Goal: Task Accomplishment & Management: Use online tool/utility

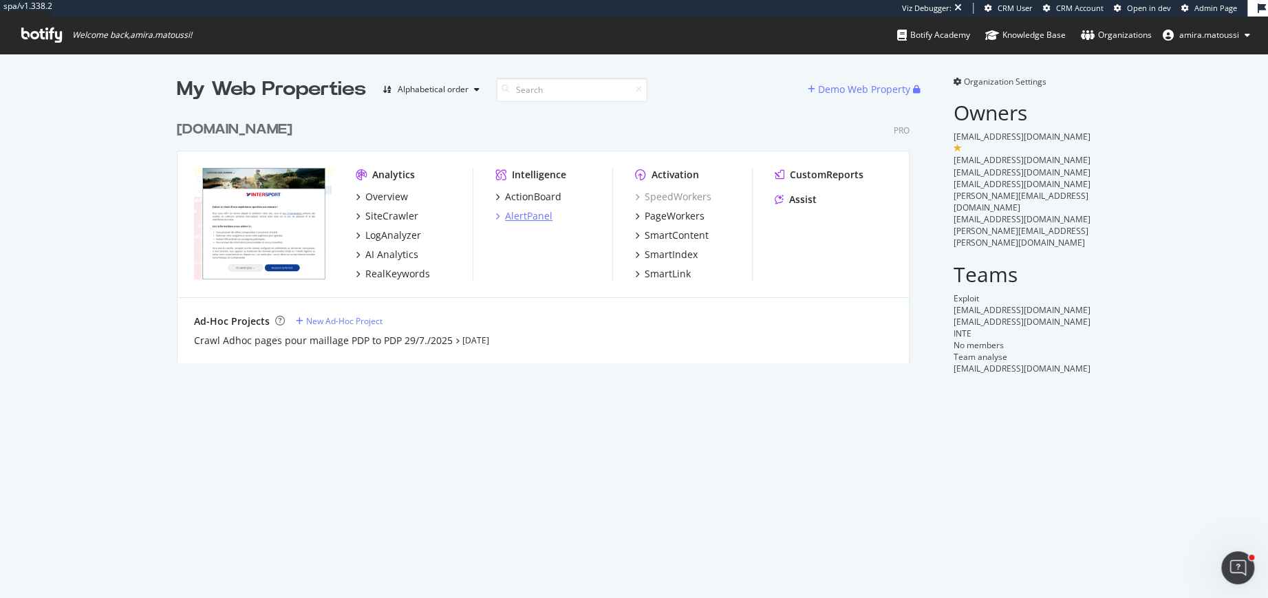
click at [524, 217] on div "AlertPanel" at bounding box center [528, 216] width 47 height 14
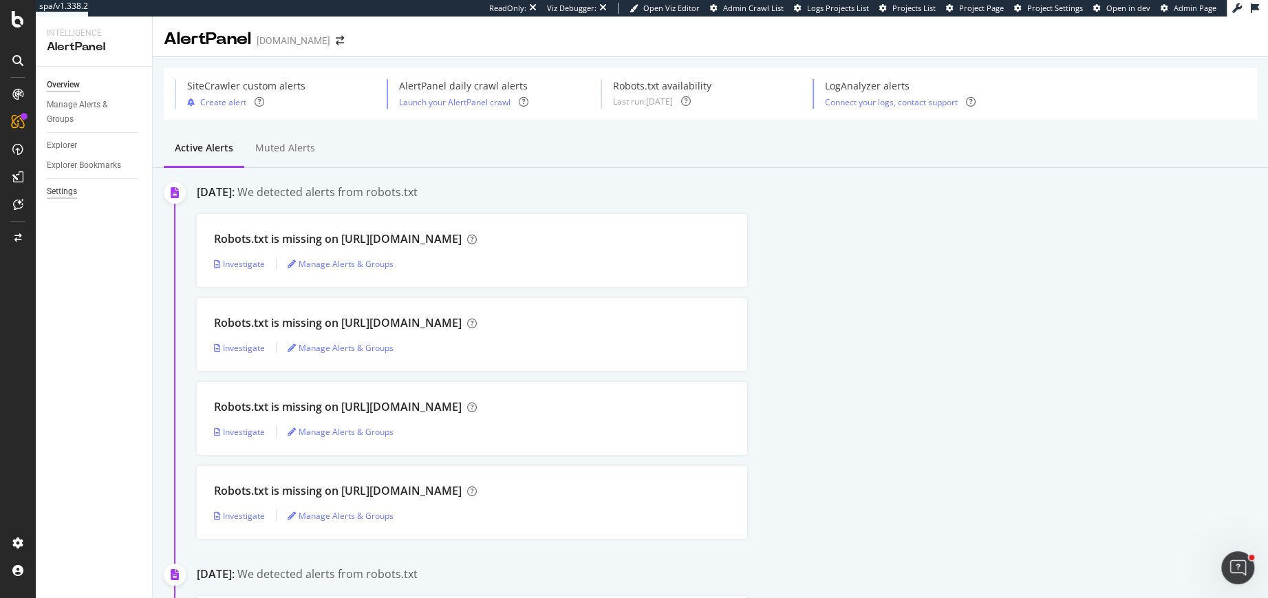
click at [52, 198] on div "Settings" at bounding box center [62, 191] width 30 height 14
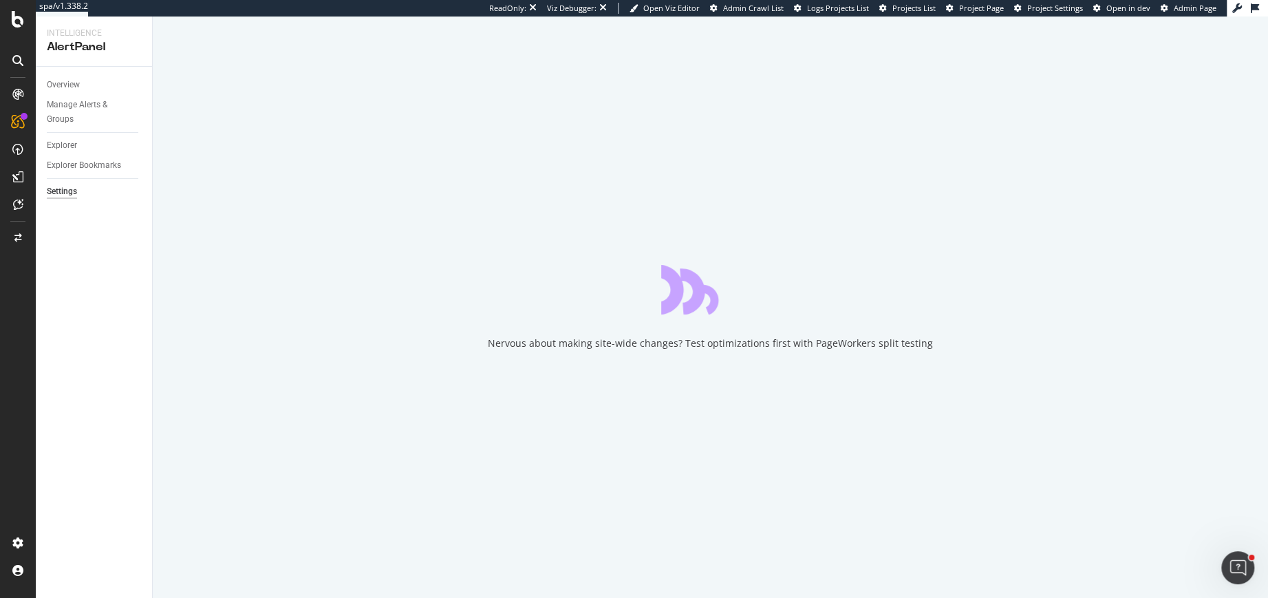
select select "11"
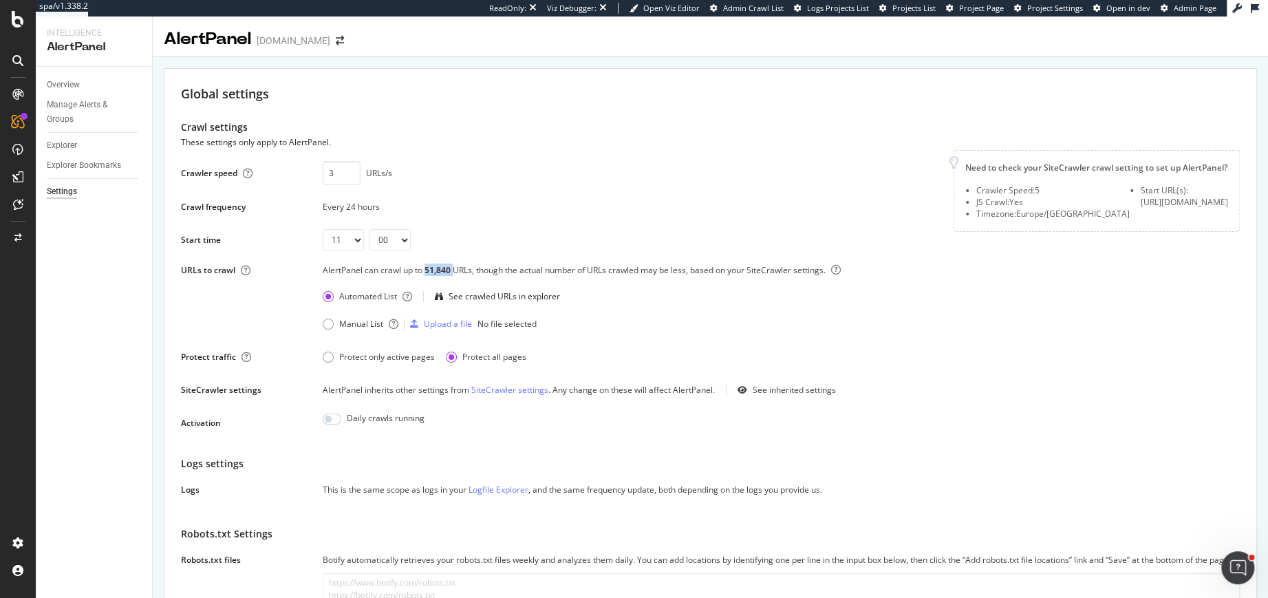
drag, startPoint x: 424, startPoint y: 270, endPoint x: 454, endPoint y: 270, distance: 30.3
click at [454, 270] on div "AlertPanel can crawl up to 51,840 URLs, though the actual number of URLs crawle…" at bounding box center [781, 275] width 917 height 22
drag, startPoint x: 415, startPoint y: 269, endPoint x: 472, endPoint y: 268, distance: 57.1
click at [472, 268] on div "AlertPanel can crawl up to 51,840 URLs, though the actual number of URLs crawle…" at bounding box center [781, 275] width 917 height 22
click at [68, 105] on div "Manage Alerts & Groups" at bounding box center [88, 112] width 83 height 29
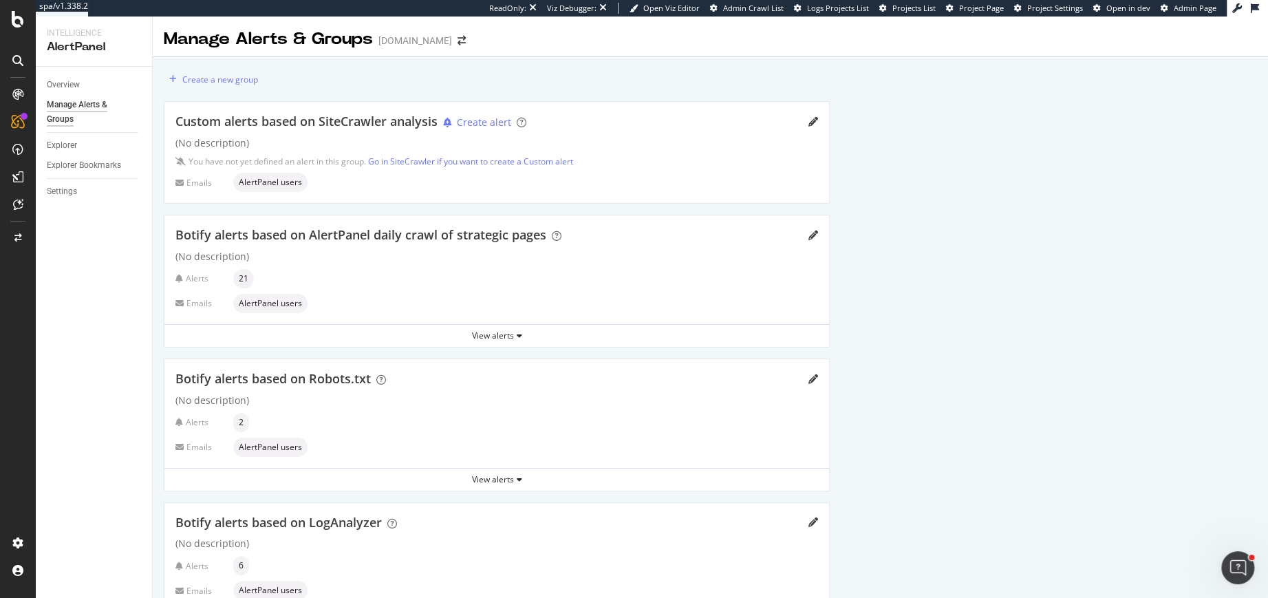
scroll to position [55, 0]
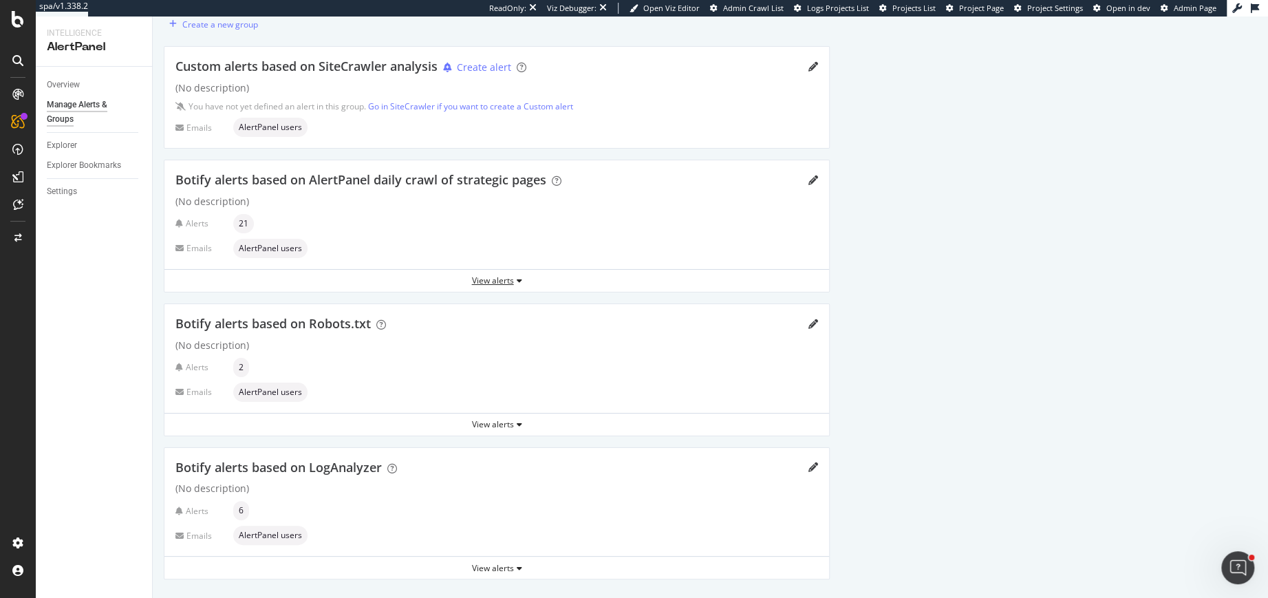
click at [487, 279] on div "View alerts" at bounding box center [496, 281] width 665 height 12
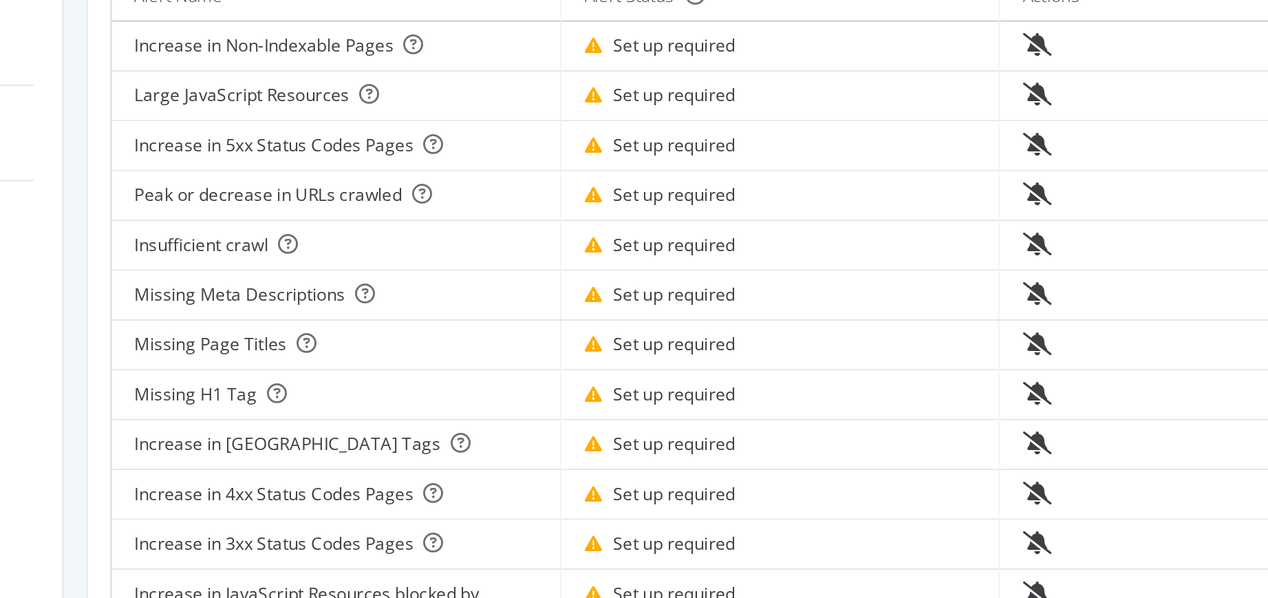
scroll to position [277, 0]
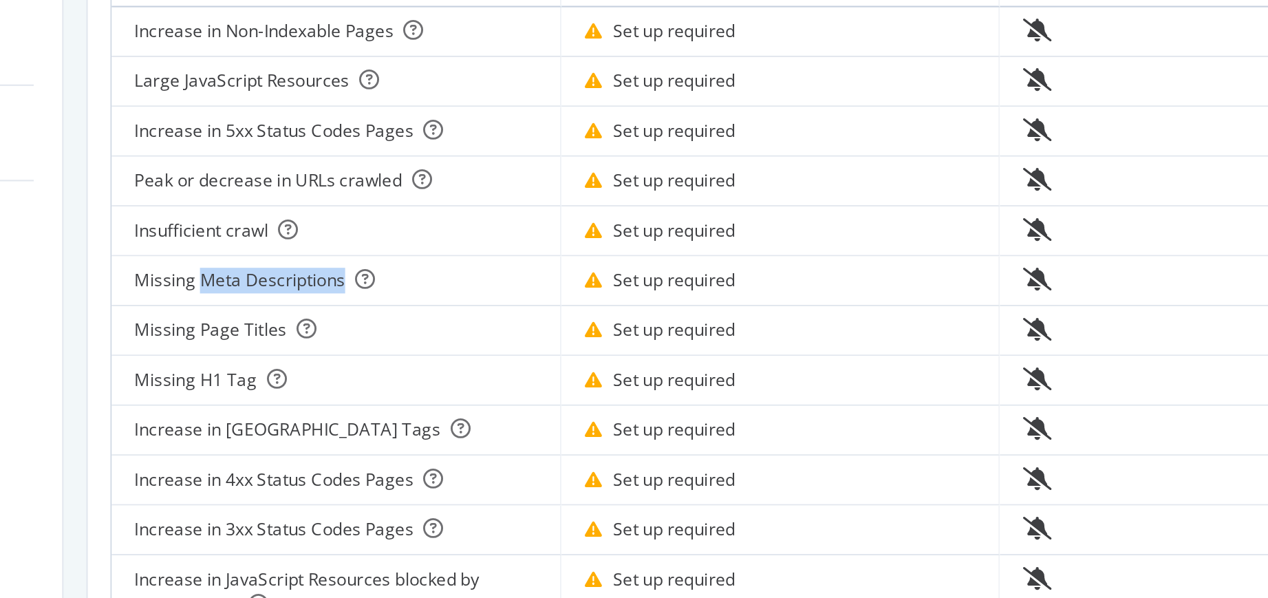
drag, startPoint x: 219, startPoint y: 224, endPoint x: 288, endPoint y: 224, distance: 69.5
click at [288, 224] on div "Missing Meta Descriptions" at bounding box center [284, 227] width 195 height 12
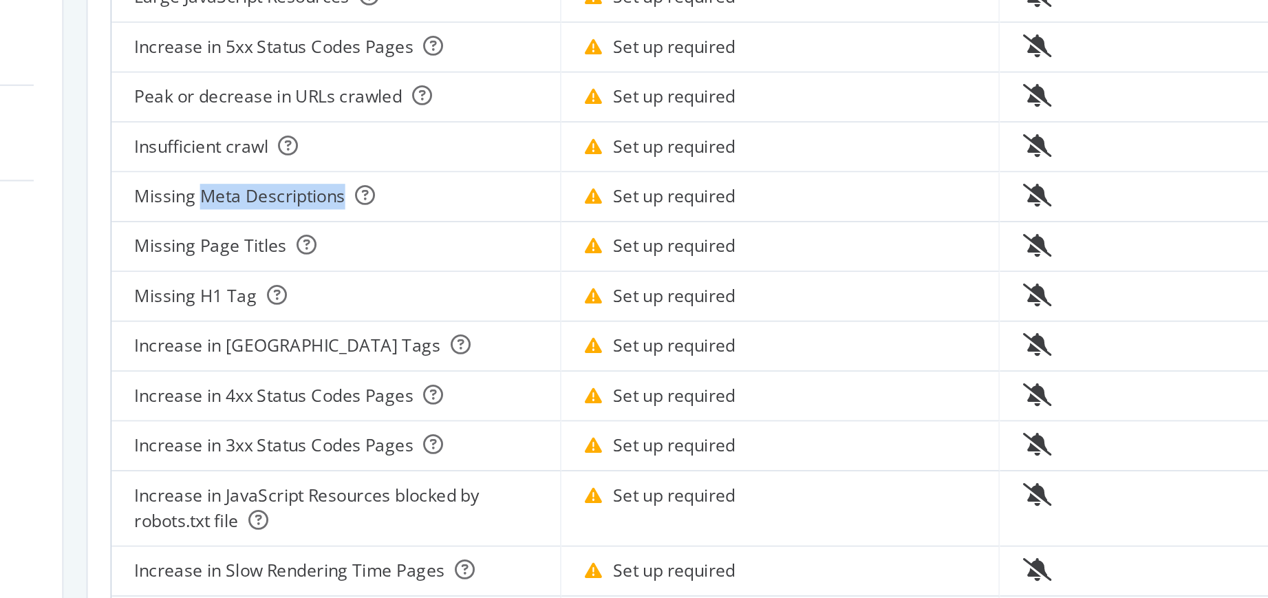
scroll to position [330, 0]
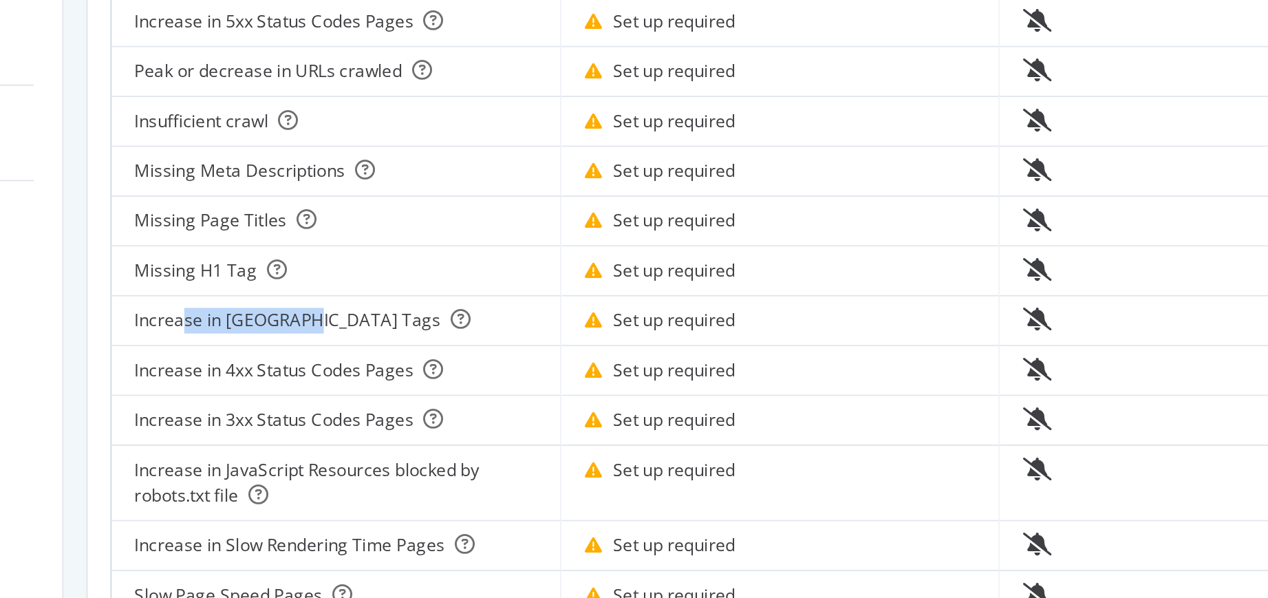
drag, startPoint x: 211, startPoint y: 243, endPoint x: 270, endPoint y: 243, distance: 59.9
click at [270, 243] on div "Increase in Noindex Tags" at bounding box center [284, 246] width 195 height 12
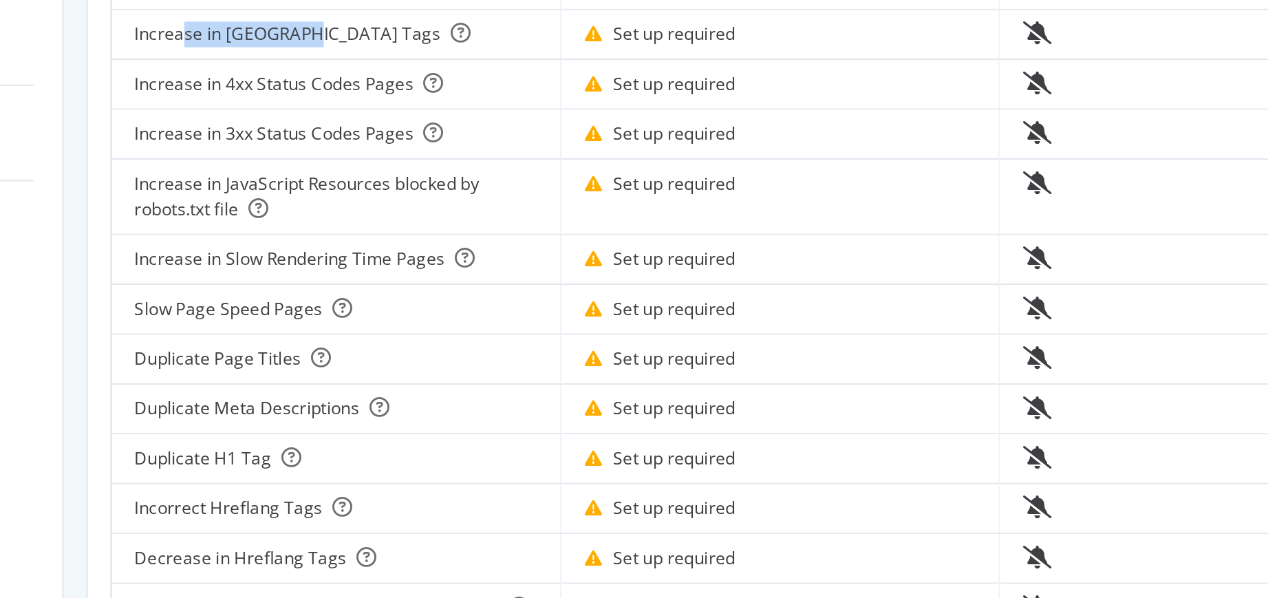
scroll to position [474, 0]
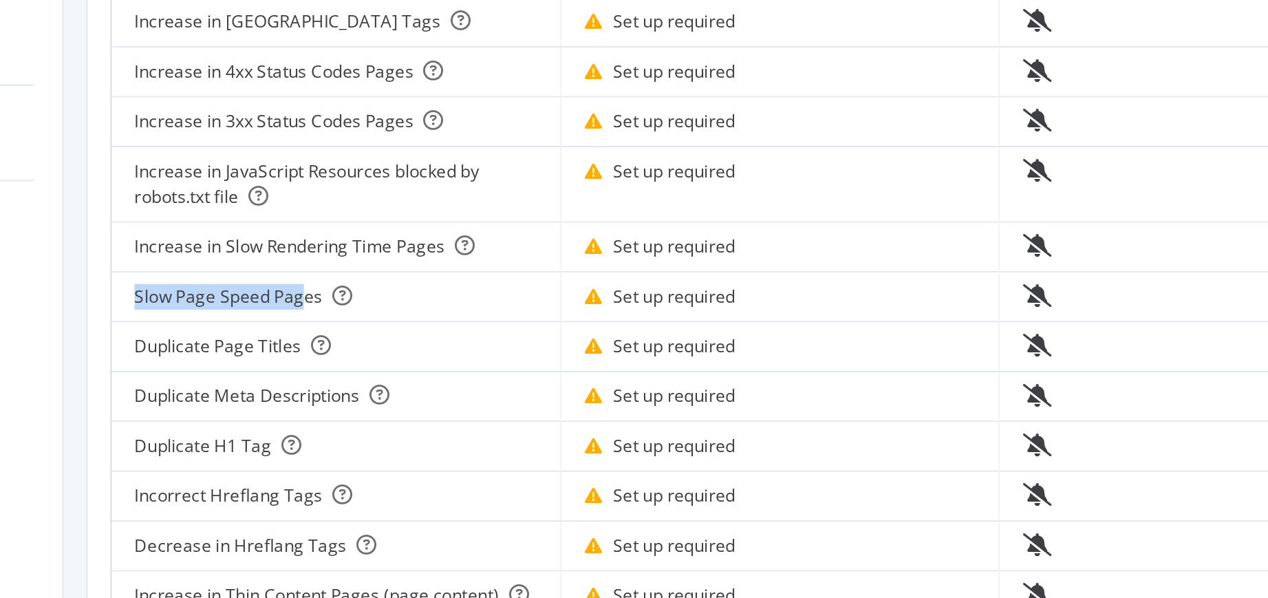
drag, startPoint x: 184, startPoint y: 231, endPoint x: 269, endPoint y: 231, distance: 84.7
click at [269, 231] on td "Slow Page Speed Pages" at bounding box center [284, 235] width 217 height 24
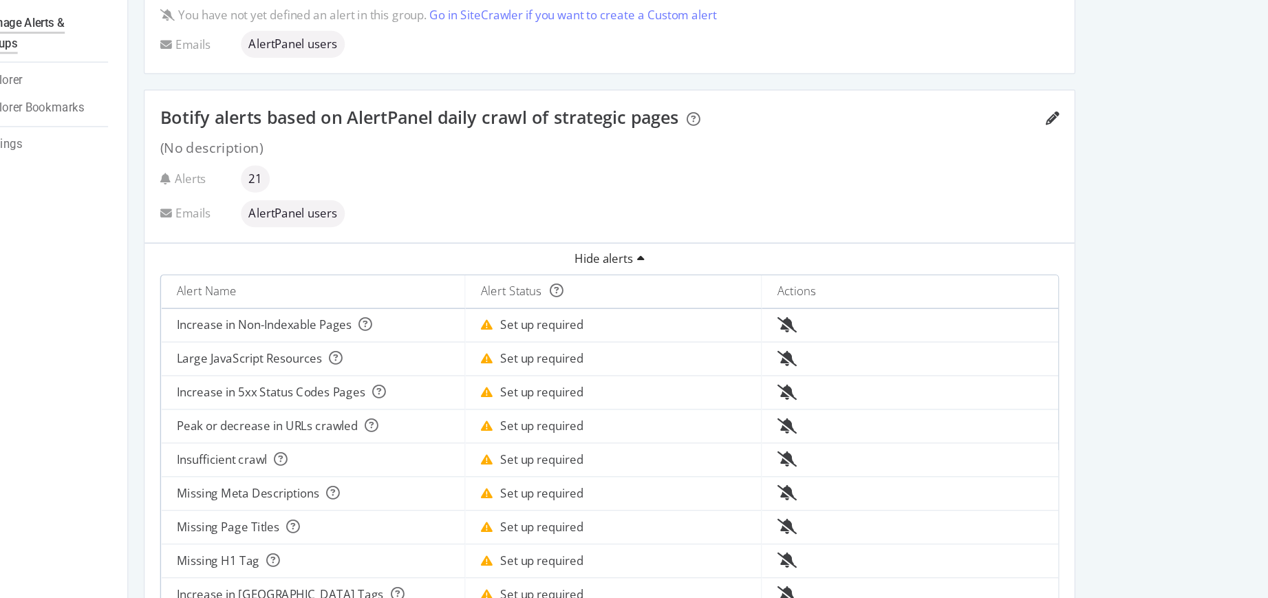
scroll to position [0, 0]
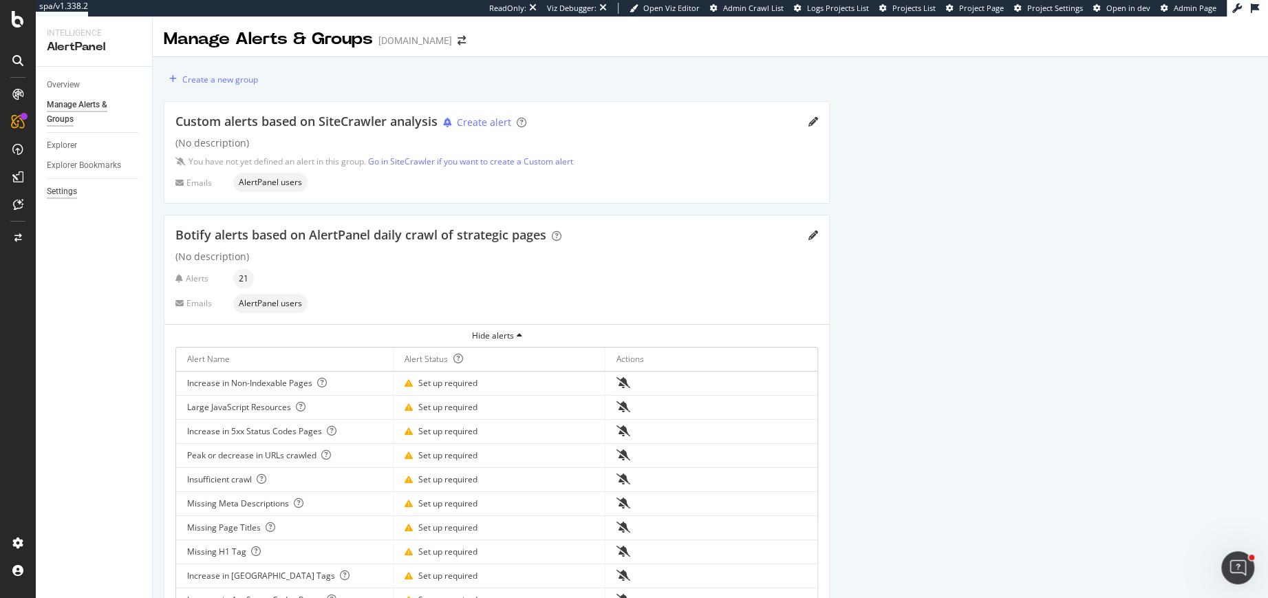
click at [56, 192] on div "Settings" at bounding box center [62, 191] width 30 height 14
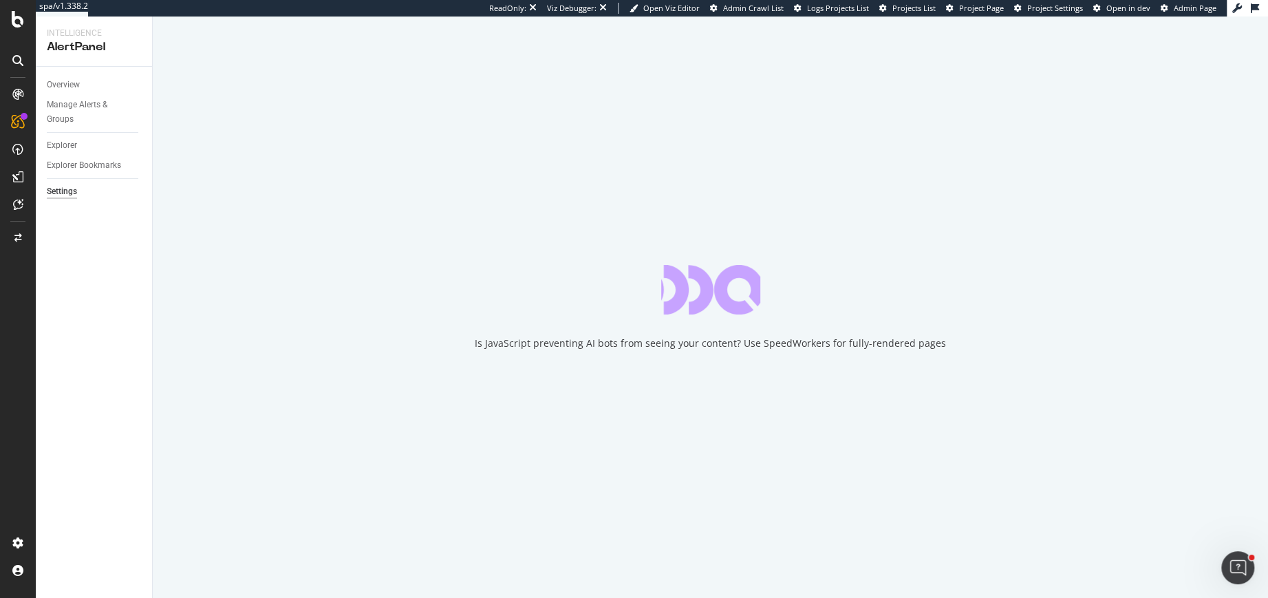
select select "11"
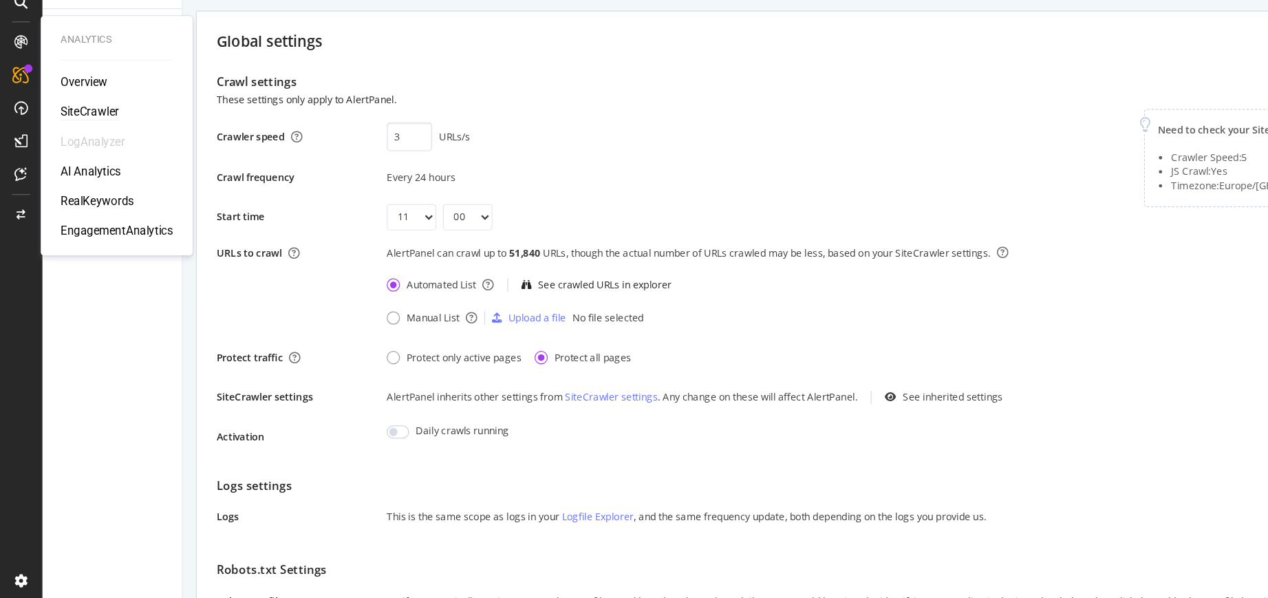
click at [61, 151] on div "SiteCrawler" at bounding box center [75, 152] width 49 height 14
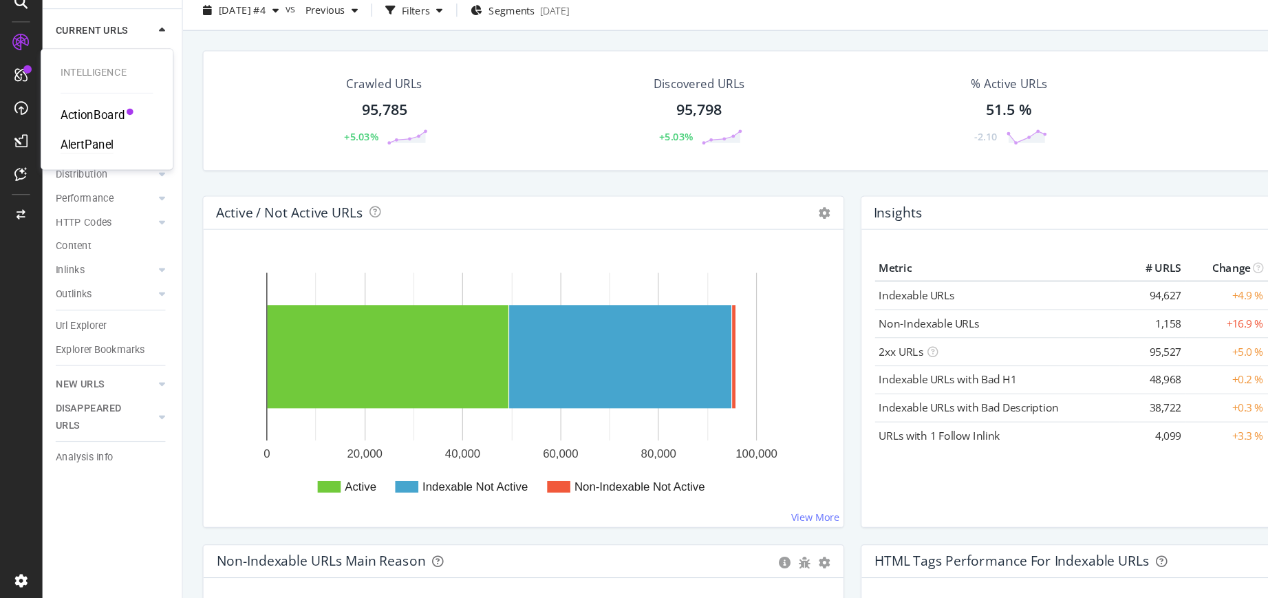
click at [67, 180] on div "AlertPanel" at bounding box center [73, 180] width 44 height 14
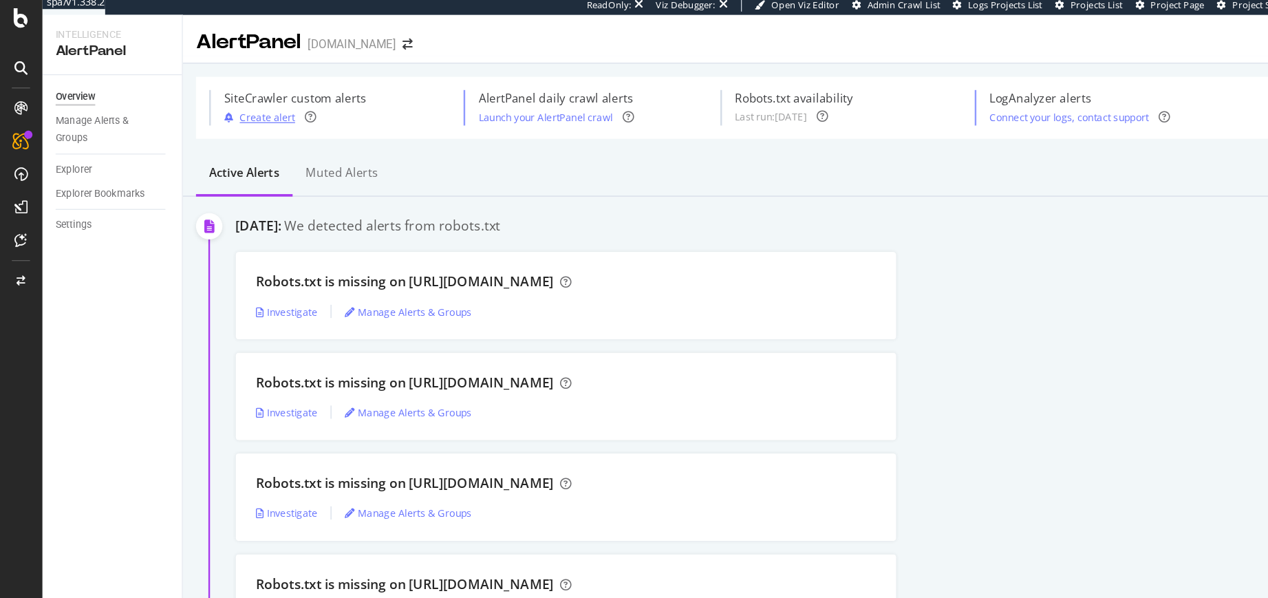
click at [206, 103] on div "Create alert" at bounding box center [223, 102] width 46 height 12
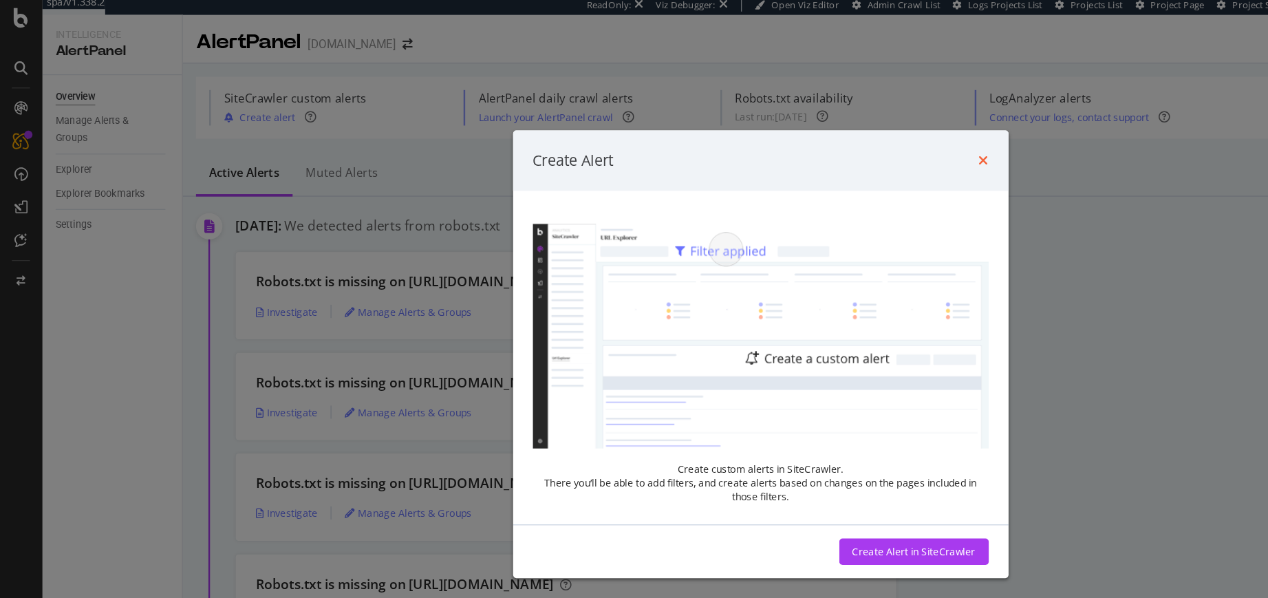
click at [821, 139] on icon "times" at bounding box center [820, 137] width 8 height 11
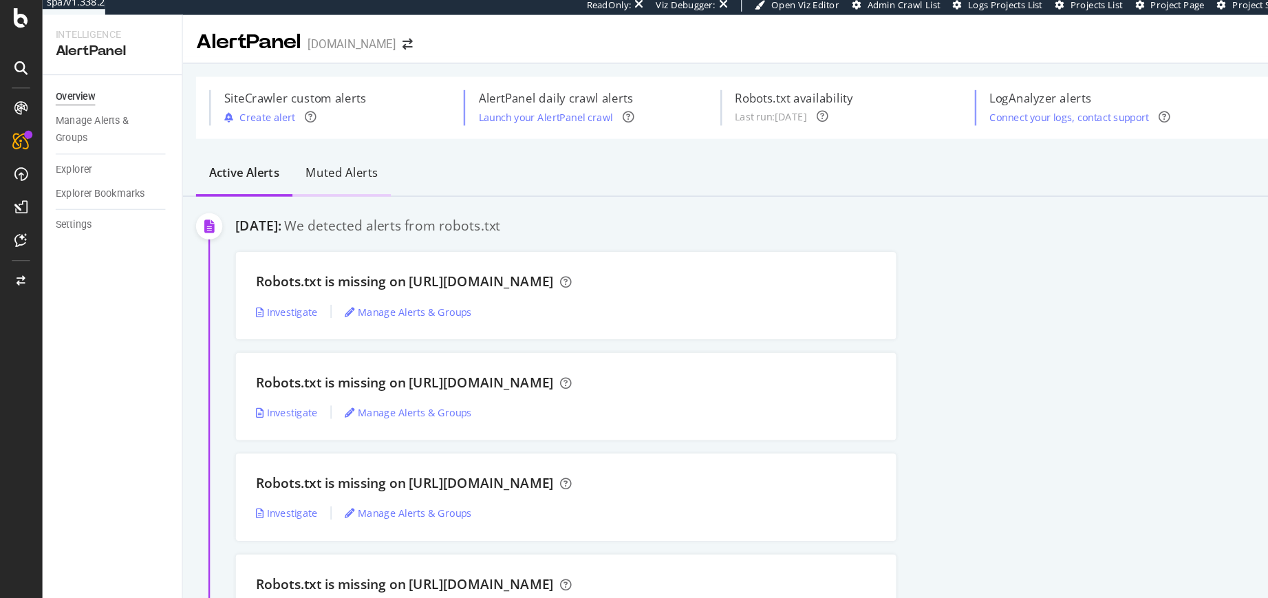
click at [291, 147] on div "Muted alerts" at bounding box center [285, 148] width 60 height 14
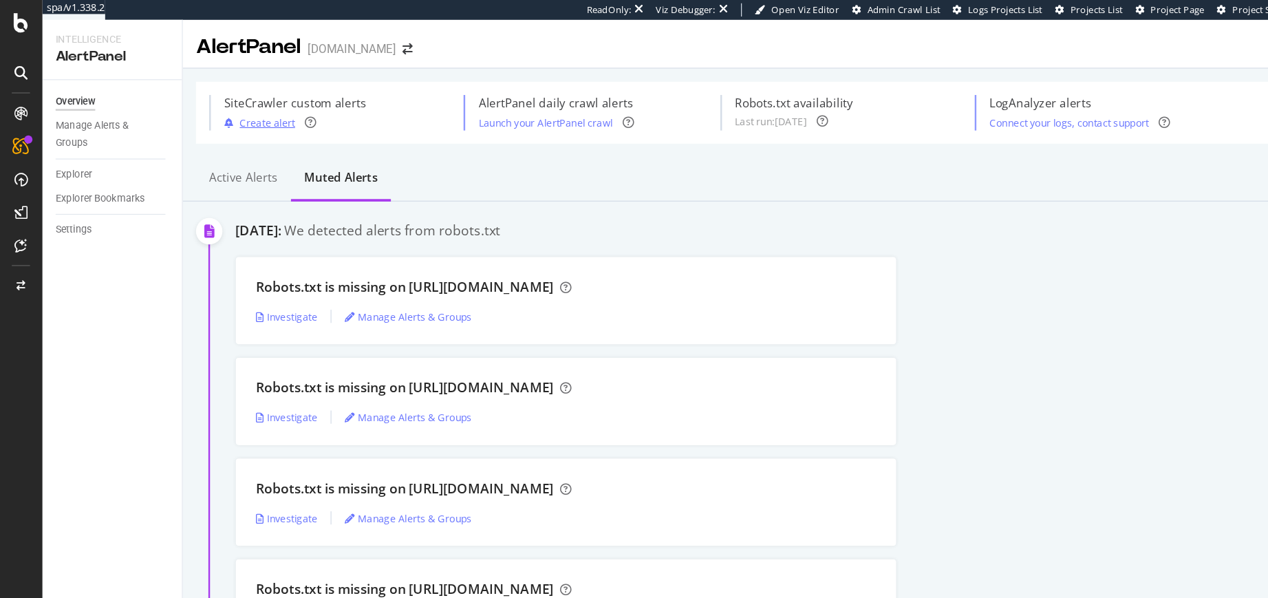
click at [202, 100] on div "Create alert" at bounding box center [223, 102] width 46 height 12
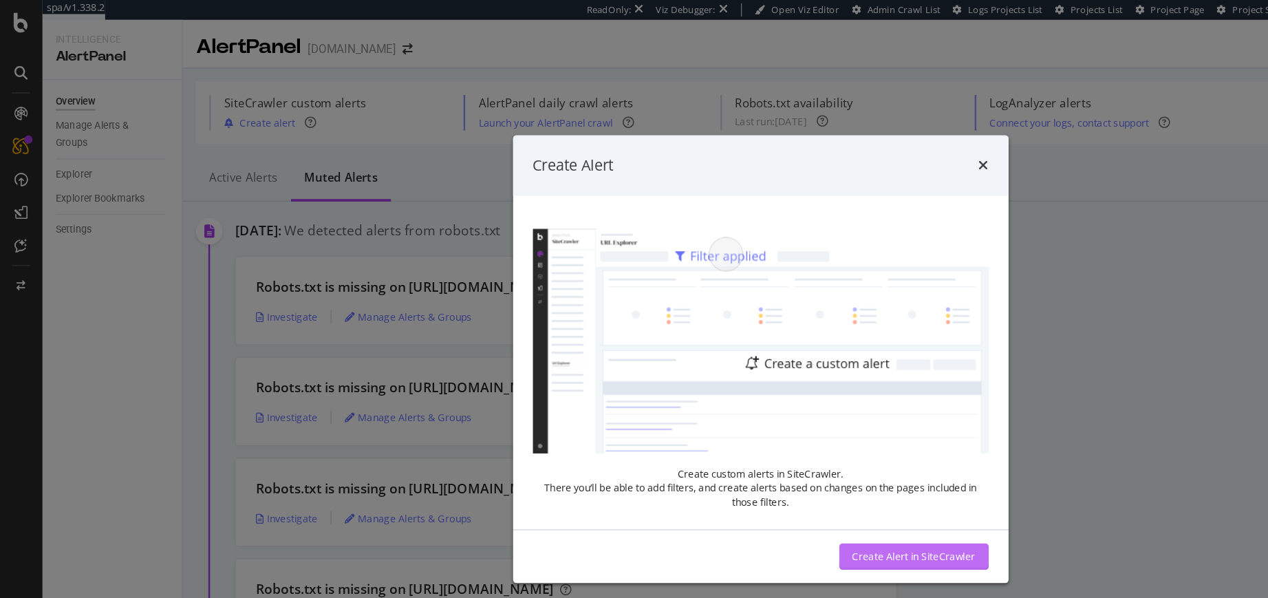
click at [741, 465] on div "Create Alert in SiteCrawler" at bounding box center [762, 464] width 103 height 12
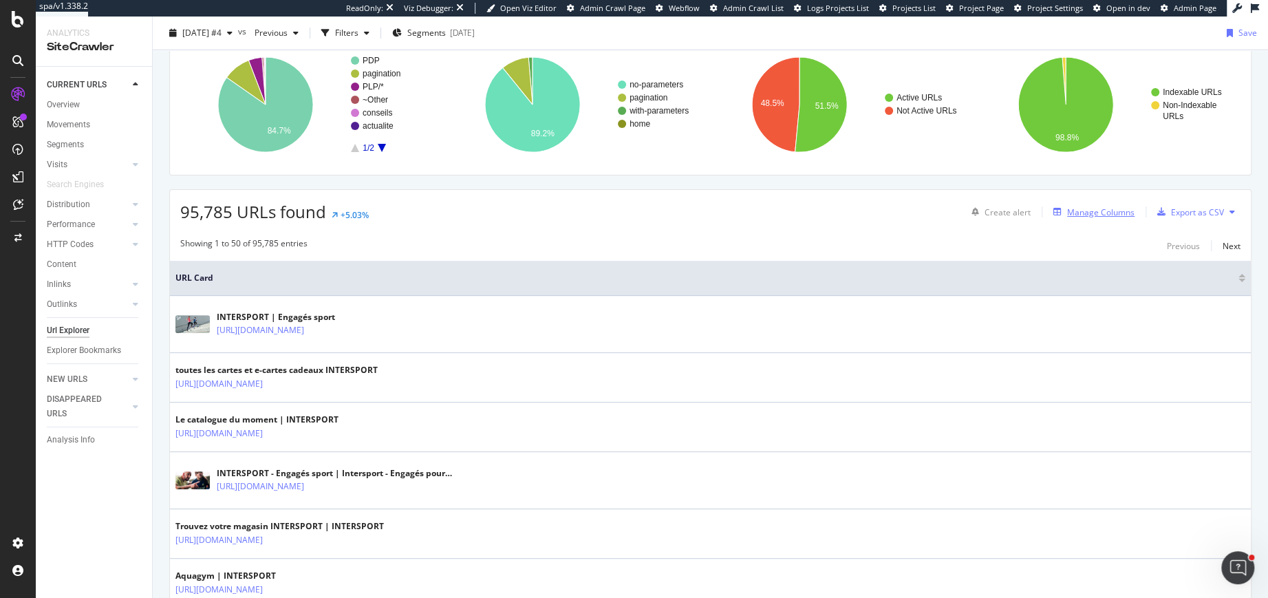
click at [1089, 210] on div "Manage Columns" at bounding box center [1100, 212] width 67 height 12
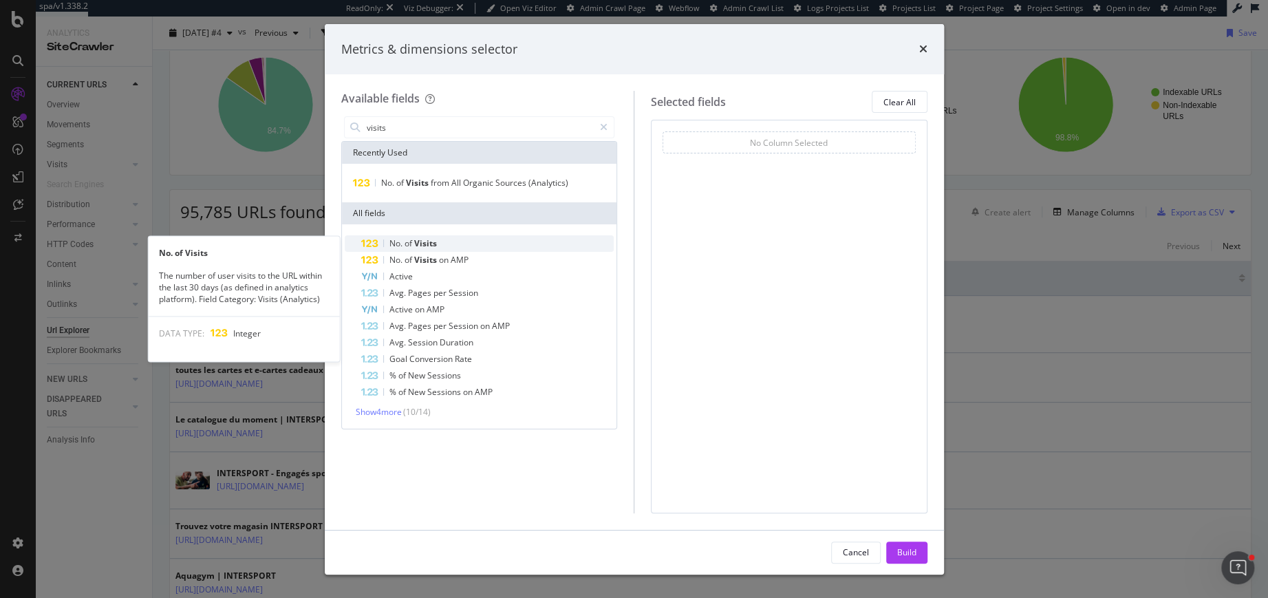
type input "visits"
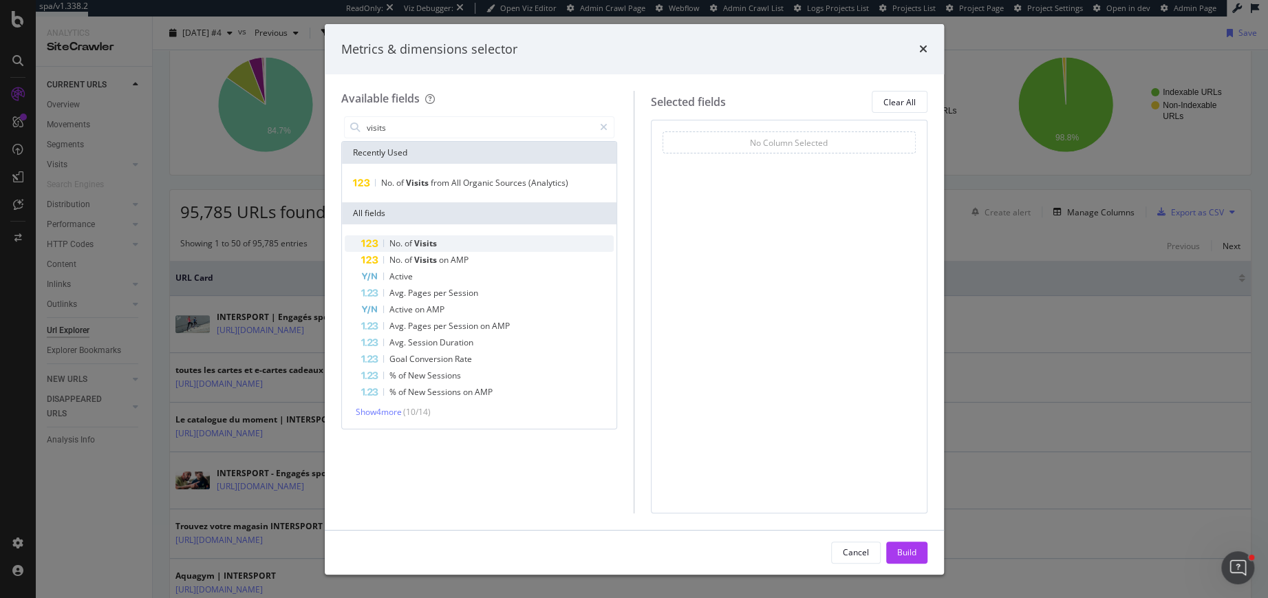
click at [421, 246] on span "Visits" at bounding box center [425, 243] width 23 height 12
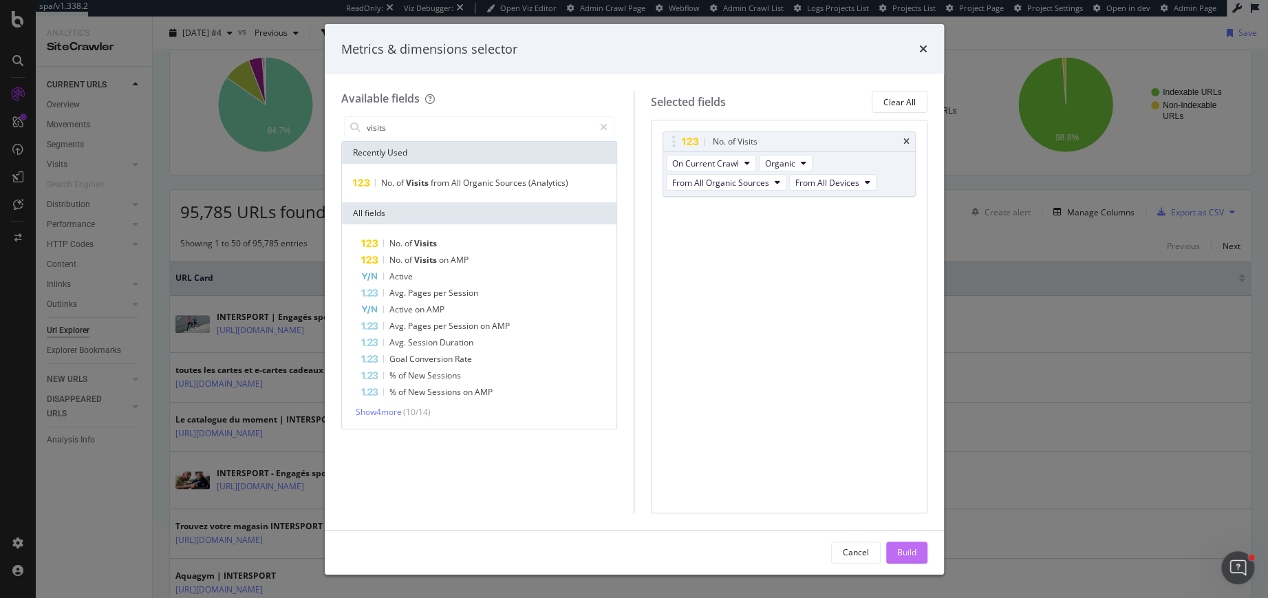
click at [903, 550] on div "Build" at bounding box center [906, 552] width 19 height 12
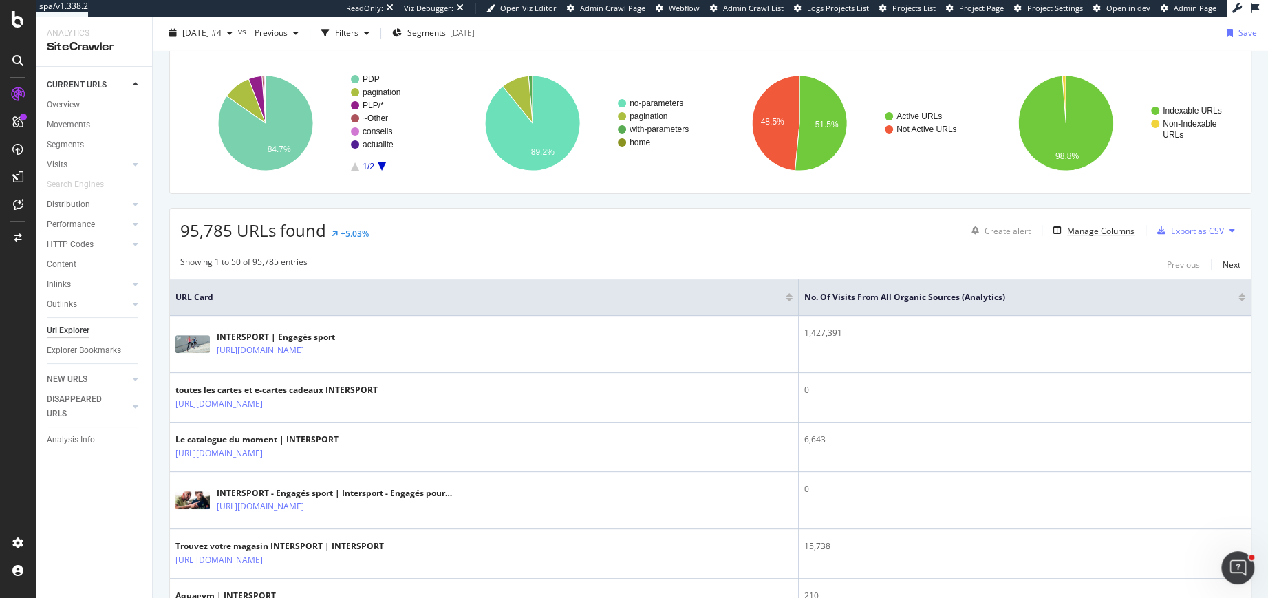
scroll to position [186, 0]
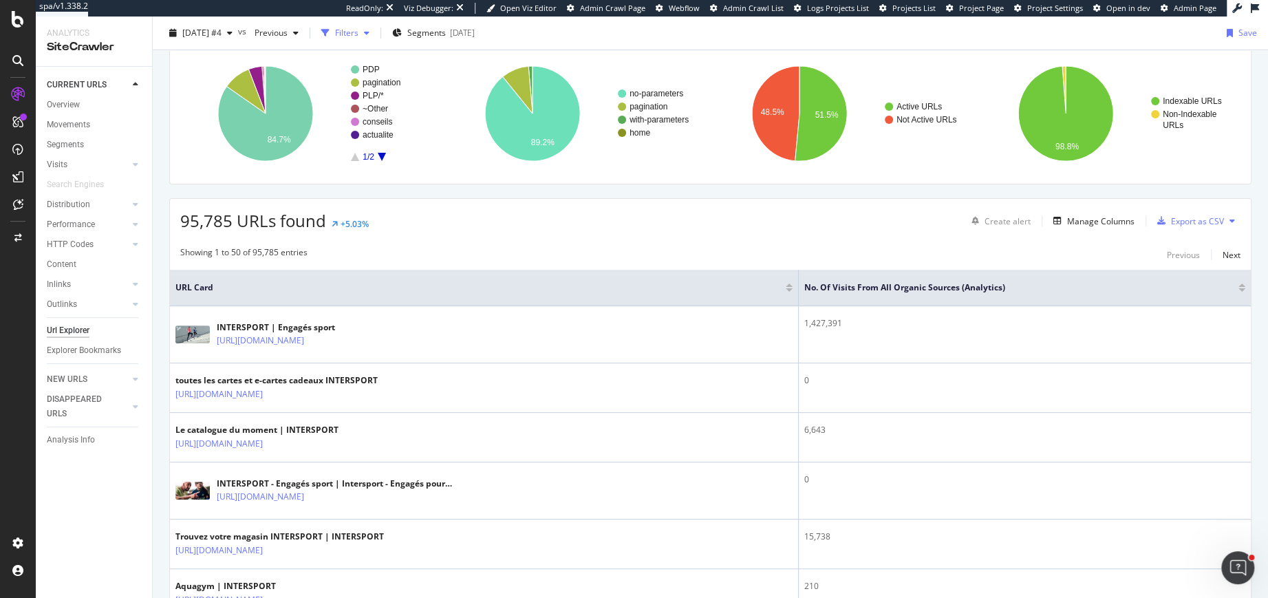
click at [359, 28] on div "Filters" at bounding box center [346, 33] width 23 height 12
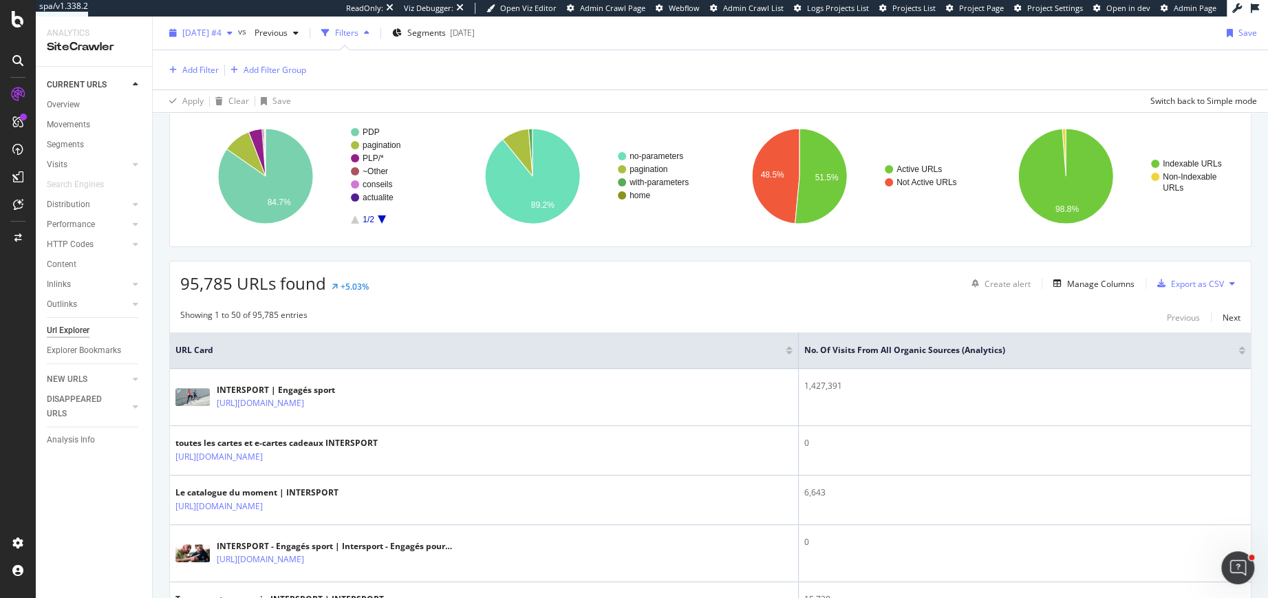
scroll to position [248, 0]
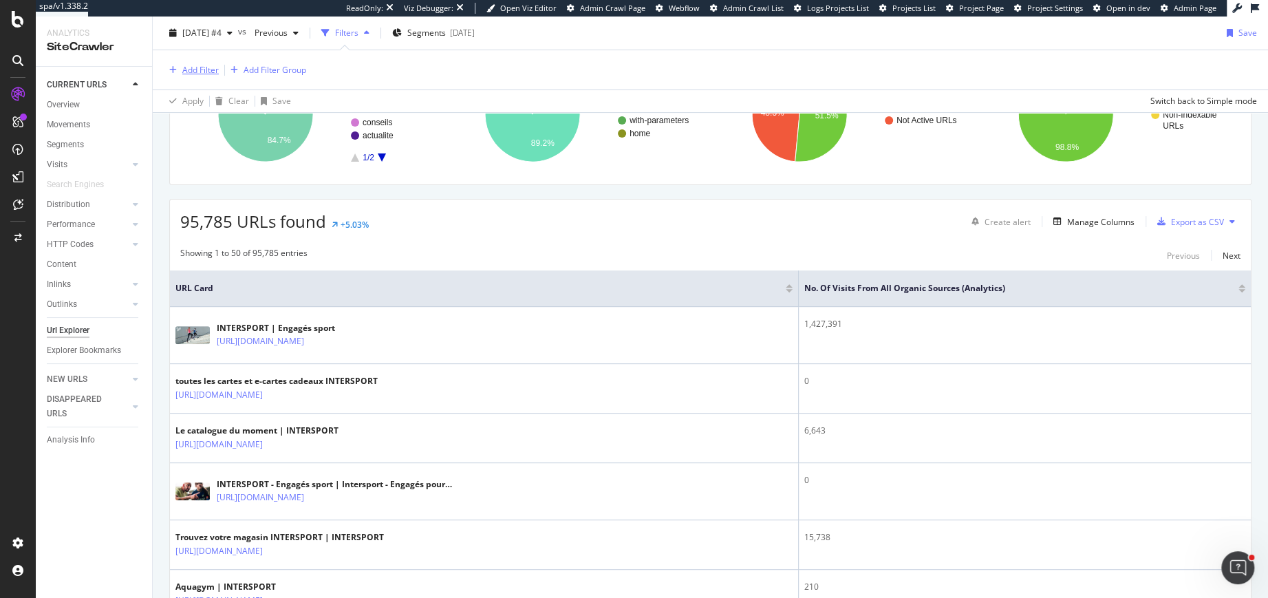
click at [198, 65] on div "Add Filter" at bounding box center [200, 70] width 36 height 12
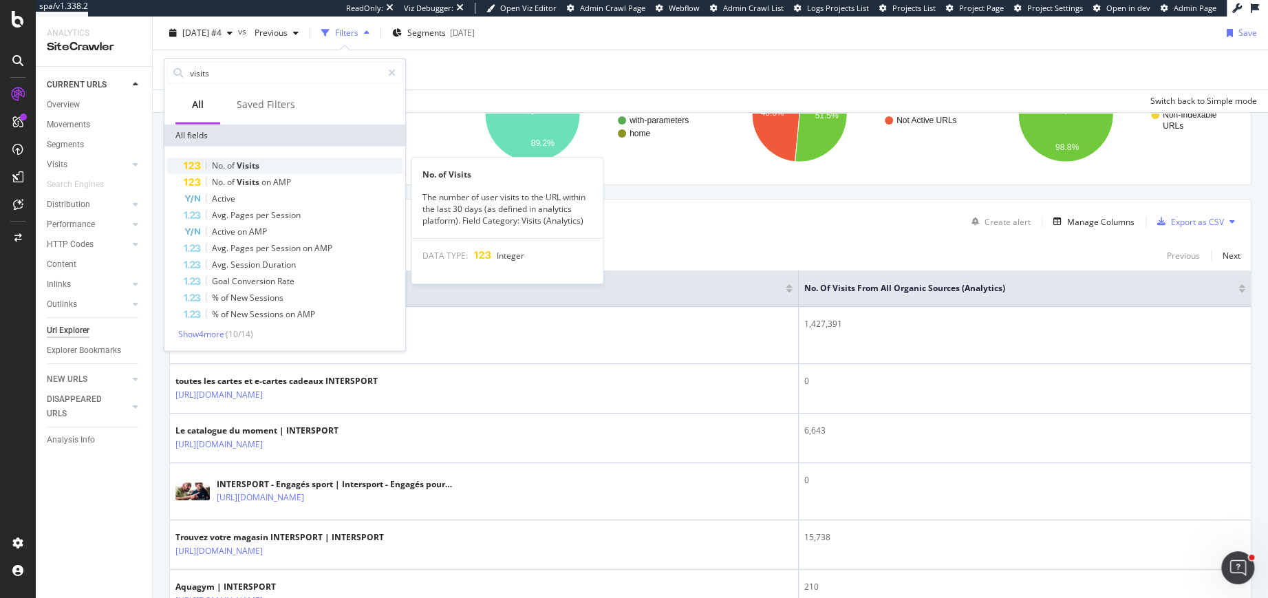
type input "visits"
click at [235, 169] on span "of" at bounding box center [232, 166] width 10 height 12
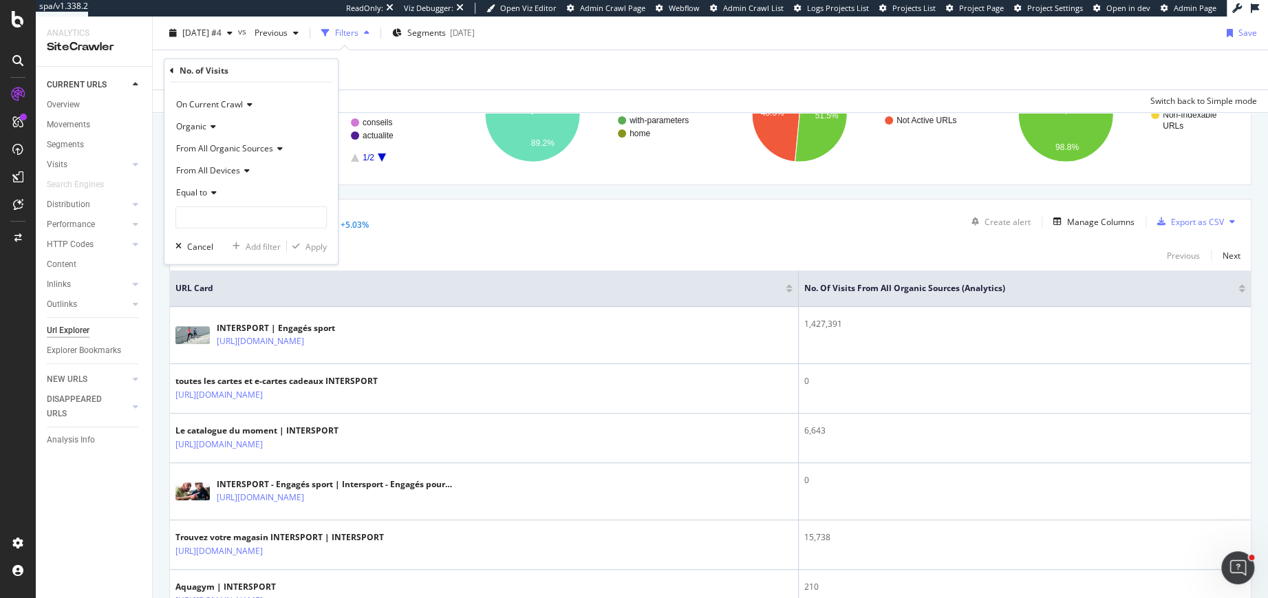
click at [193, 190] on span "Equal to" at bounding box center [191, 193] width 31 height 12
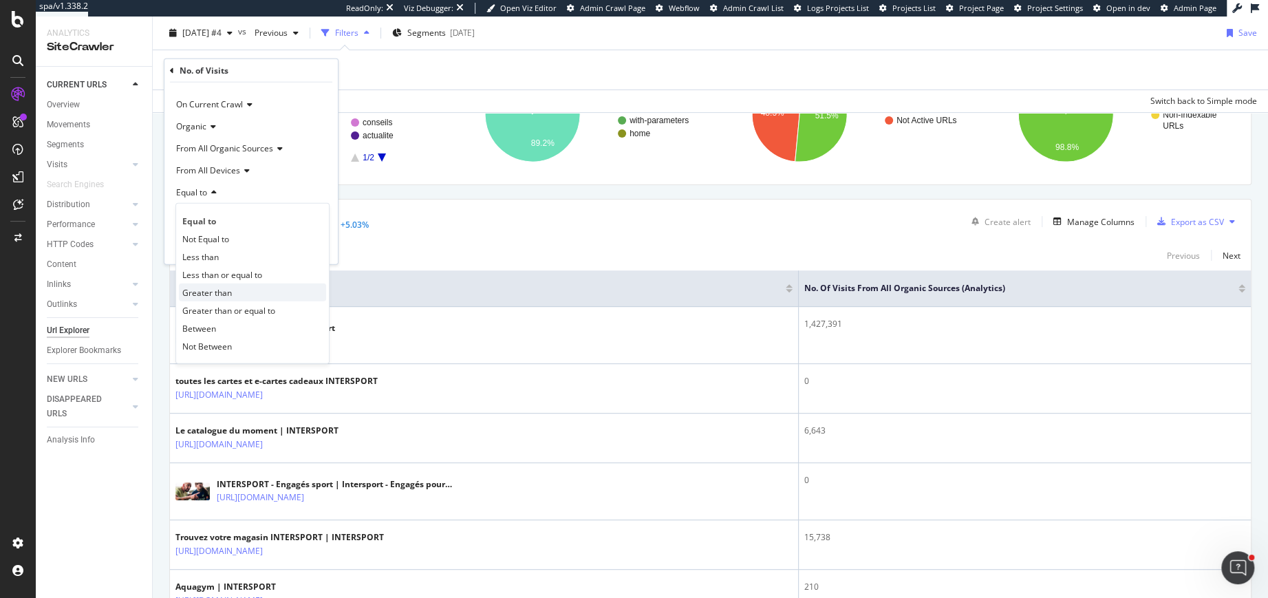
click at [204, 297] on span "Greater than" at bounding box center [207, 292] width 50 height 12
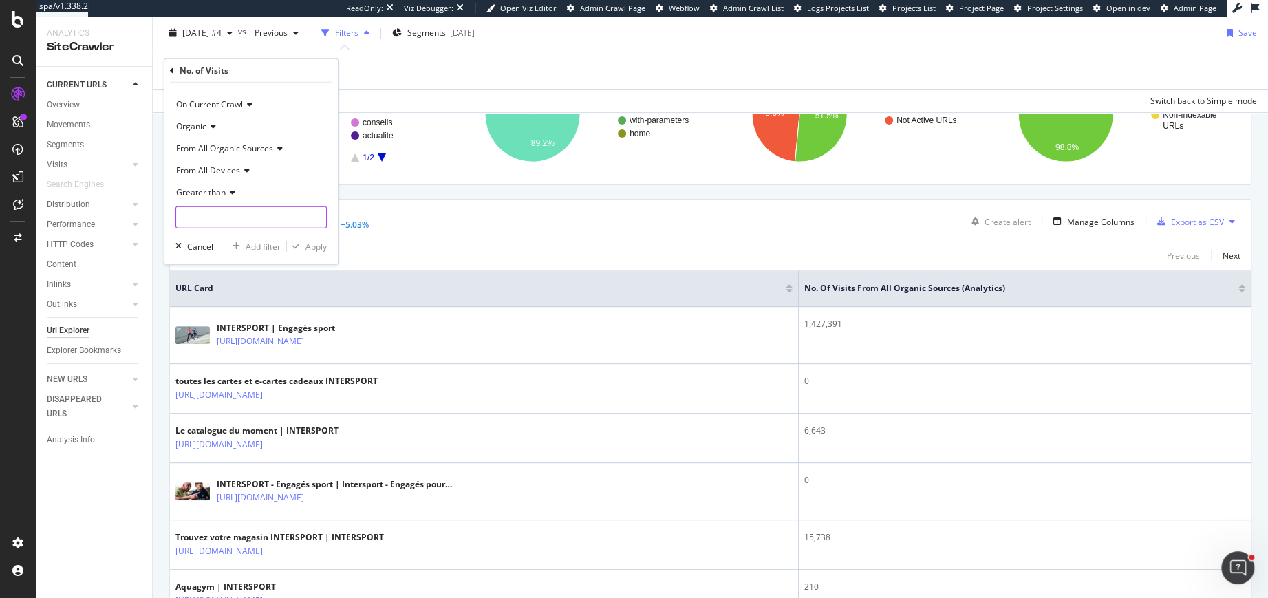
click at [213, 216] on input "number" at bounding box center [251, 217] width 151 height 22
type input "100"
click at [317, 247] on div "Apply" at bounding box center [316, 246] width 21 height 12
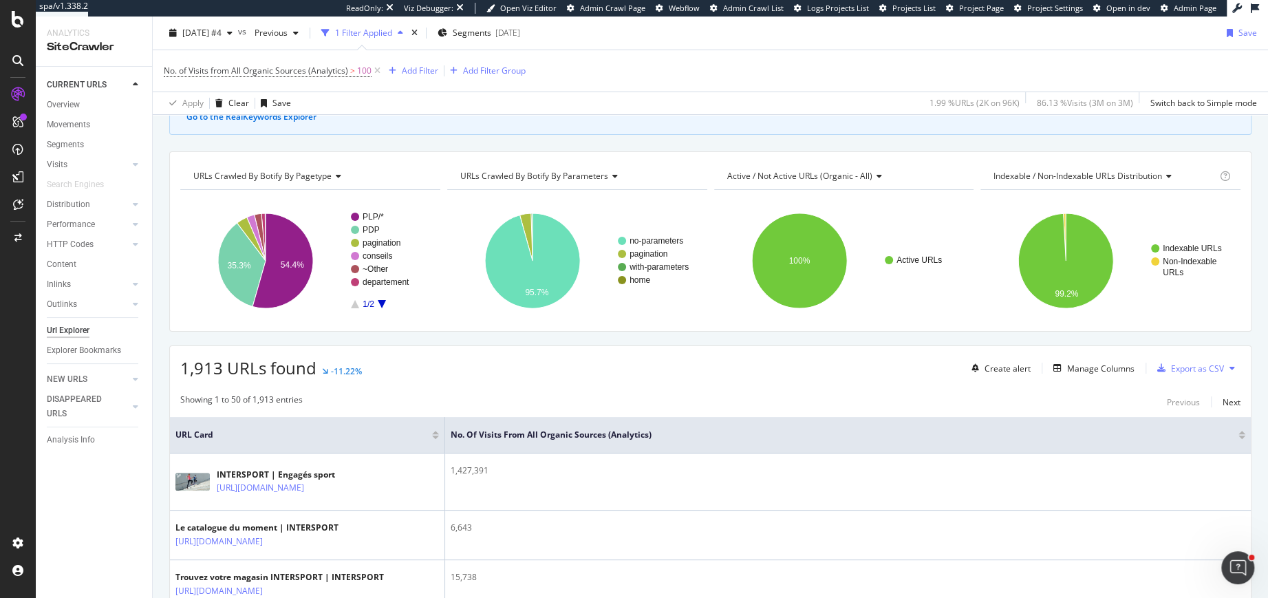
scroll to position [251, 0]
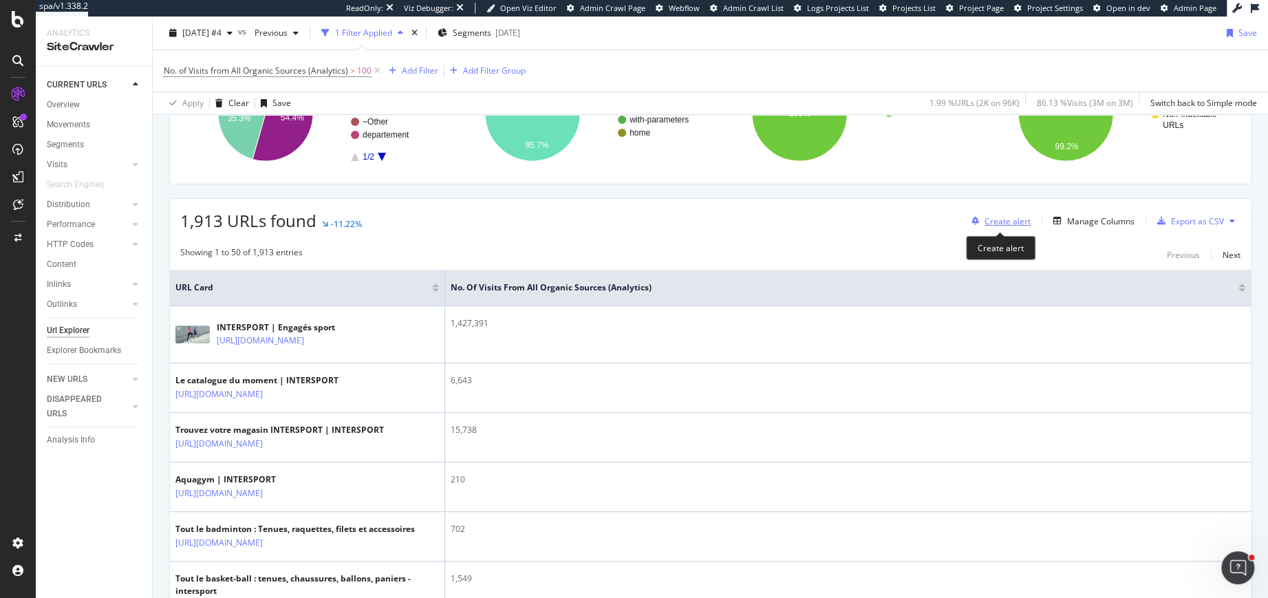
click at [1008, 218] on div "Create alert" at bounding box center [1008, 221] width 46 height 12
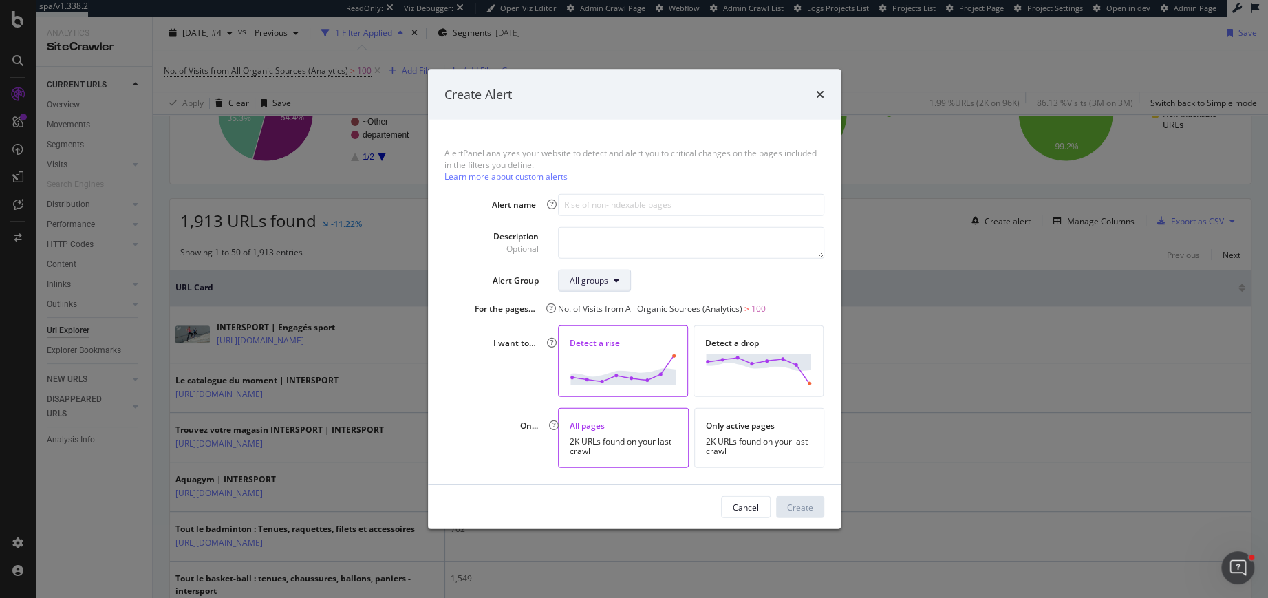
click at [590, 283] on div "All groups" at bounding box center [589, 281] width 39 height 12
click at [668, 274] on div "All groups" at bounding box center [691, 280] width 266 height 22
click at [743, 433] on div "Only active pages 2K URLs found on your last crawl" at bounding box center [759, 438] width 130 height 60
click at [757, 345] on div "Detect a drop" at bounding box center [758, 343] width 107 height 12
click at [655, 454] on div "2K URLs found on your last crawl" at bounding box center [623, 446] width 107 height 19
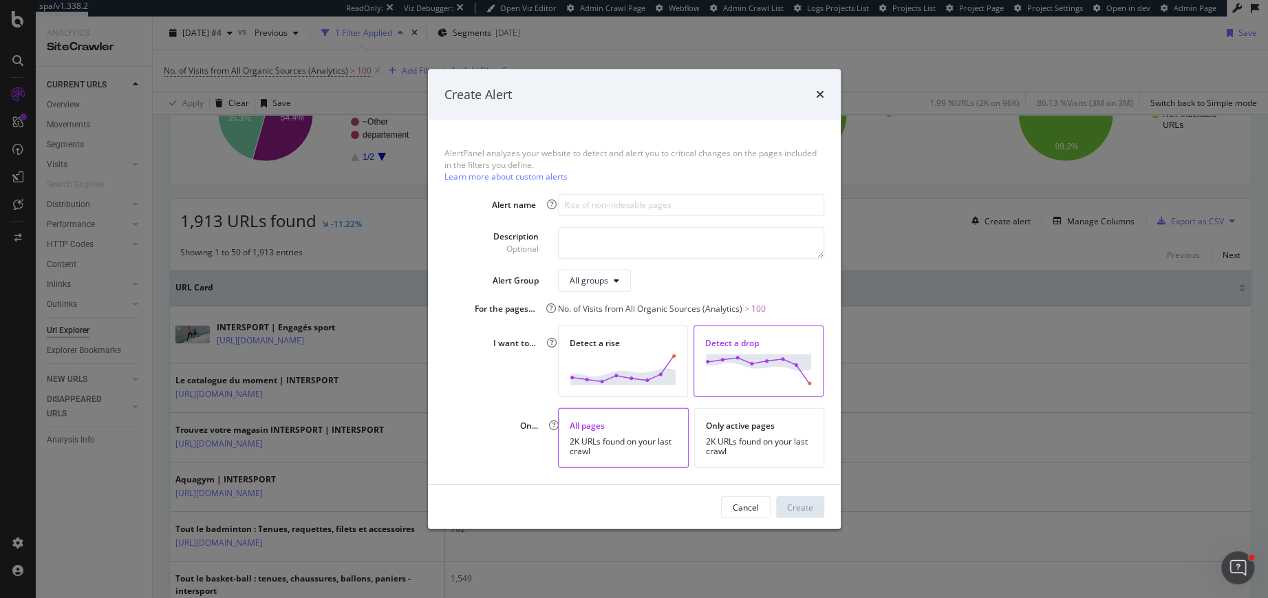
drag, startPoint x: 818, startPoint y: 94, endPoint x: 699, endPoint y: 300, distance: 238.3
click at [699, 300] on div "Create Alert AlertPanel analyzes your website to detect and alert you to critic…" at bounding box center [634, 299] width 413 height 460
click at [583, 202] on input "modal" at bounding box center [691, 204] width 266 height 22
type input "v"
drag, startPoint x: 614, startPoint y: 206, endPoint x: 588, endPoint y: 206, distance: 25.5
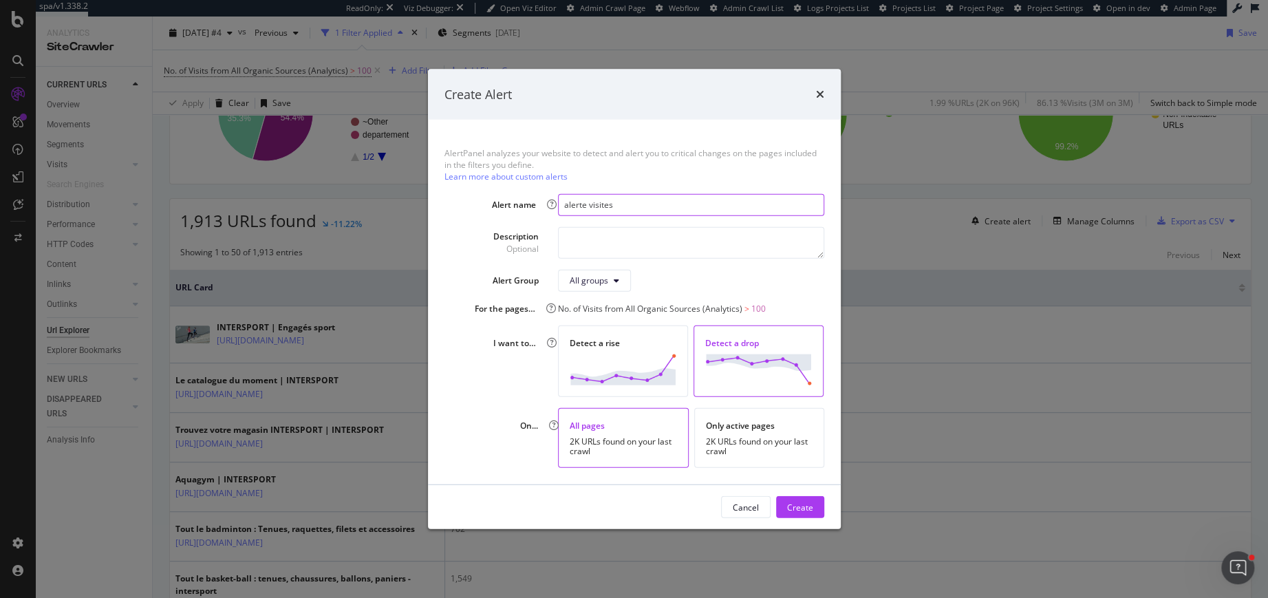
click at [588, 206] on input "alerte visites" at bounding box center [691, 204] width 266 height 22
type input "alerte trafic"
click at [744, 357] on img "modal" at bounding box center [758, 369] width 107 height 31
click at [741, 426] on div "Only active pages" at bounding box center [759, 426] width 107 height 12
click at [791, 509] on div "Create" at bounding box center [800, 507] width 26 height 12
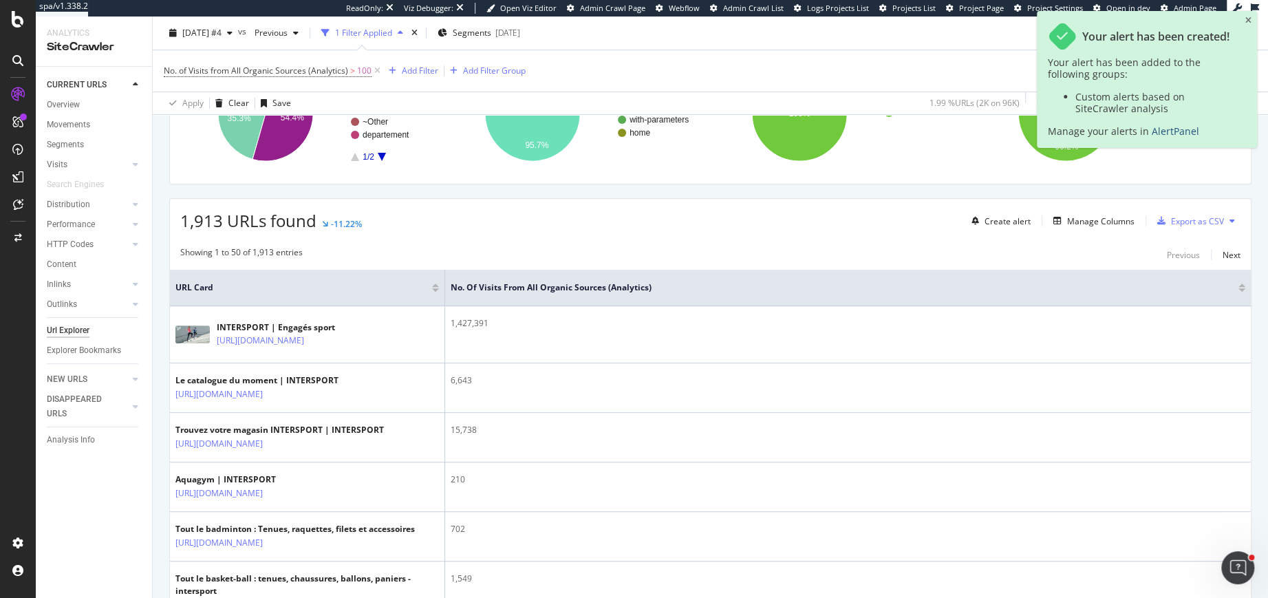
click at [1171, 127] on link "AlertPanel" at bounding box center [1175, 131] width 47 height 13
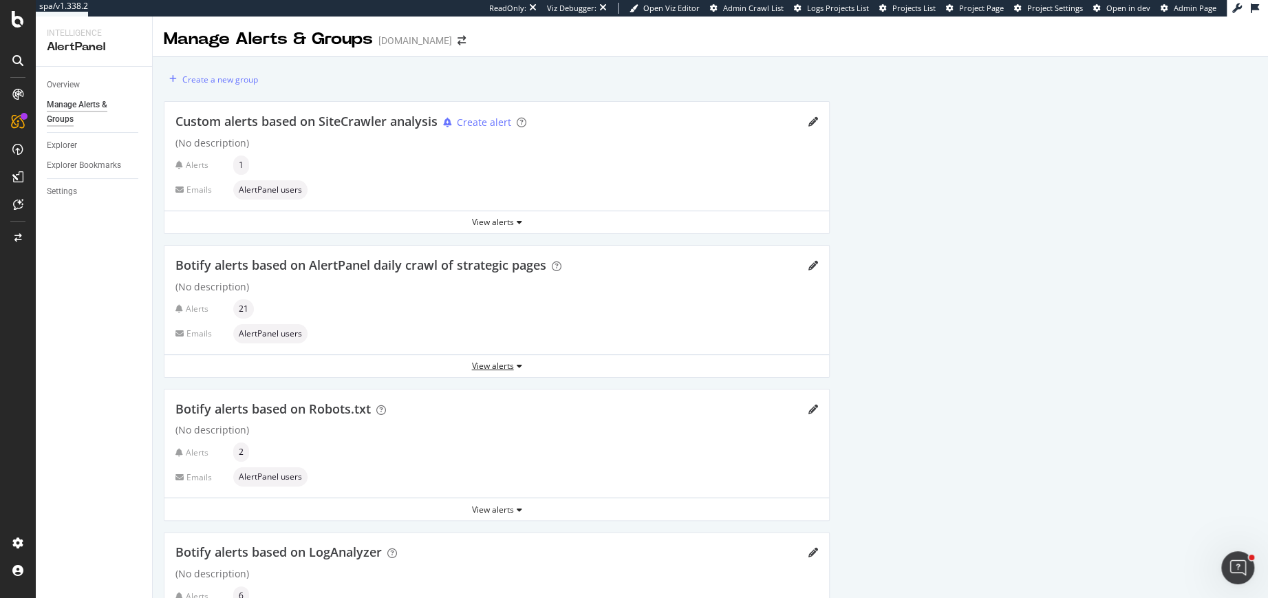
scroll to position [59, 0]
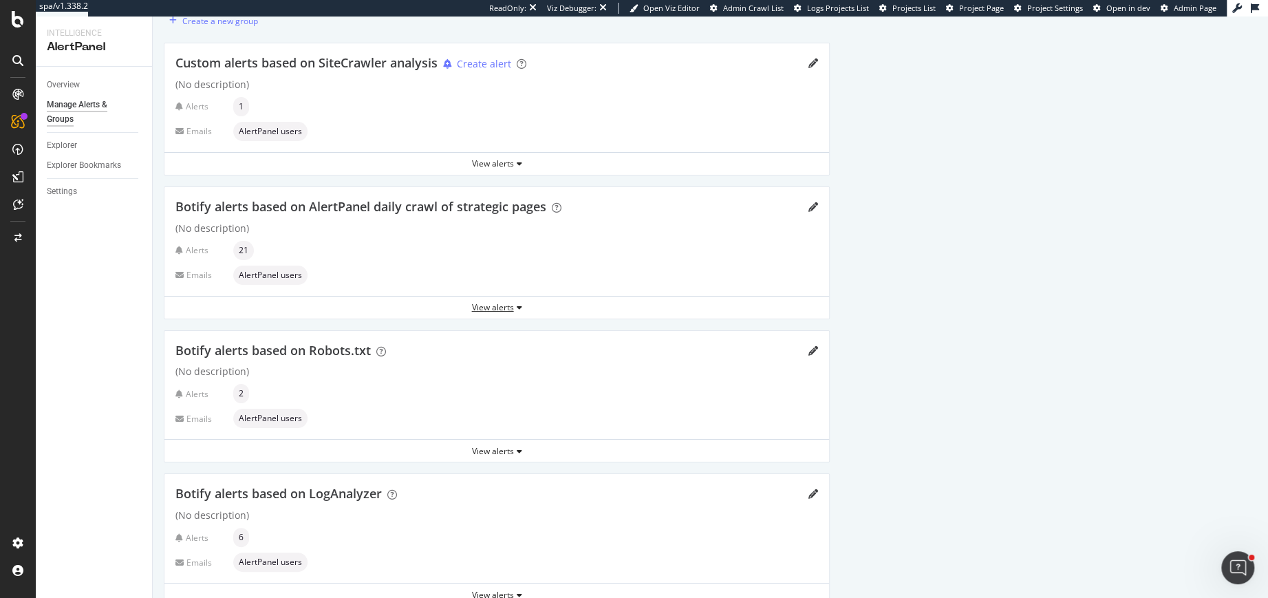
click at [498, 305] on div "View alerts" at bounding box center [496, 307] width 665 height 12
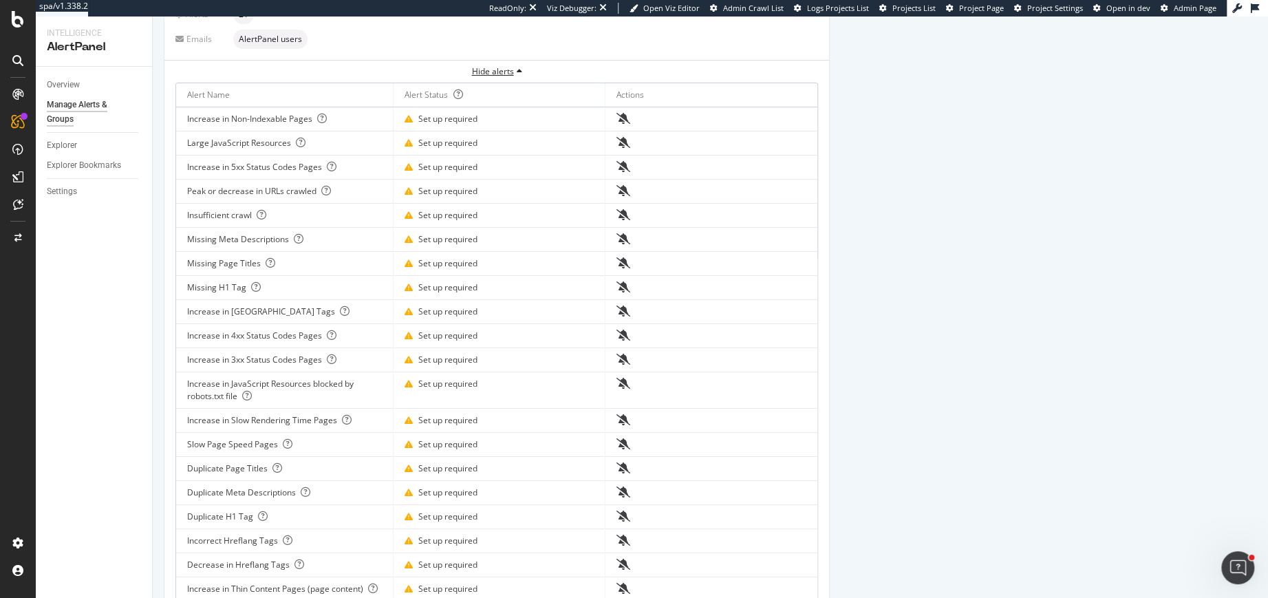
scroll to position [0, 0]
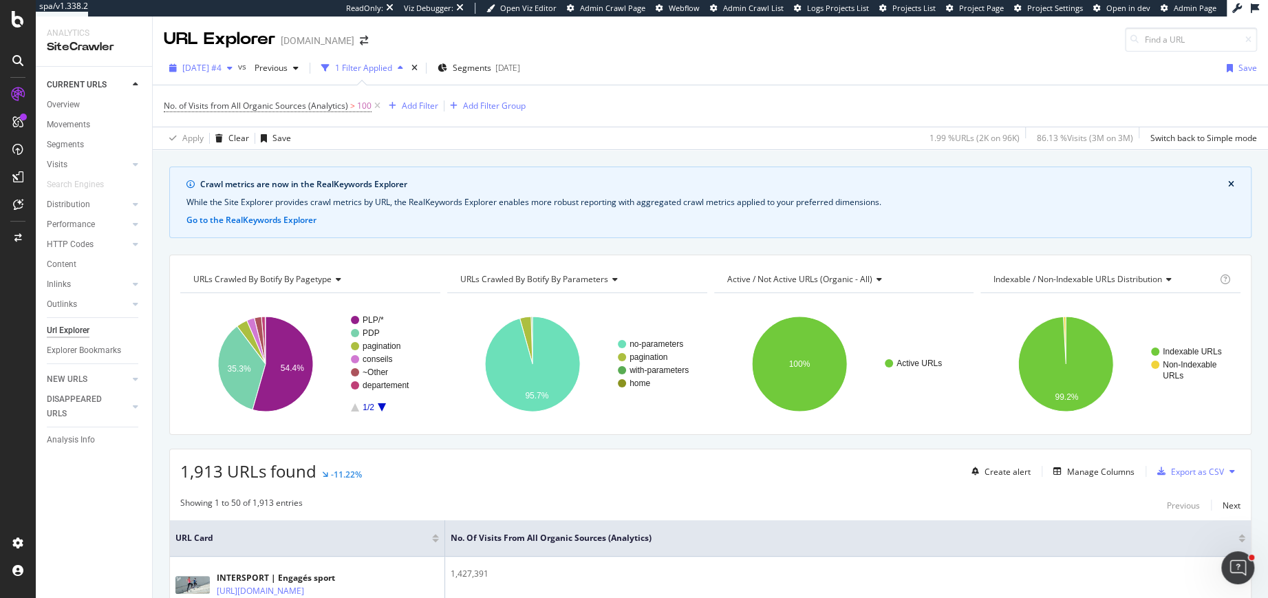
click at [220, 68] on span "2025 Oct. 2nd #4" at bounding box center [201, 68] width 39 height 12
click at [650, 100] on div "No. of Visits from All Organic Sources (Analytics) > 100 Add Filter Add Filter …" at bounding box center [711, 105] width 1094 height 41
click at [65, 184] on div "AlertPanel" at bounding box center [73, 180] width 44 height 14
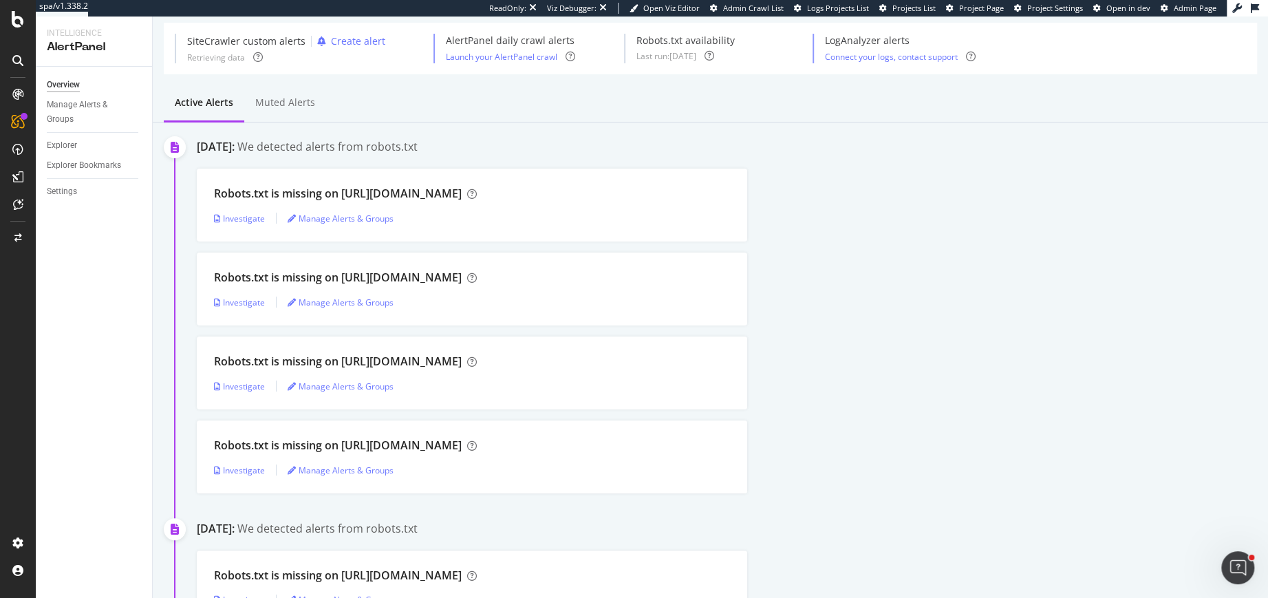
scroll to position [39, 0]
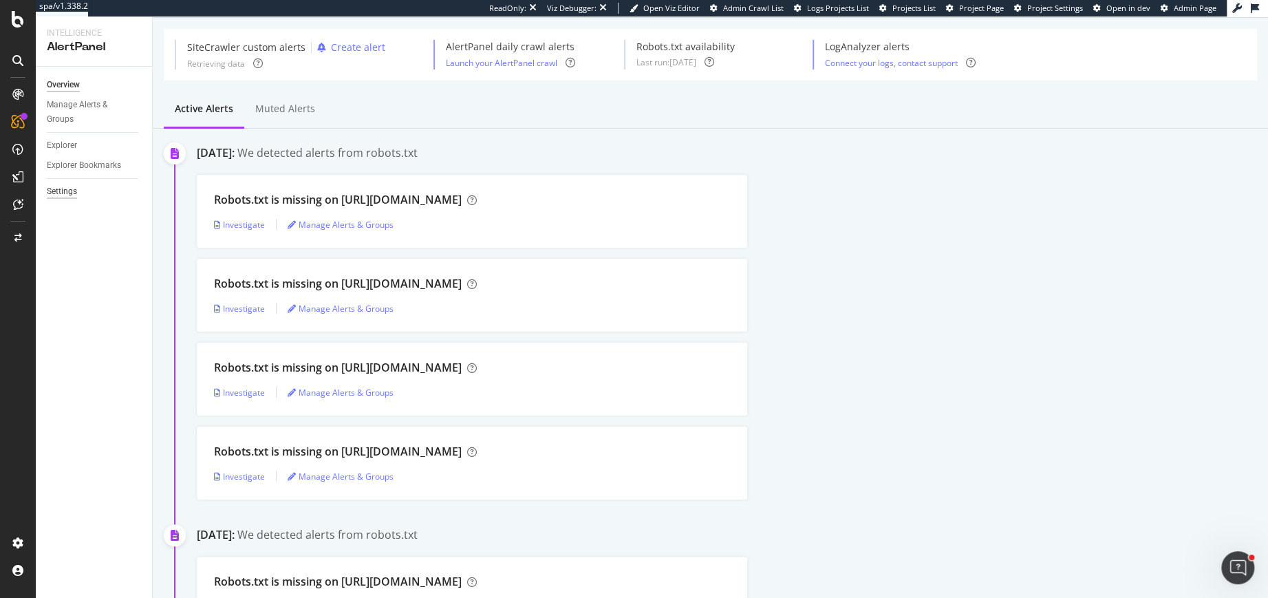
click at [63, 192] on div "Settings" at bounding box center [62, 191] width 30 height 14
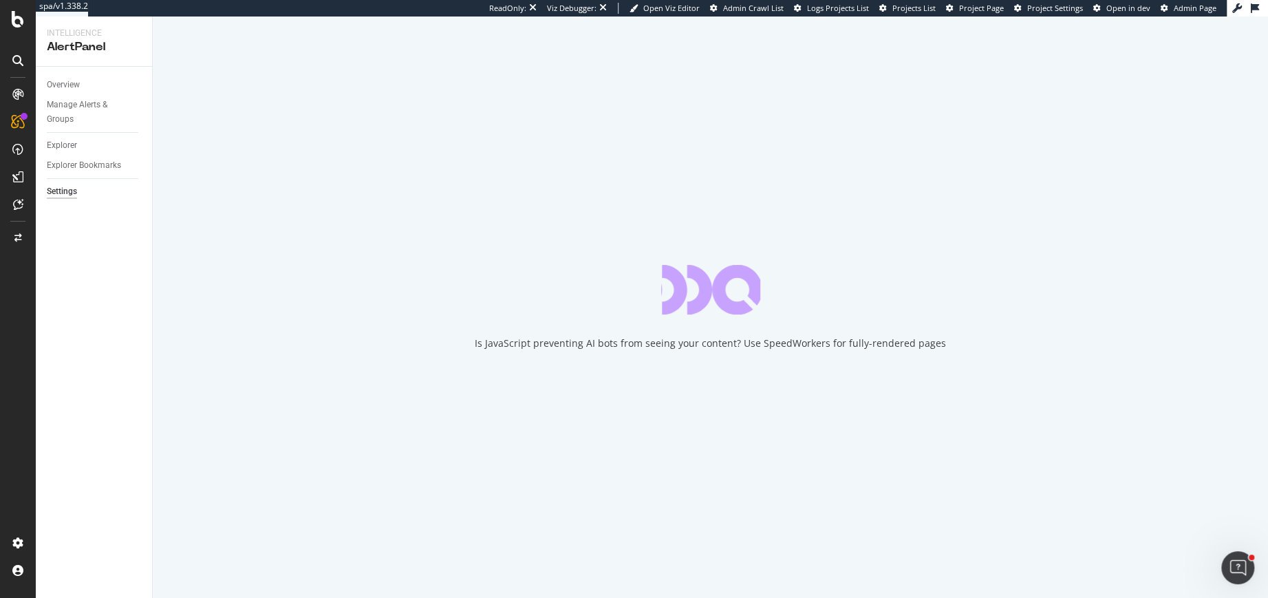
select select "11"
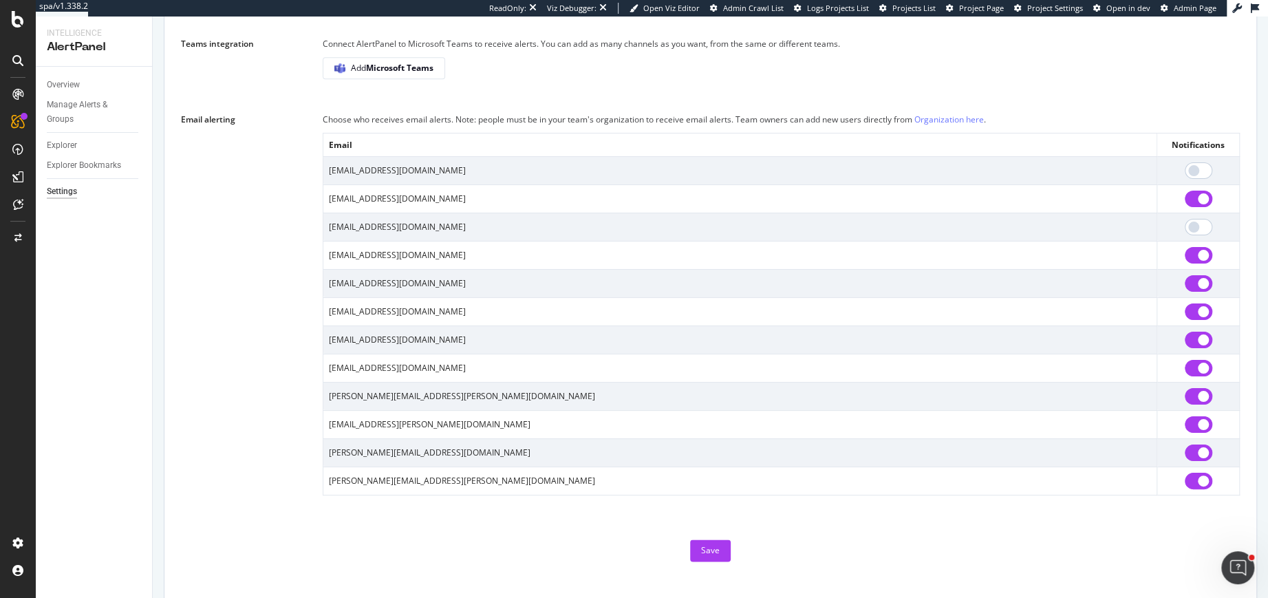
scroll to position [1046, 0]
click at [60, 109] on div "Manage Alerts & Groups" at bounding box center [88, 112] width 83 height 29
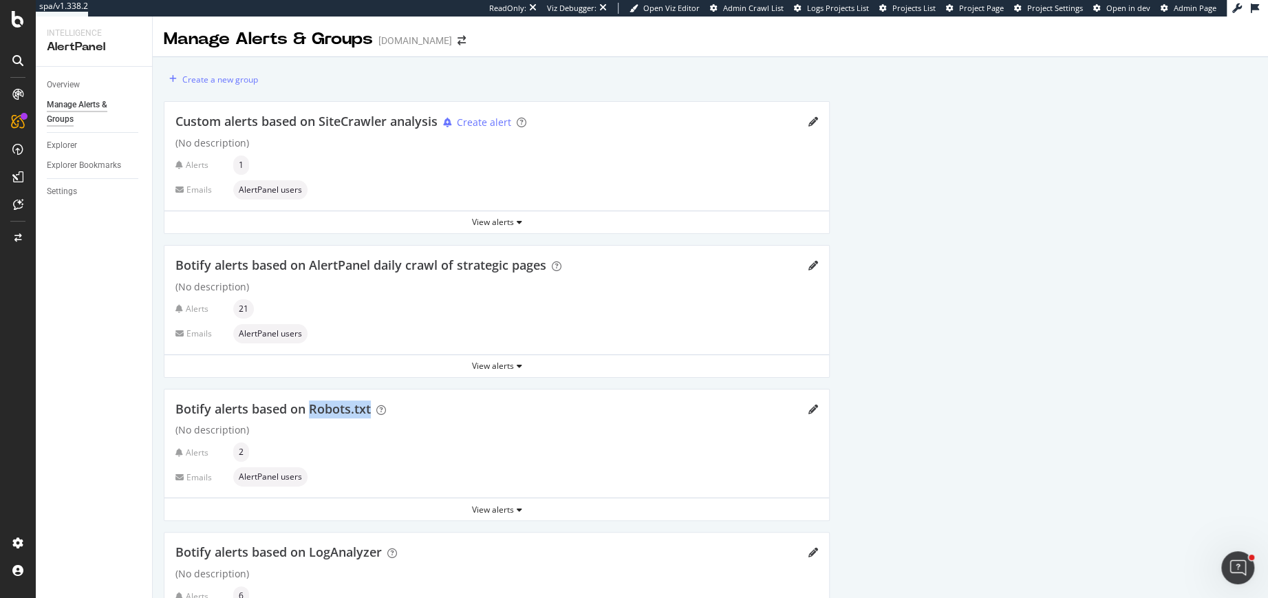
drag, startPoint x: 308, startPoint y: 407, endPoint x: 370, endPoint y: 407, distance: 61.3
click at [370, 407] on div "Botify alerts based on Robots.txt" at bounding box center [287, 410] width 222 height 18
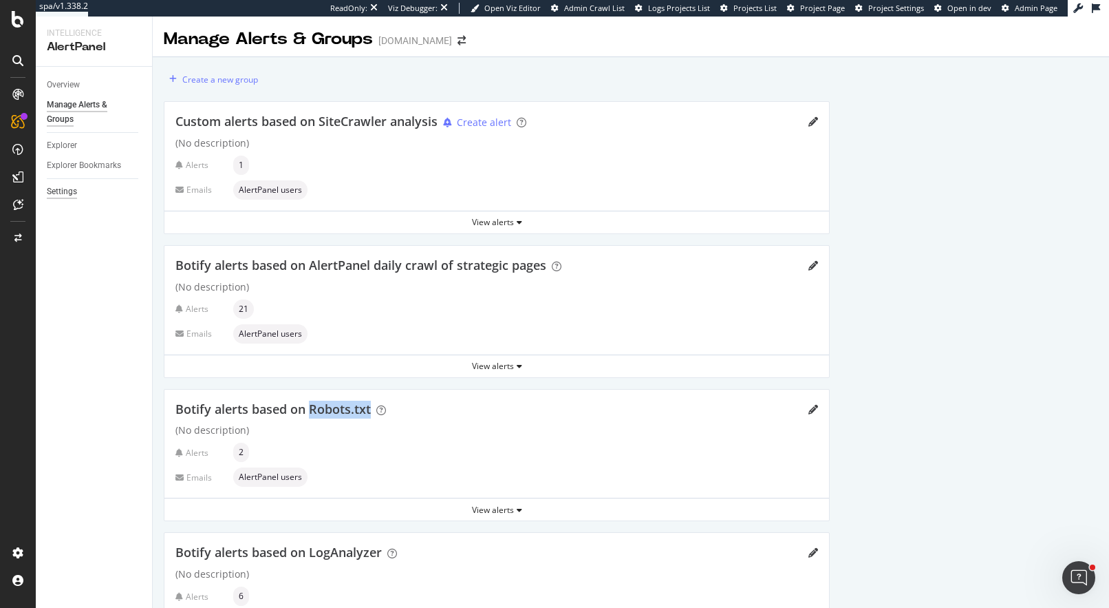
click at [52, 188] on div "Settings" at bounding box center [62, 191] width 30 height 14
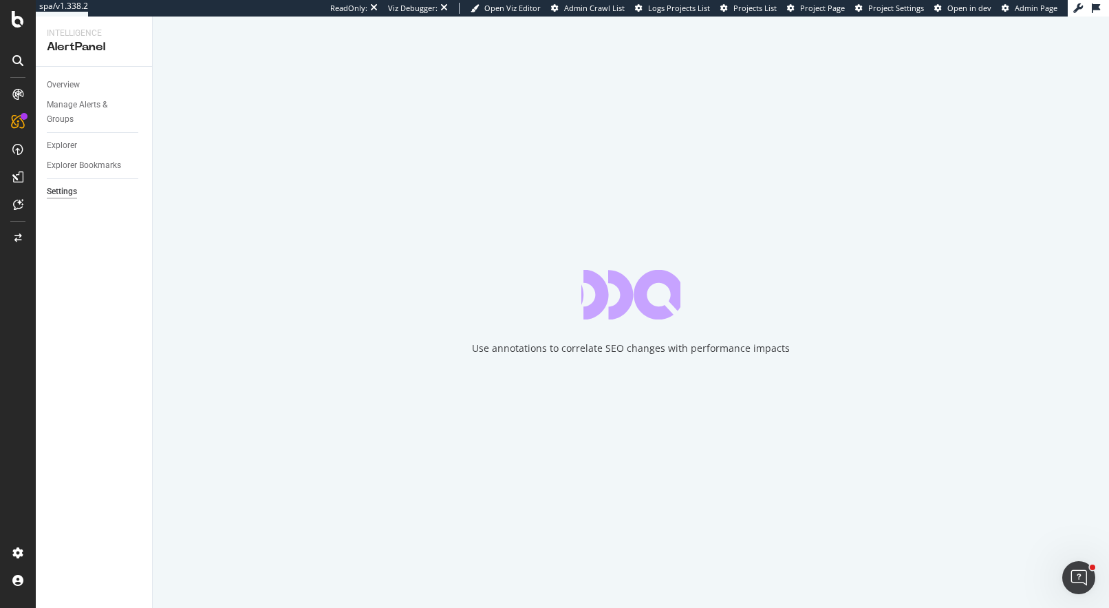
select select "11"
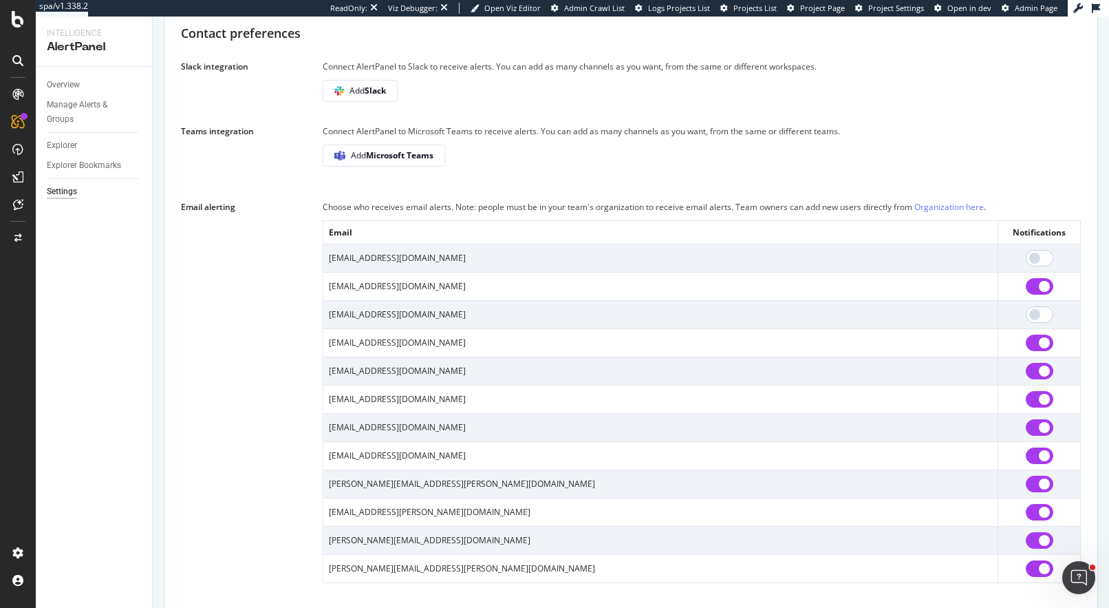
scroll to position [1064, 0]
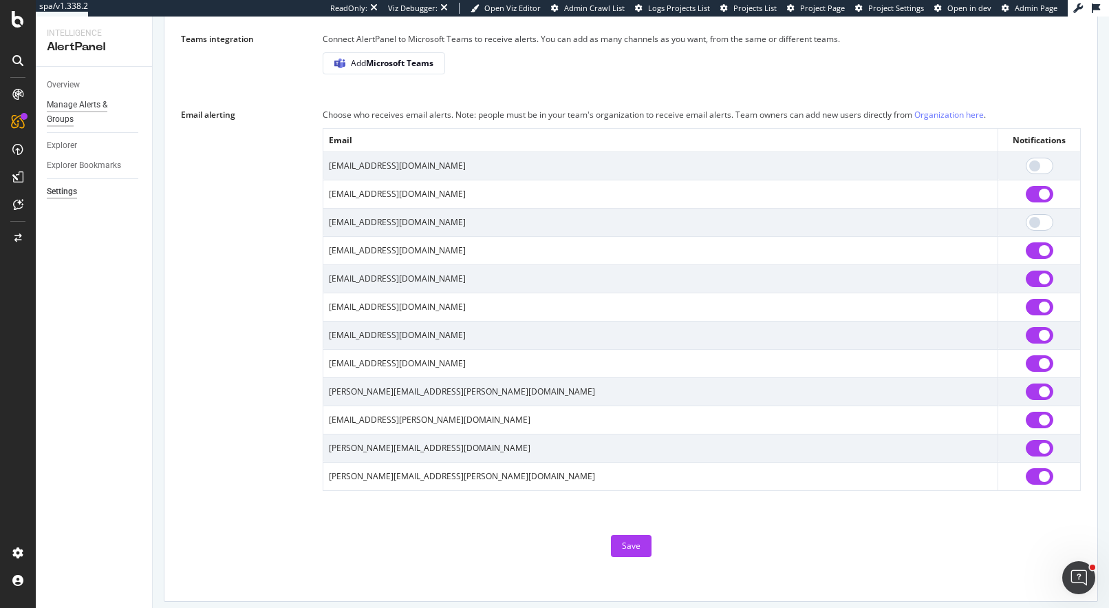
click at [60, 117] on div "Manage Alerts & Groups" at bounding box center [88, 112] width 83 height 29
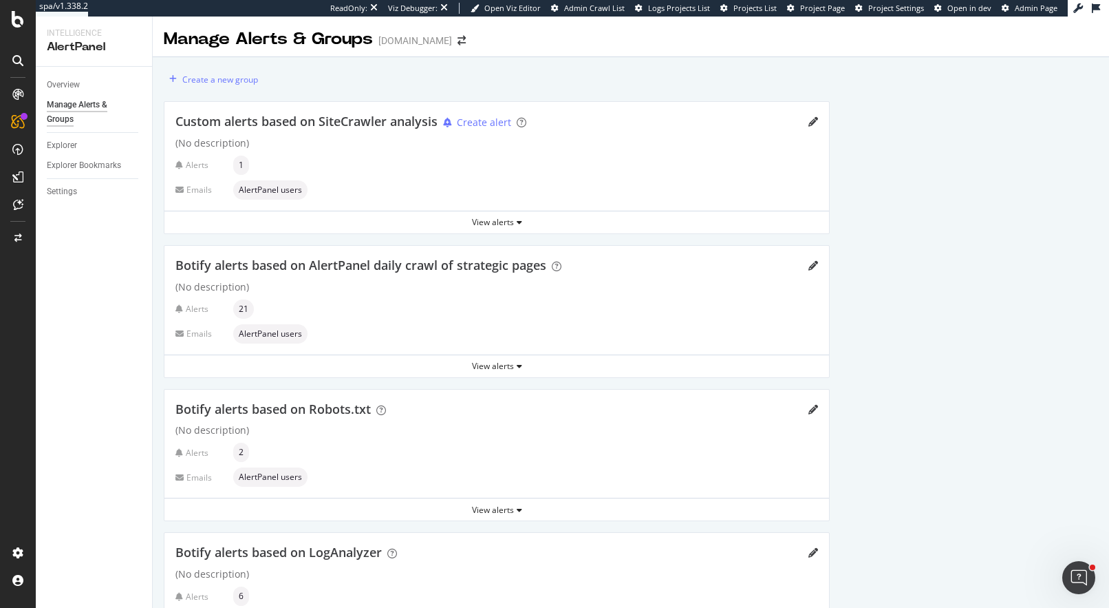
scroll to position [76, 0]
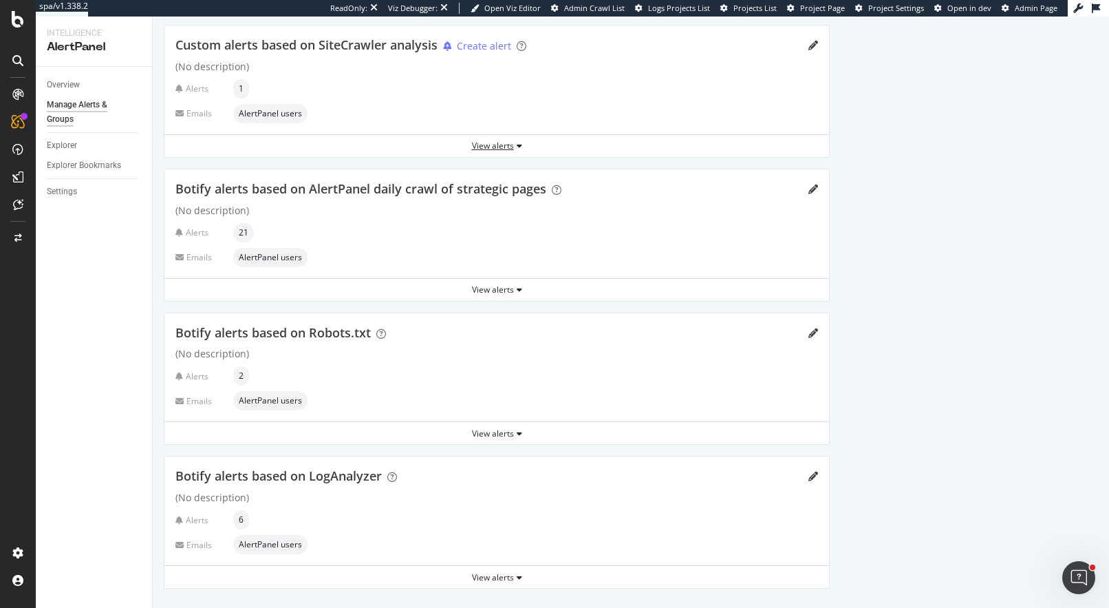
click at [491, 145] on div "View alerts" at bounding box center [496, 146] width 665 height 12
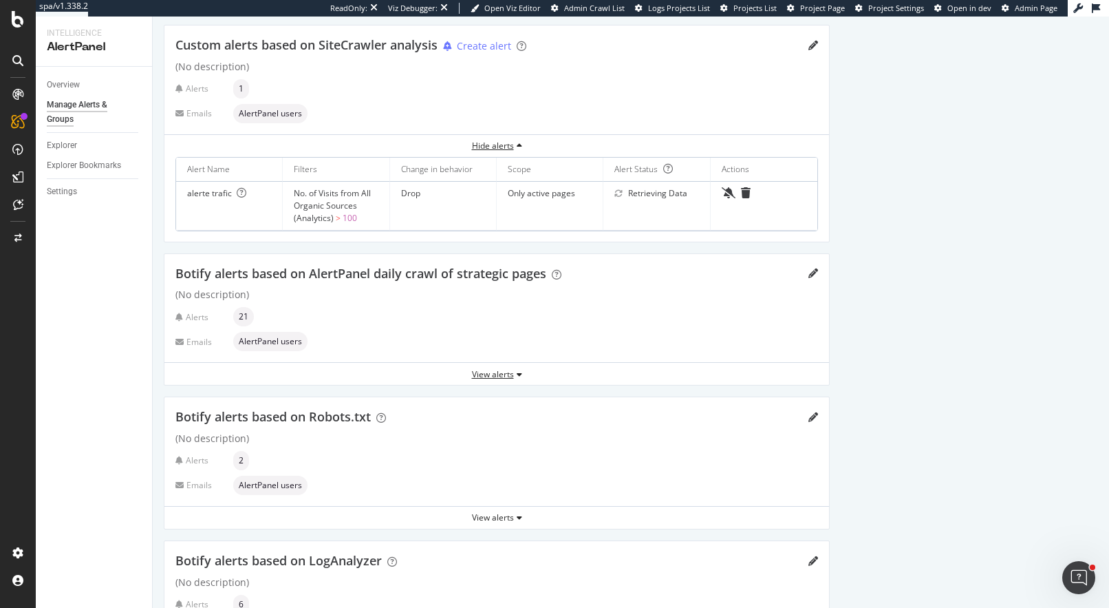
scroll to position [161, 0]
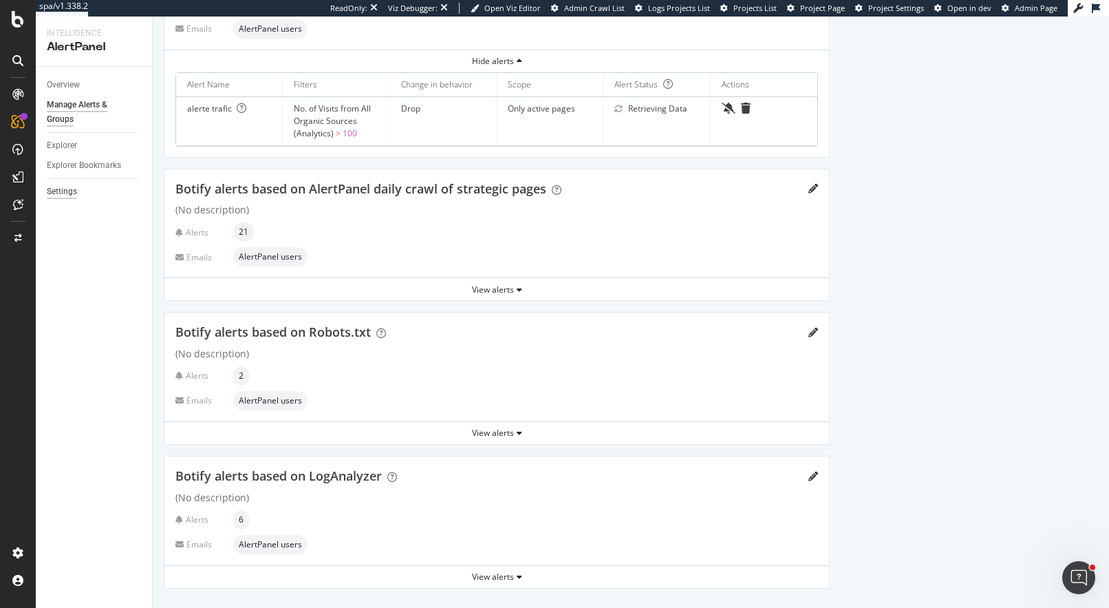
click at [63, 193] on div "Settings" at bounding box center [62, 191] width 30 height 14
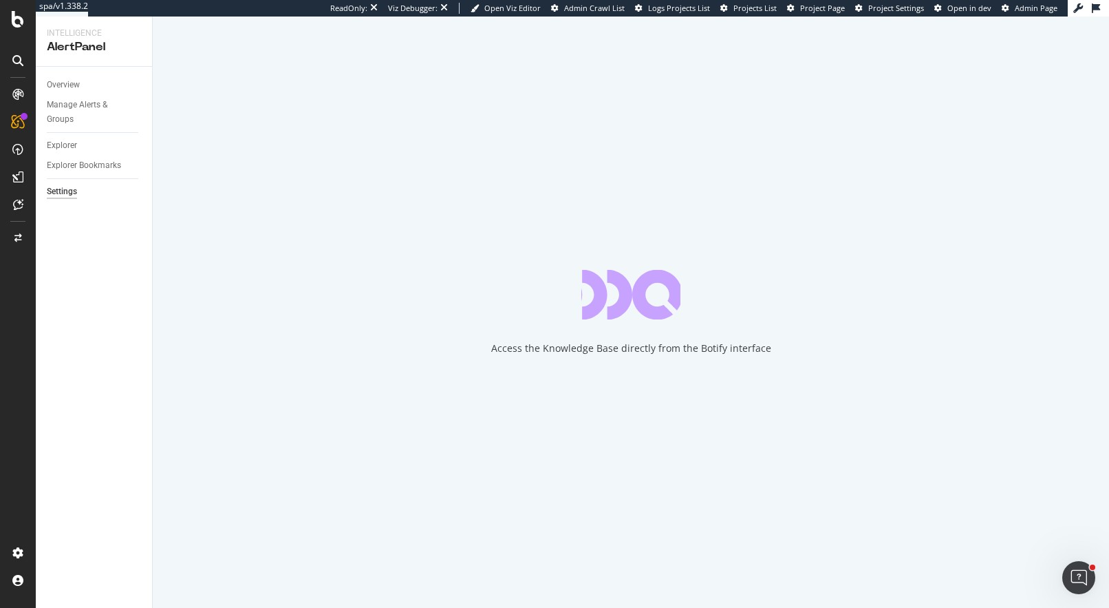
select select "11"
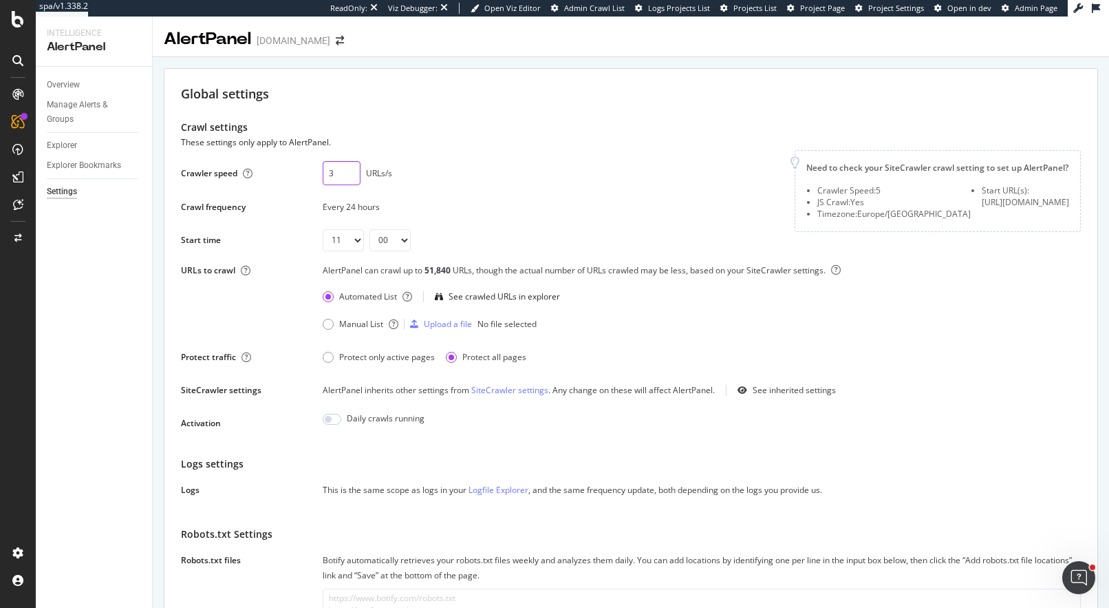
drag, startPoint x: 339, startPoint y: 173, endPoint x: 317, endPoint y: 171, distance: 22.1
click at [317, 171] on div "Crawler speed 3 URLs/s Saving this setting generate the scope of your daily ale…" at bounding box center [479, 173] width 597 height 24
click at [491, 169] on div "3 URLs/s" at bounding box center [551, 173] width 456 height 24
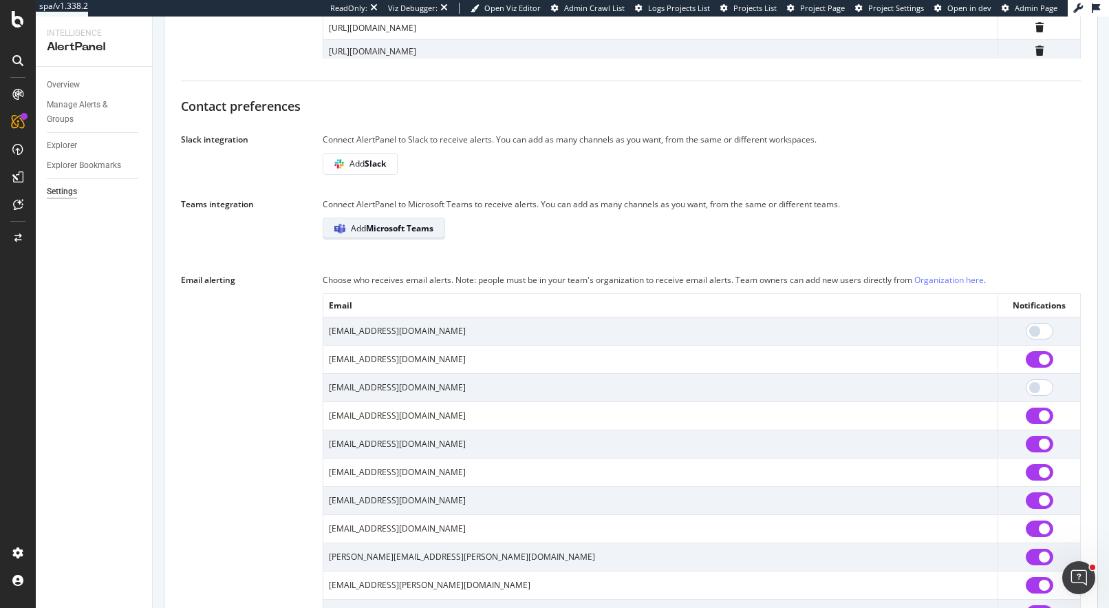
scroll to position [897, 0]
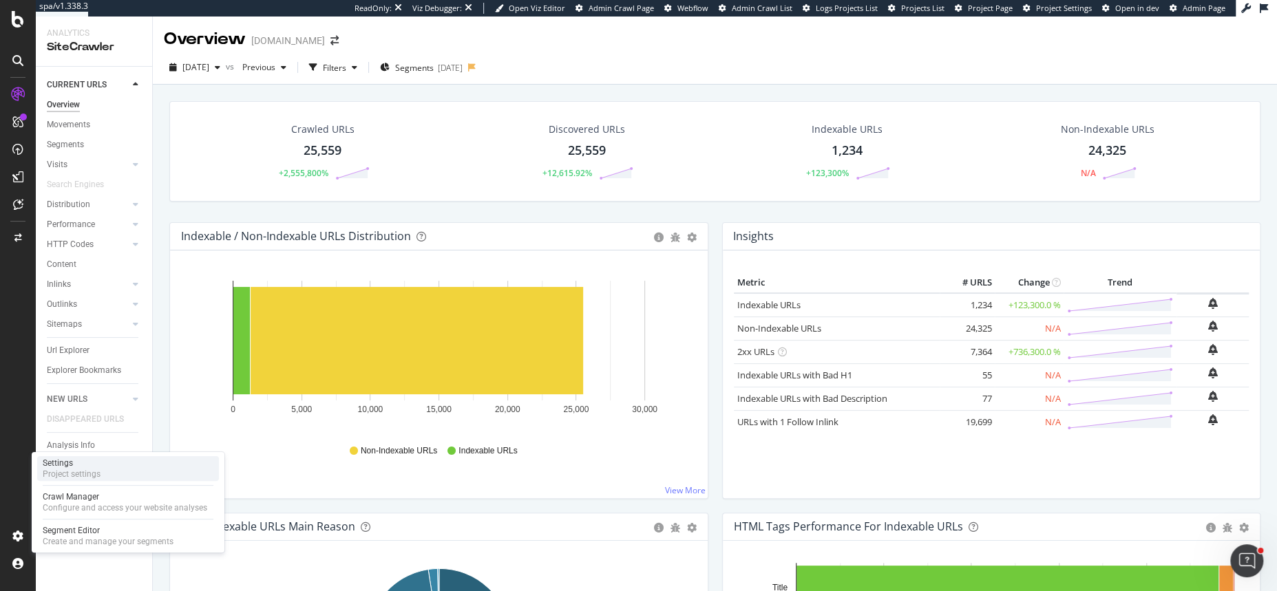
click at [65, 470] on div "Project settings" at bounding box center [72, 474] width 58 height 11
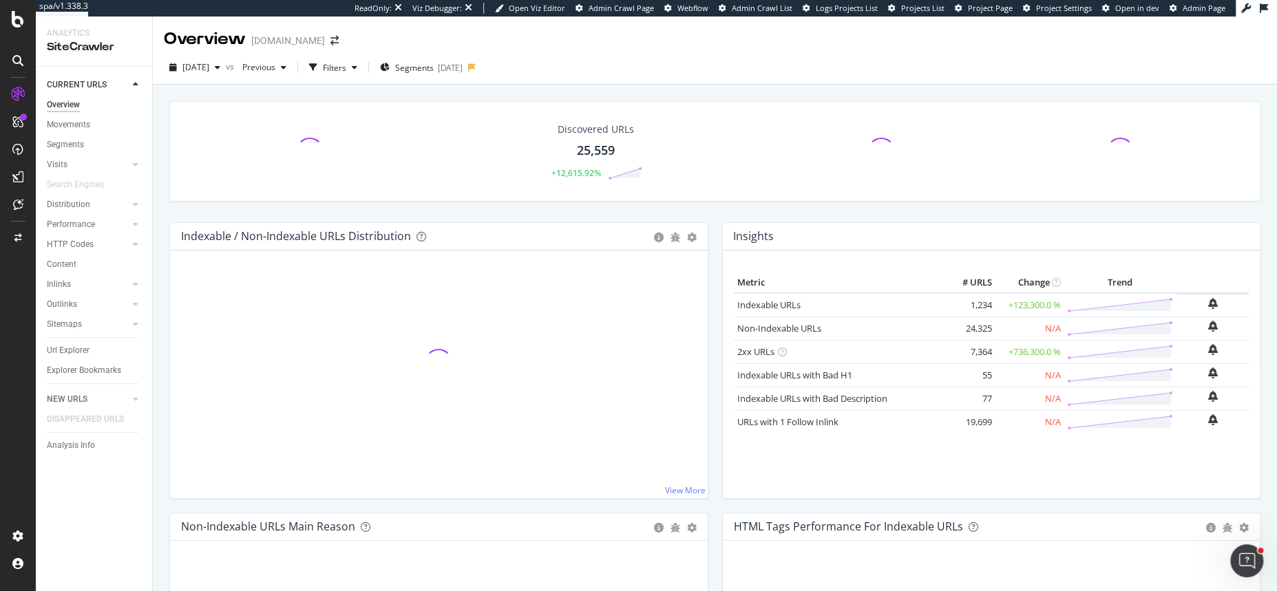
click at [18, 206] on icon at bounding box center [18, 204] width 10 height 11
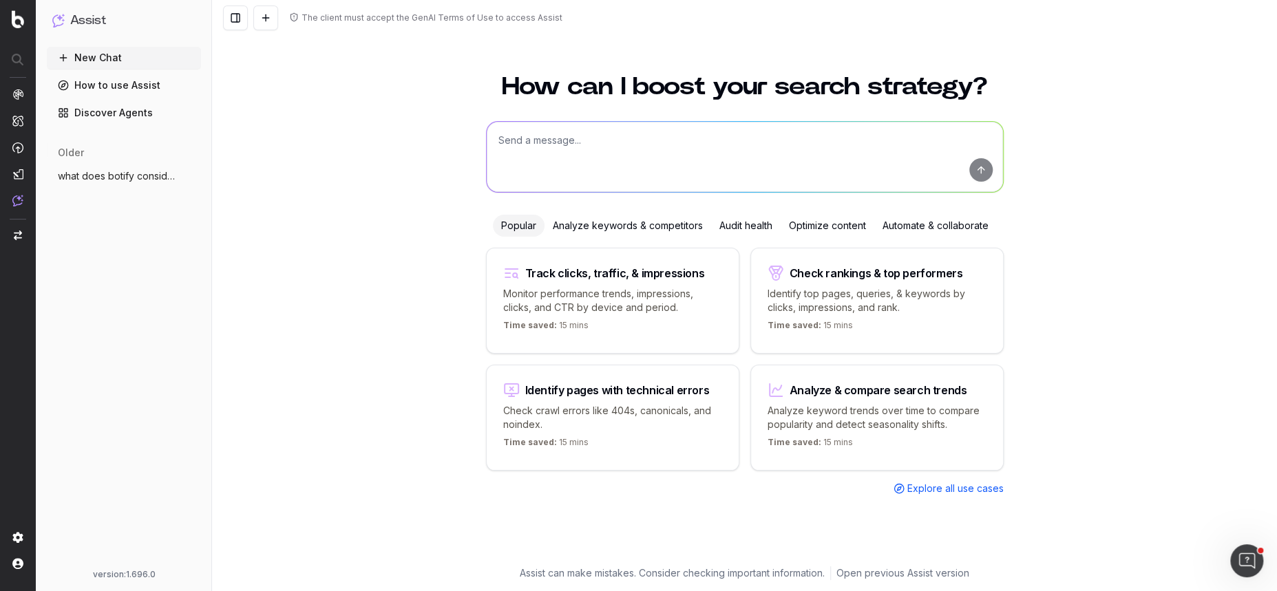
click at [553, 153] on textarea at bounding box center [745, 157] width 516 height 70
type textarea "quelle partie de la plateforme botify est accessible par le client dans le pack…"
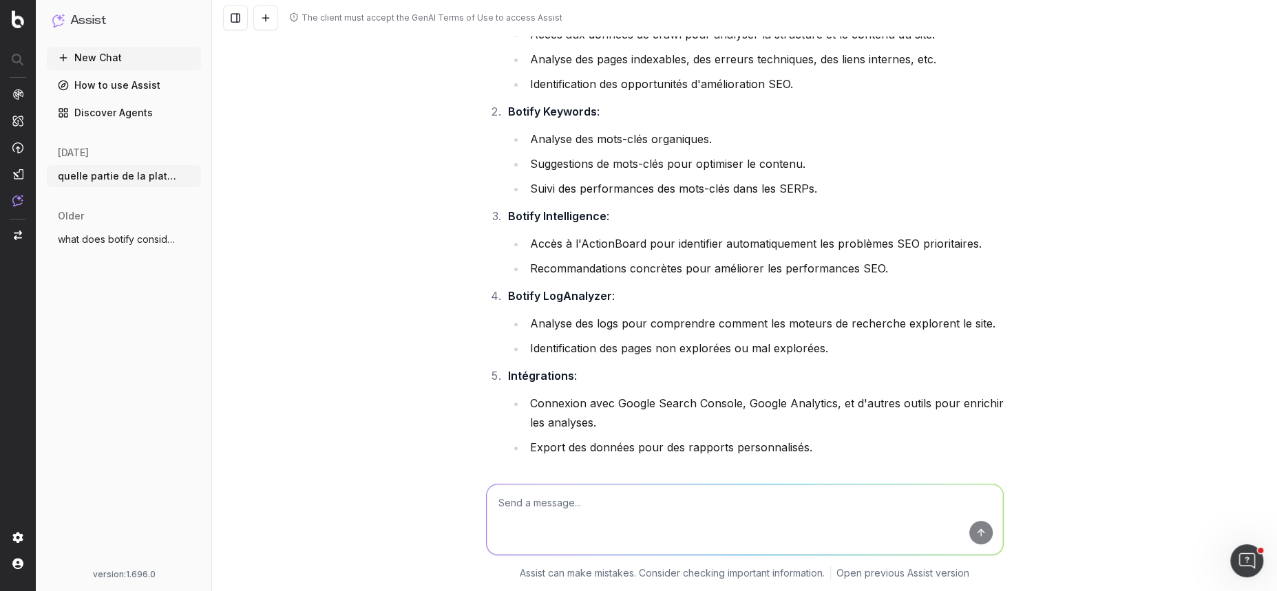
scroll to position [47, 0]
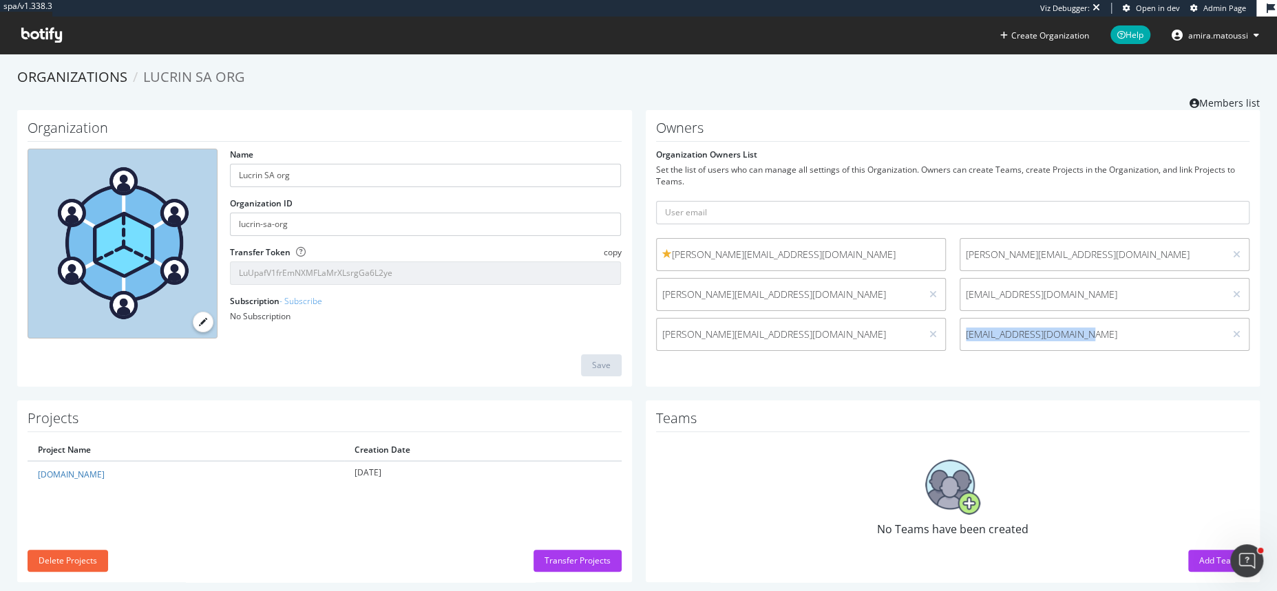
drag, startPoint x: 964, startPoint y: 335, endPoint x: 1085, endPoint y: 335, distance: 121.1
click at [1085, 335] on span "[EMAIL_ADDRESS][DOMAIN_NAME]" at bounding box center [1092, 335] width 253 height 14
copy span "[EMAIL_ADDRESS][DOMAIN_NAME]"
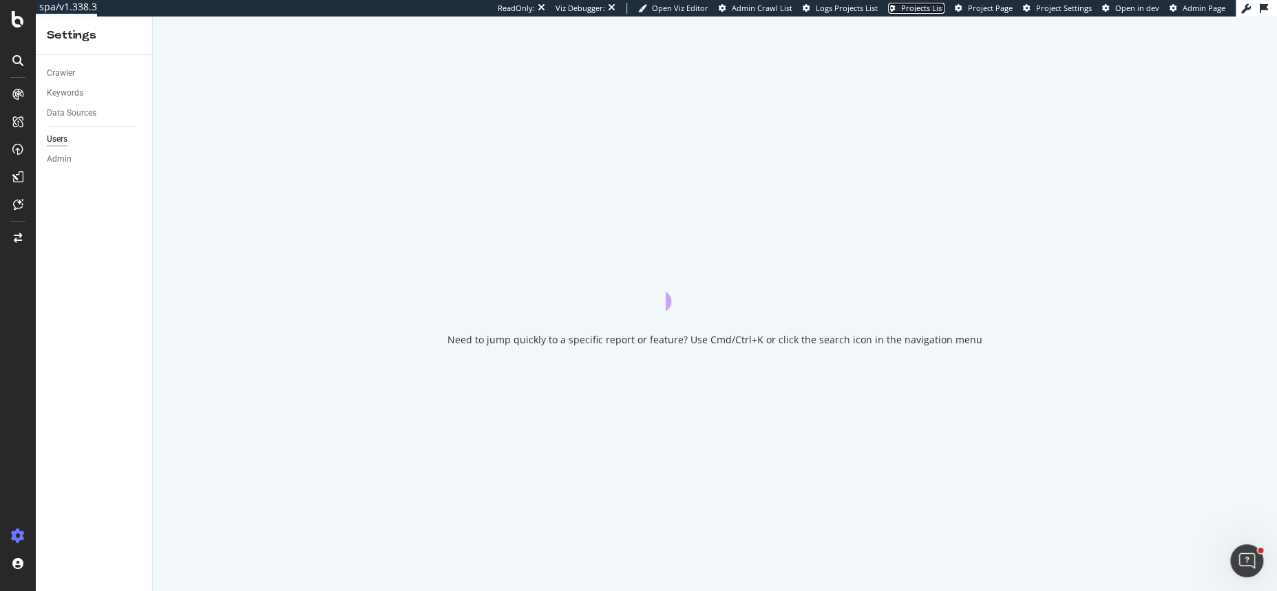
click at [919, 8] on span "Projects List" at bounding box center [922, 8] width 43 height 10
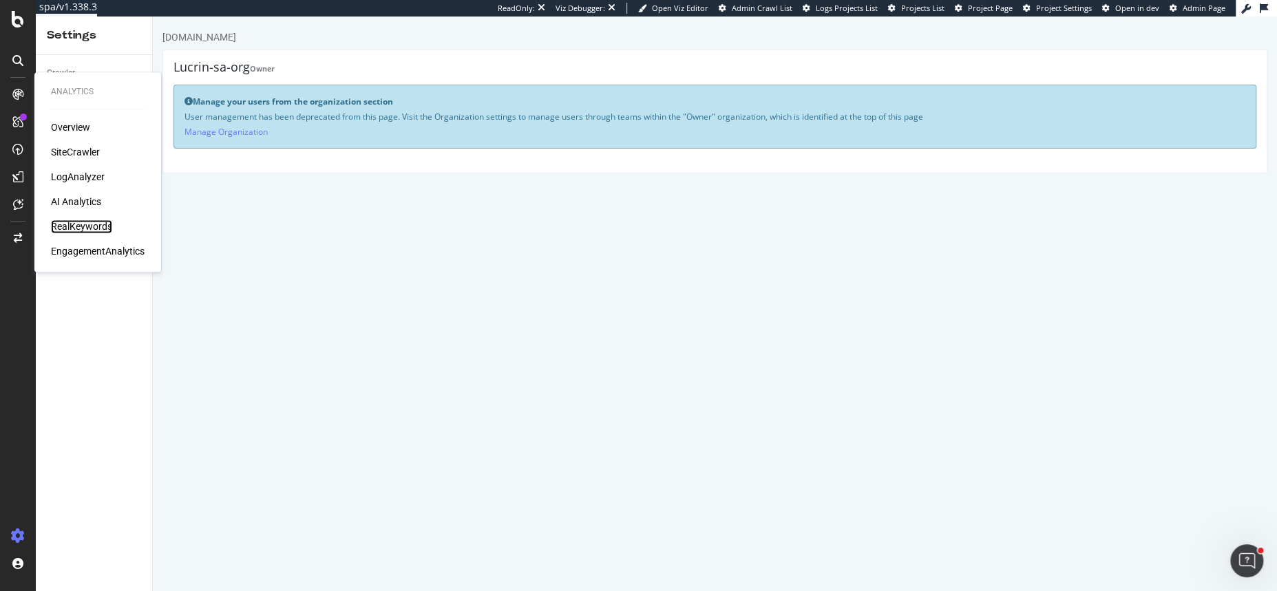
click at [70, 229] on div "RealKeywords" at bounding box center [81, 227] width 61 height 14
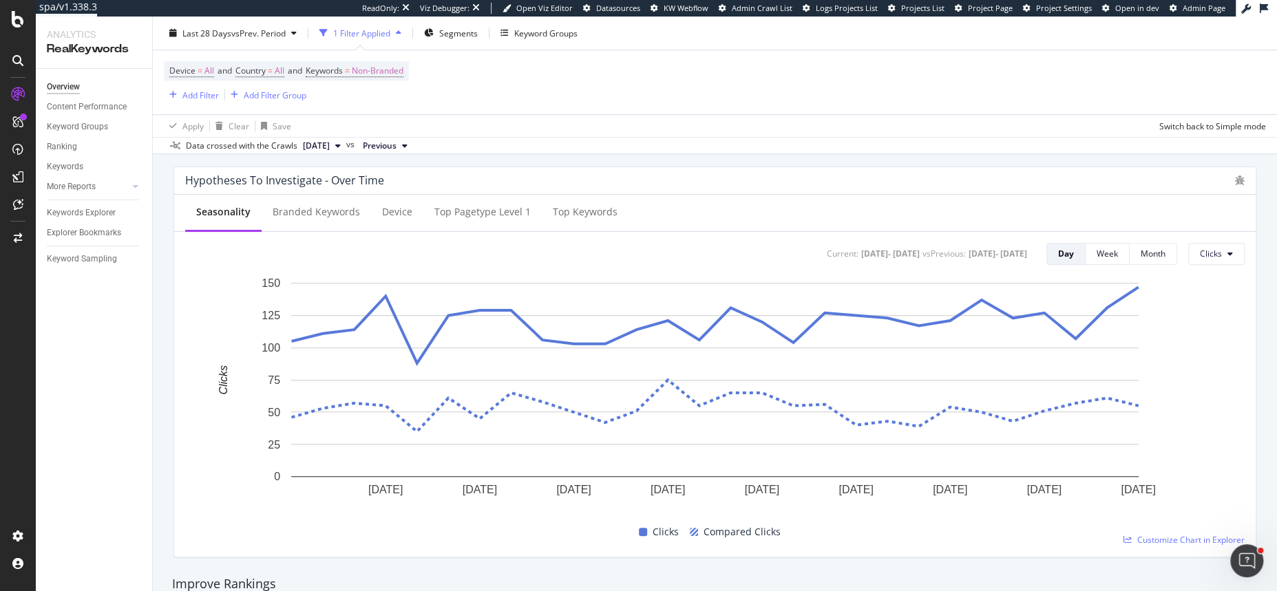
scroll to position [567, 0]
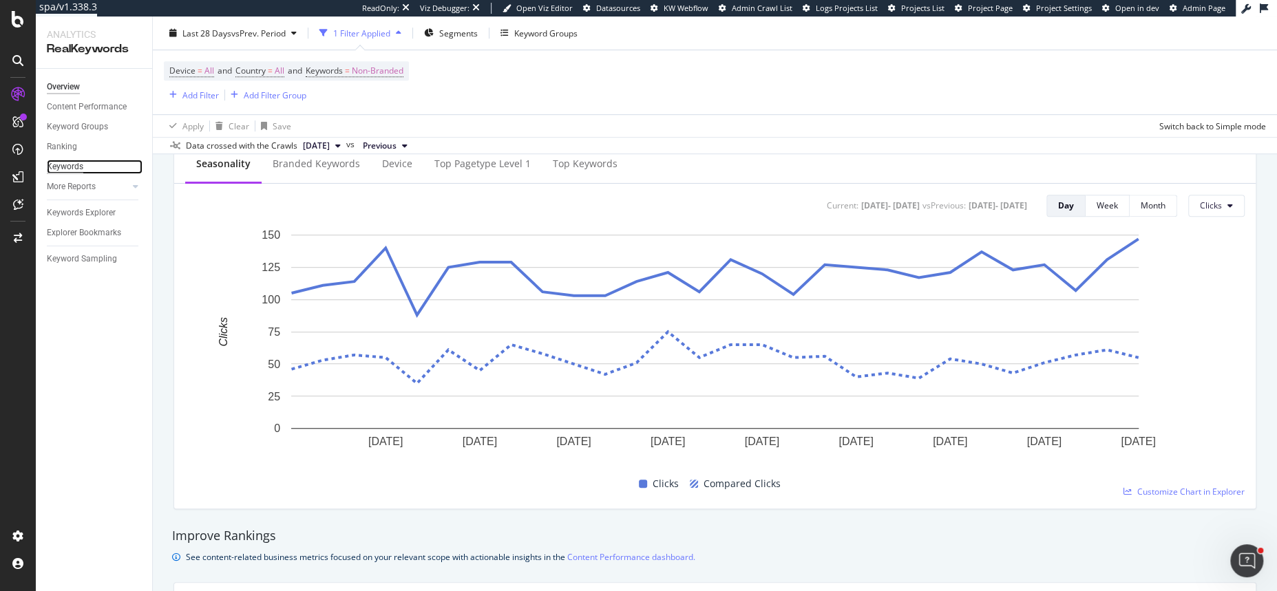
click at [61, 169] on div "Keywords" at bounding box center [65, 167] width 36 height 14
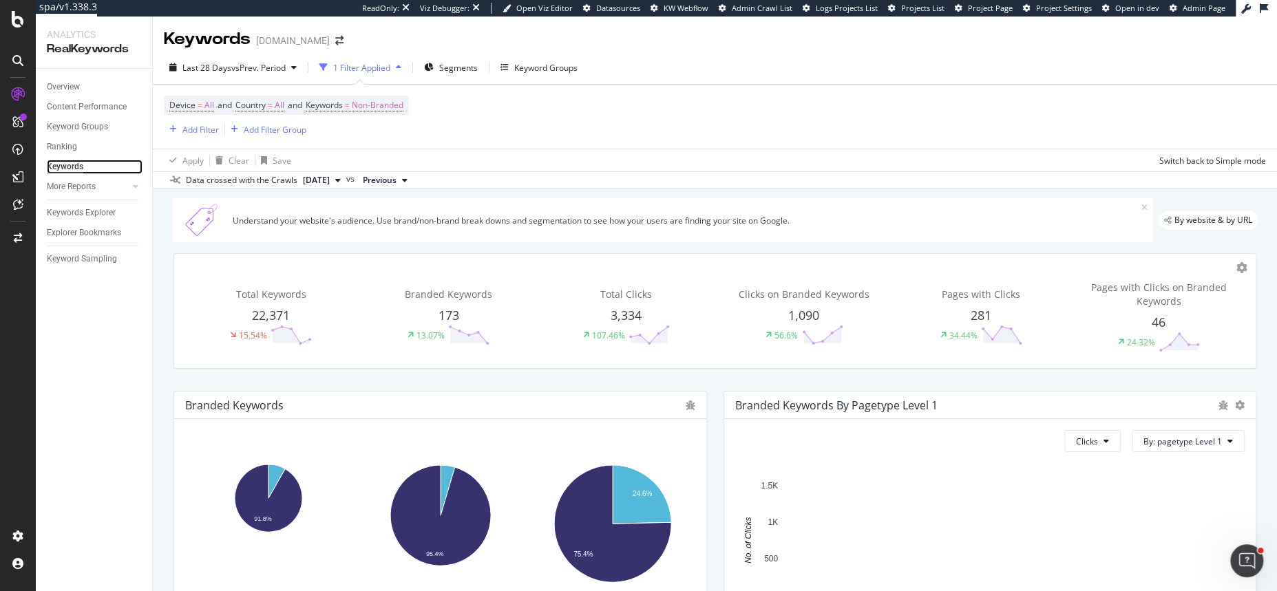
scroll to position [387, 0]
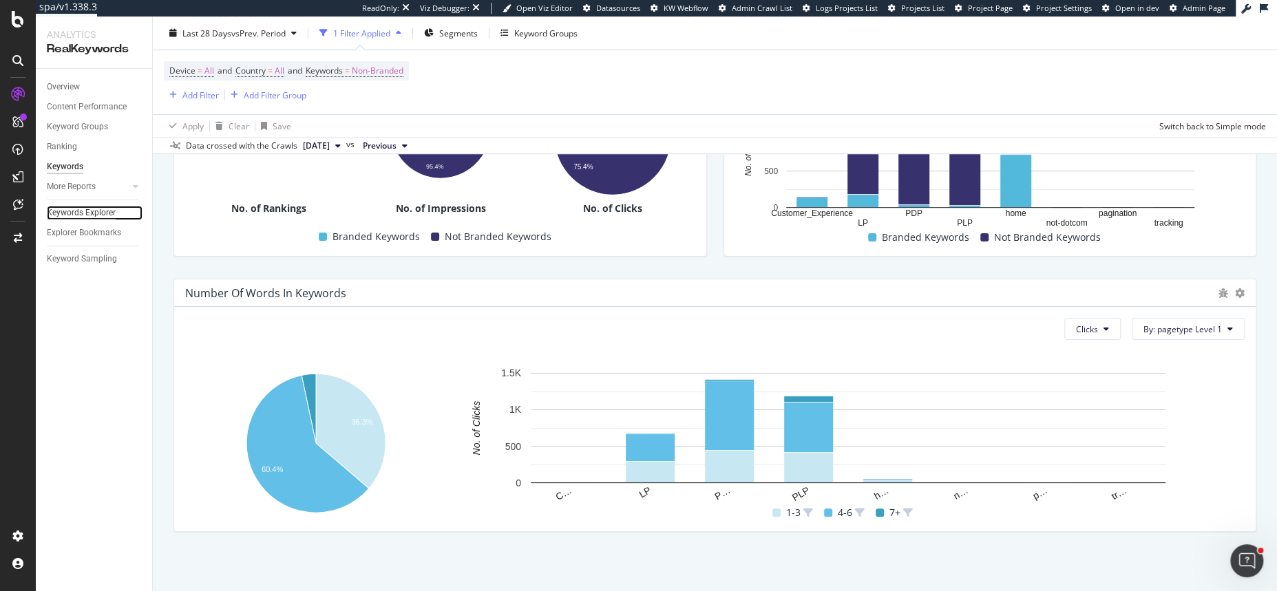
click at [74, 210] on div "Keywords Explorer" at bounding box center [81, 213] width 69 height 14
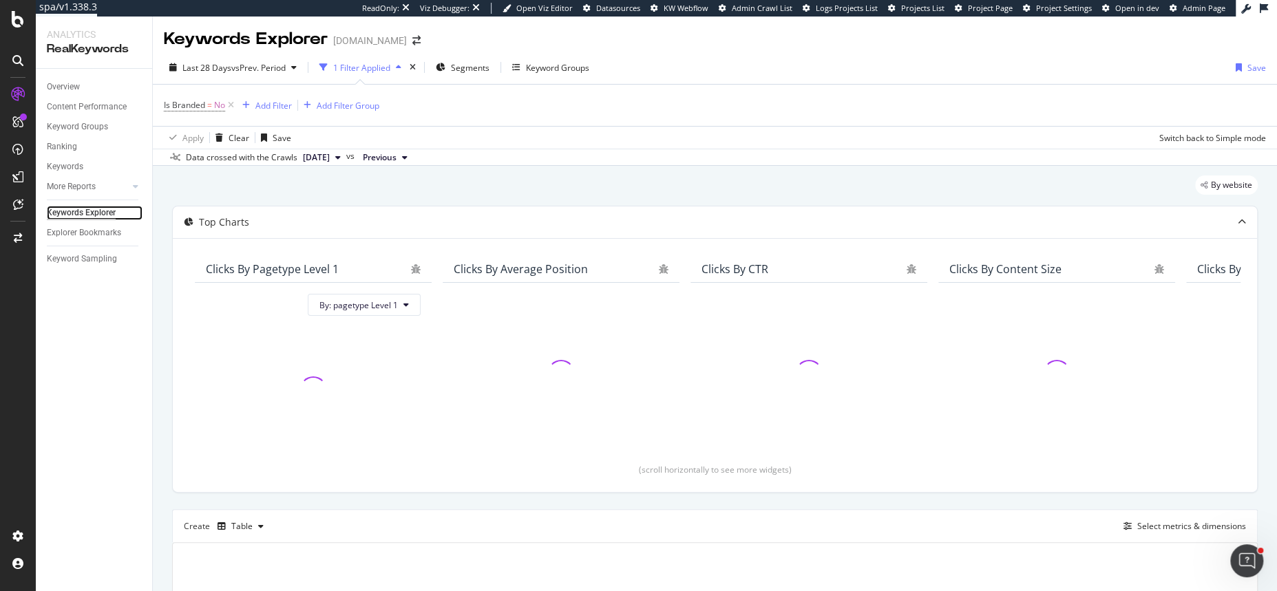
scroll to position [205, 0]
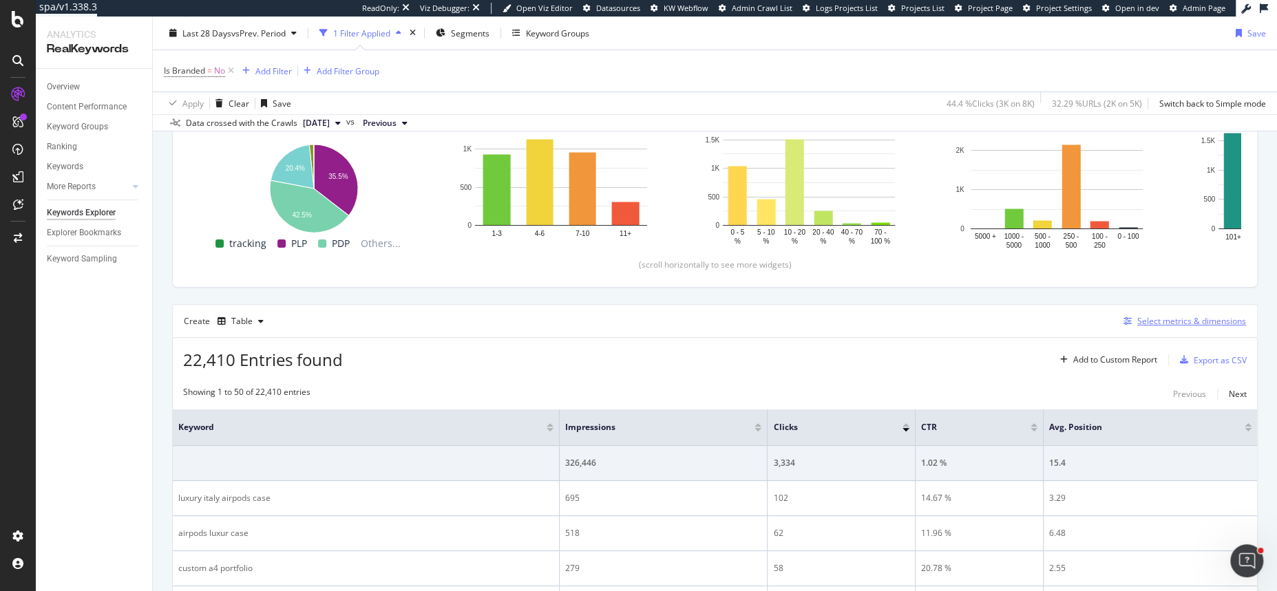
click at [1139, 318] on div "Select metrics & dimensions" at bounding box center [1191, 321] width 109 height 12
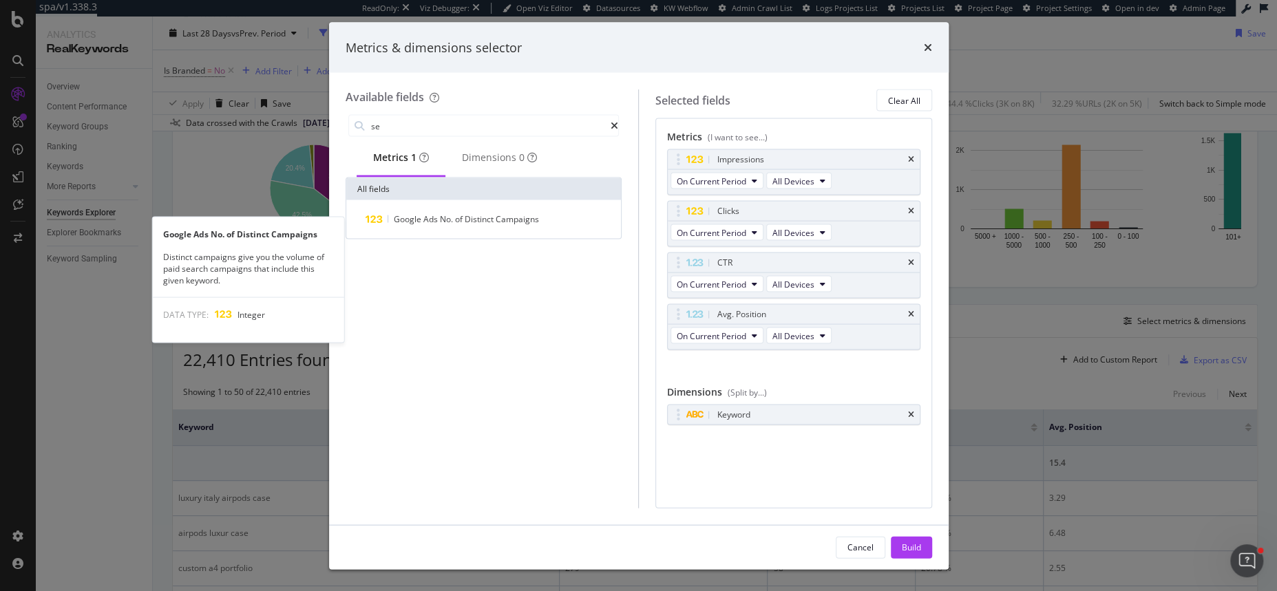
type input "s"
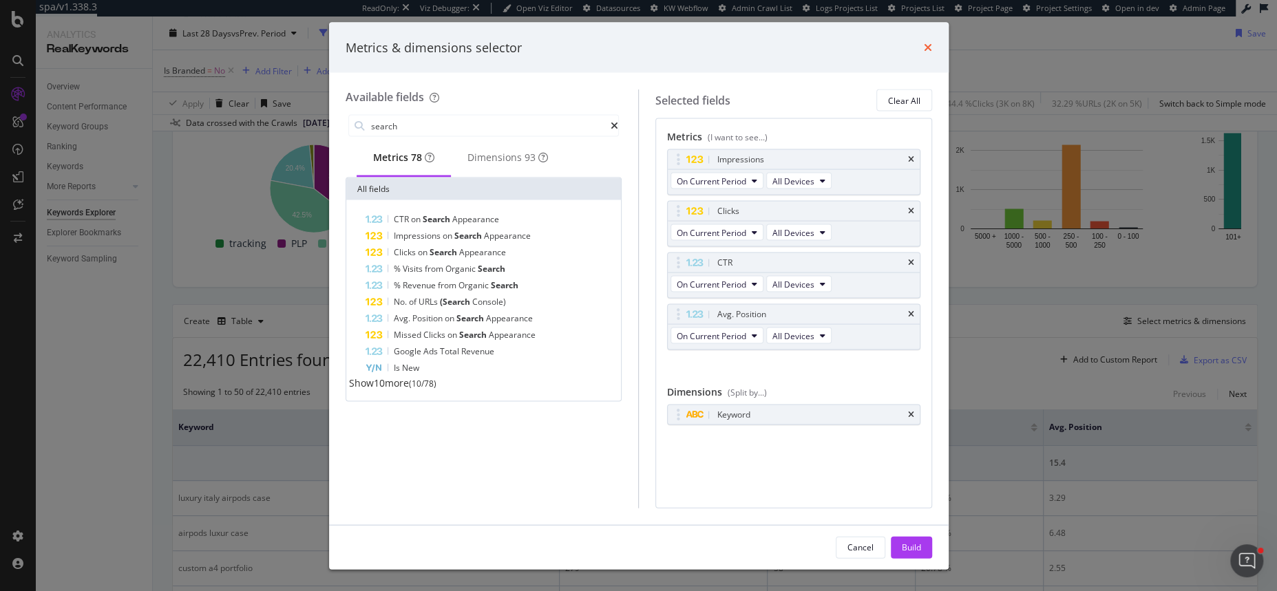
type input "search"
click at [926, 49] on icon "times" at bounding box center [928, 47] width 8 height 11
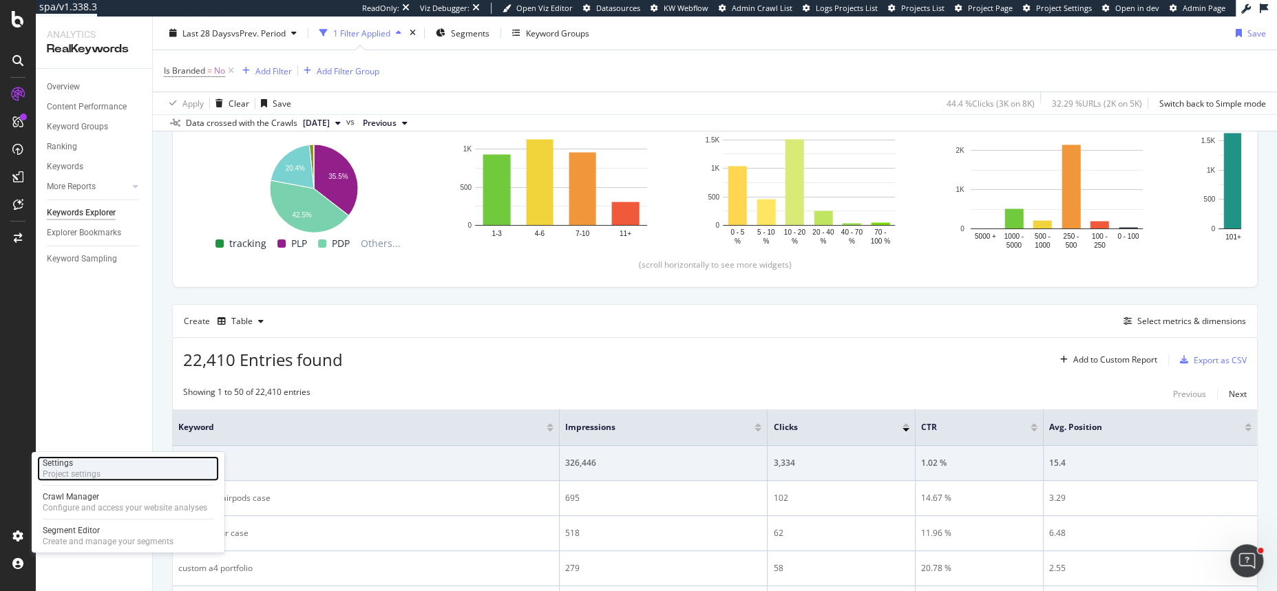
click at [107, 470] on div "Settings Project settings" at bounding box center [128, 468] width 182 height 25
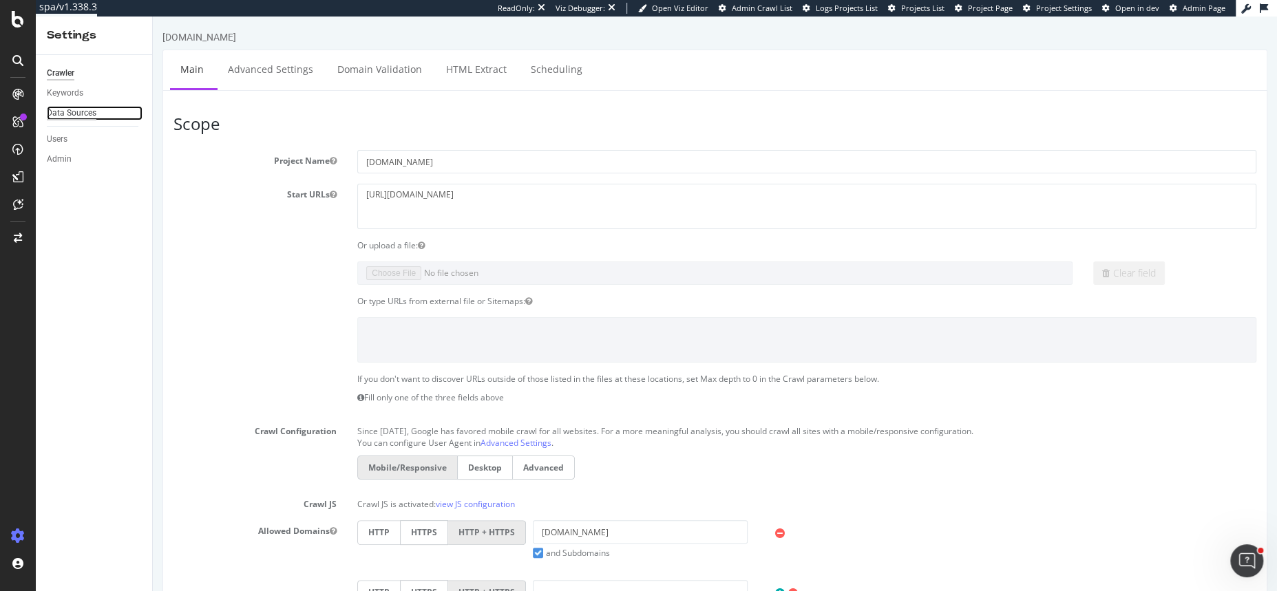
click at [85, 114] on div "Data Sources" at bounding box center [72, 113] width 50 height 14
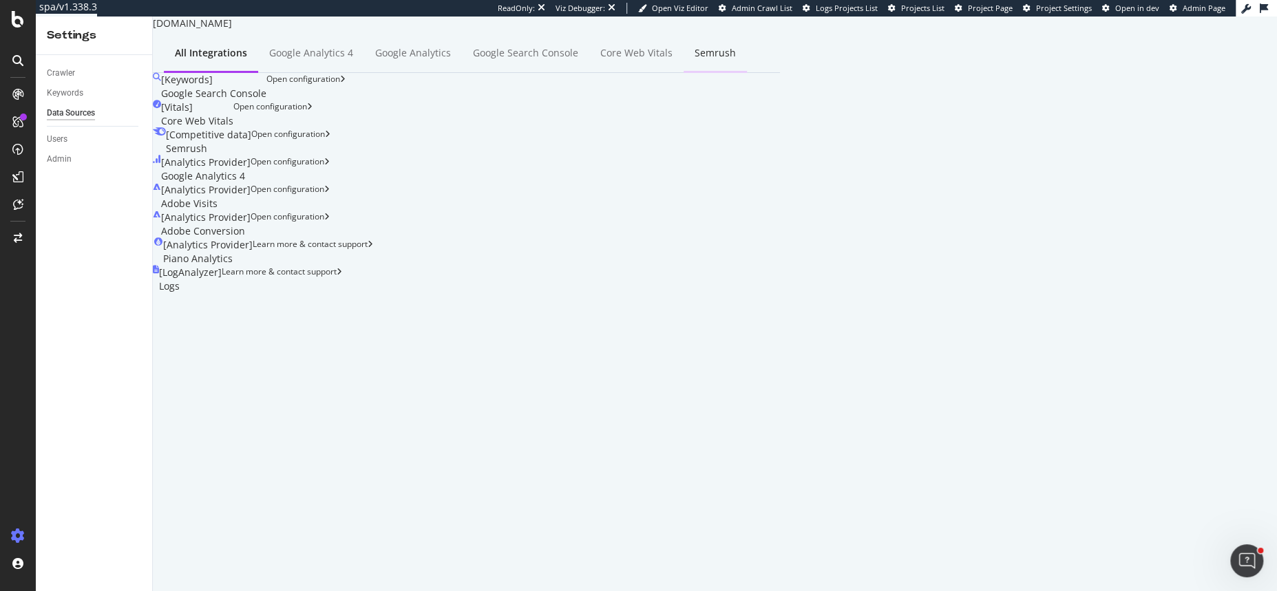
click at [717, 60] on div "Semrush" at bounding box center [714, 53] width 41 height 14
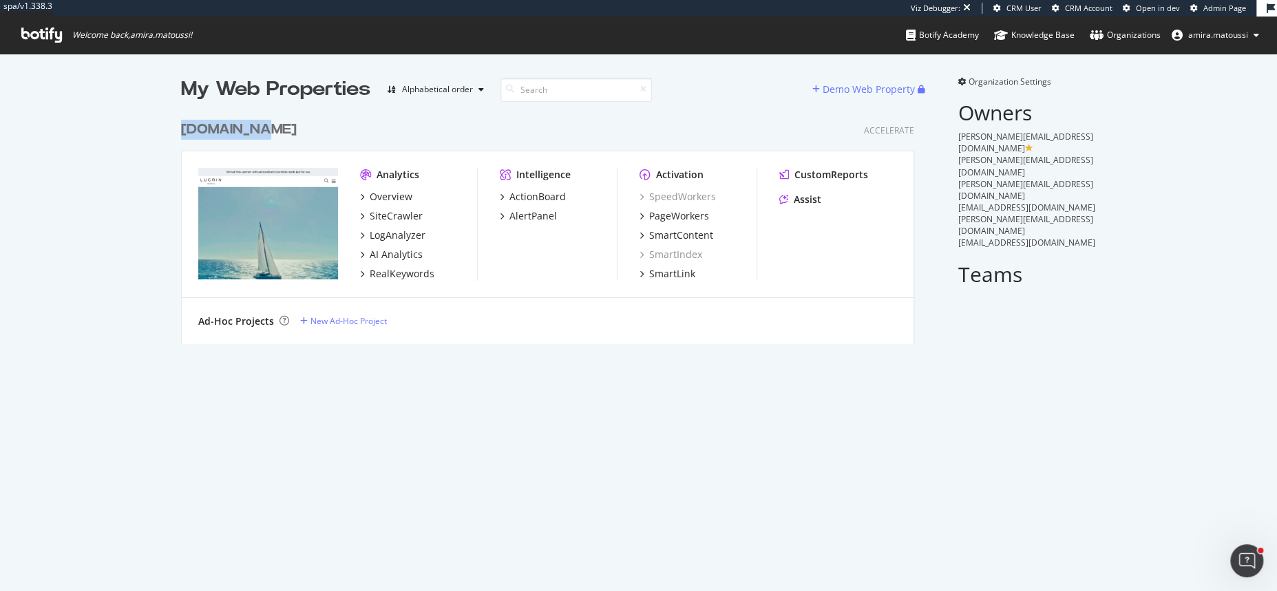
drag, startPoint x: 178, startPoint y: 129, endPoint x: 266, endPoint y: 129, distance: 88.8
click at [266, 129] on div "My Web Properties Alphabetical order Demo Web Property lucrin.com Accelerate An…" at bounding box center [638, 210] width 1277 height 312
click at [267, 129] on div "lucrin.com Accelerate" at bounding box center [547, 130] width 733 height 20
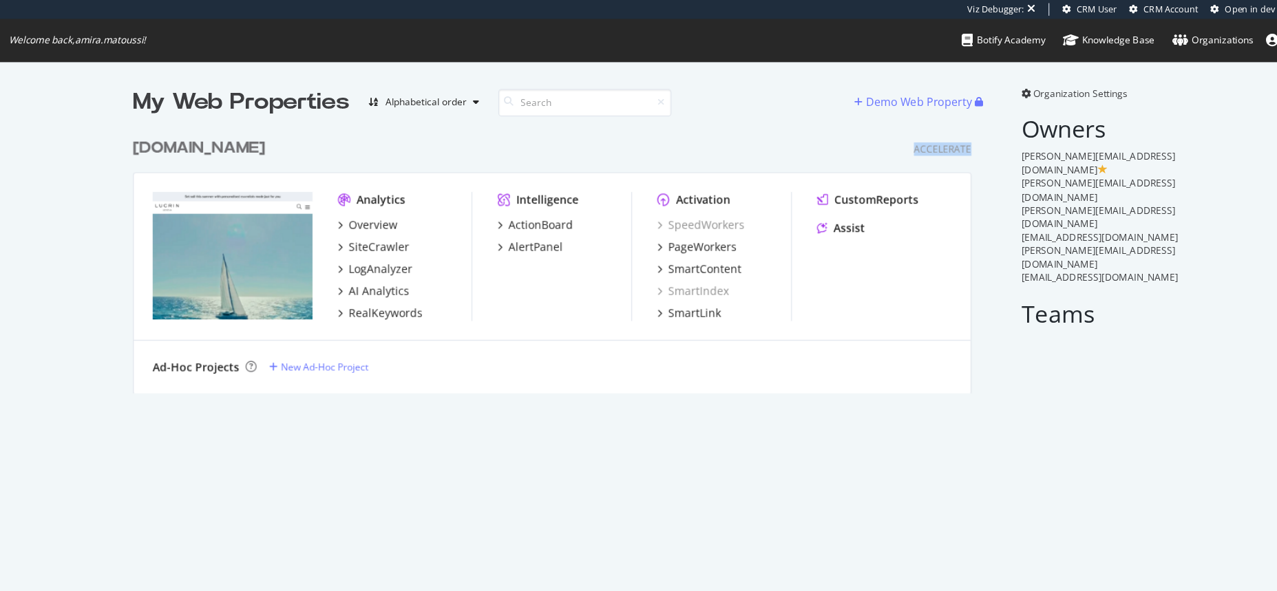
drag, startPoint x: 919, startPoint y: 130, endPoint x: 862, endPoint y: 130, distance: 56.4
click at [862, 130] on div "lucrin.com Accelerate Analytics Overview SiteCrawler LogAnalyzer AI Analytics R…" at bounding box center [553, 223] width 744 height 241
click at [862, 131] on div "lucrin.com Accelerate" at bounding box center [547, 130] width 733 height 20
click at [716, 331] on div "Ad-Hoc Projects New Ad-Hoc Project" at bounding box center [548, 321] width 732 height 47
click at [387, 200] on div "Overview" at bounding box center [391, 197] width 43 height 14
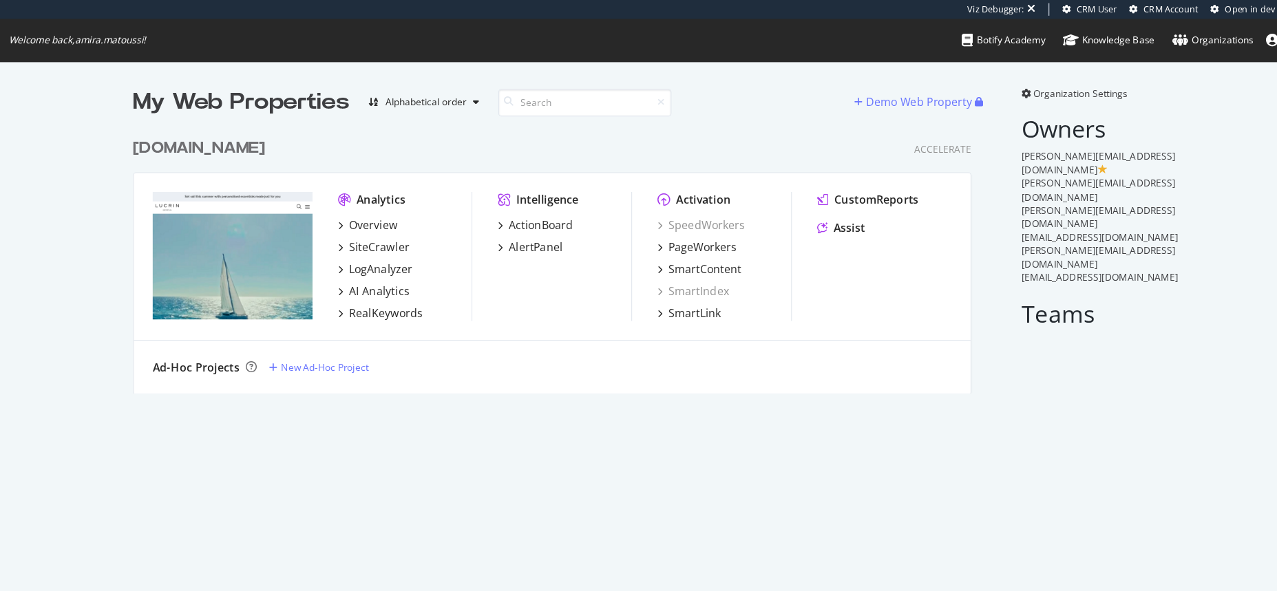
scroll to position [241, 743]
click at [387, 257] on div "AI Analytics" at bounding box center [396, 255] width 53 height 14
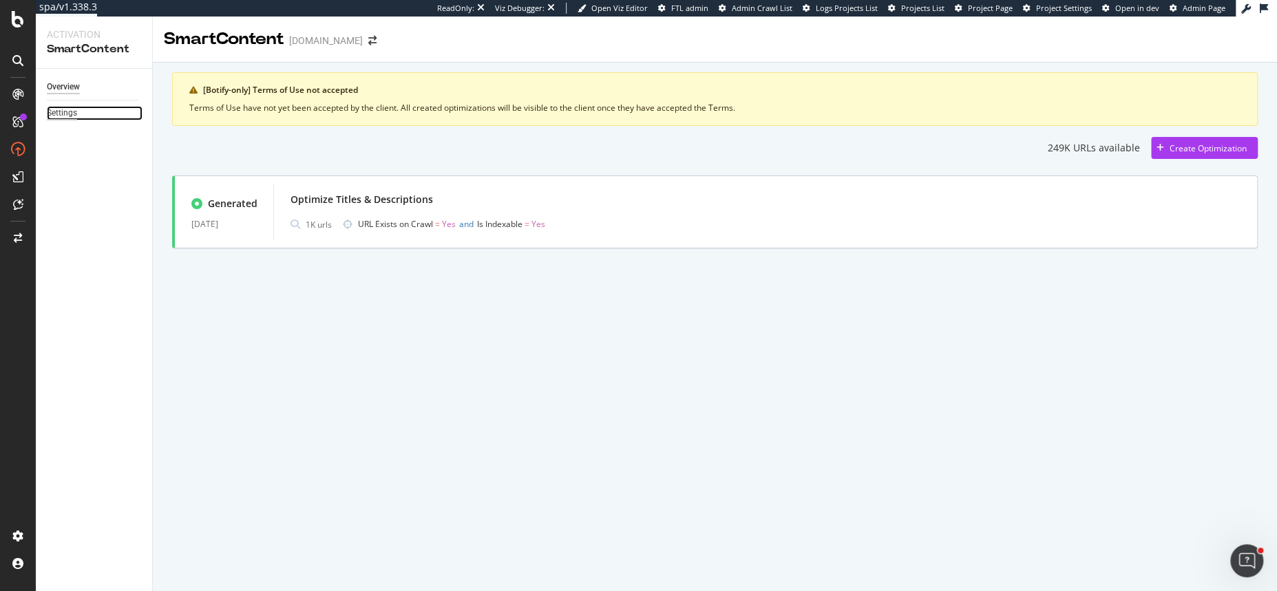
click at [72, 114] on div "Settings" at bounding box center [62, 113] width 30 height 14
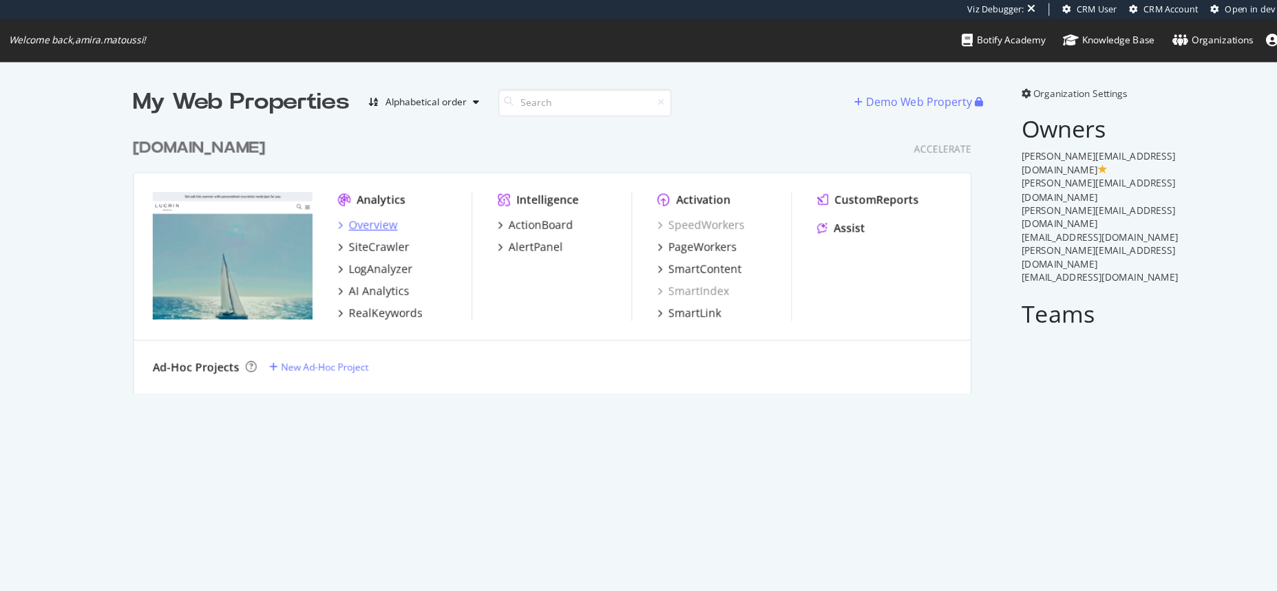
click at [388, 198] on div "Overview" at bounding box center [391, 197] width 43 height 14
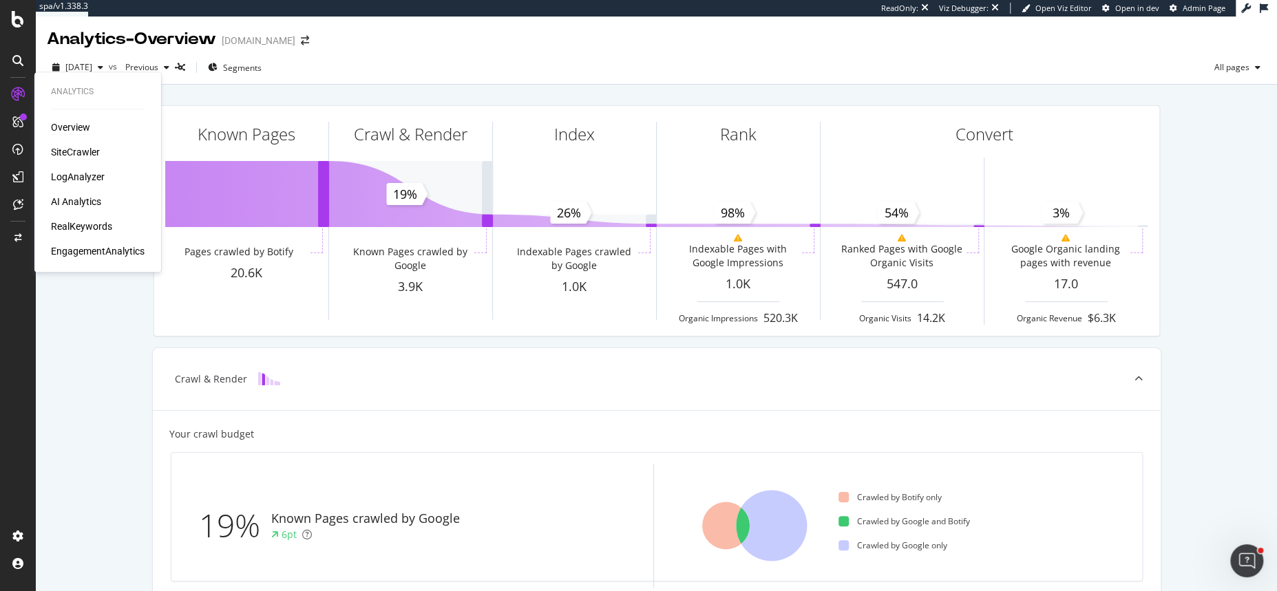
click at [72, 150] on div "SiteCrawler" at bounding box center [75, 152] width 49 height 14
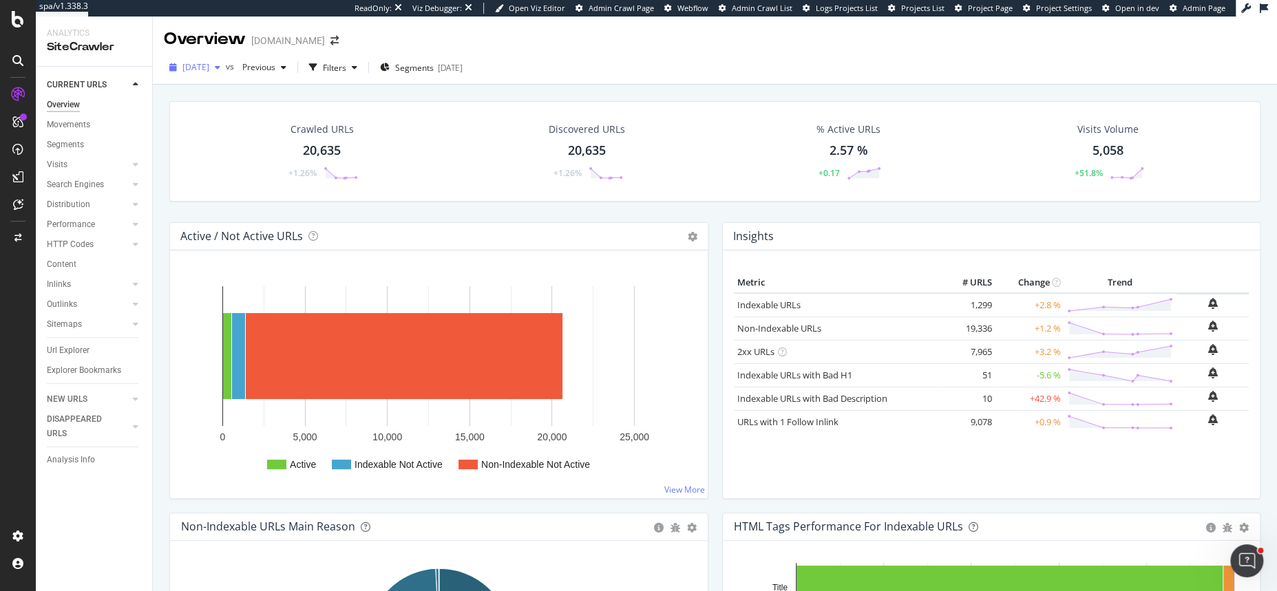
click at [226, 64] on div "button" at bounding box center [217, 67] width 17 height 8
click at [531, 89] on div "Crawled URLs 20,635 +1.26% Discovered URLs 20,635 +1.26% % Active URLs 2.57 % +…" at bounding box center [715, 372] width 1124 height 575
click at [76, 206] on div "CustomReports" at bounding box center [84, 210] width 67 height 14
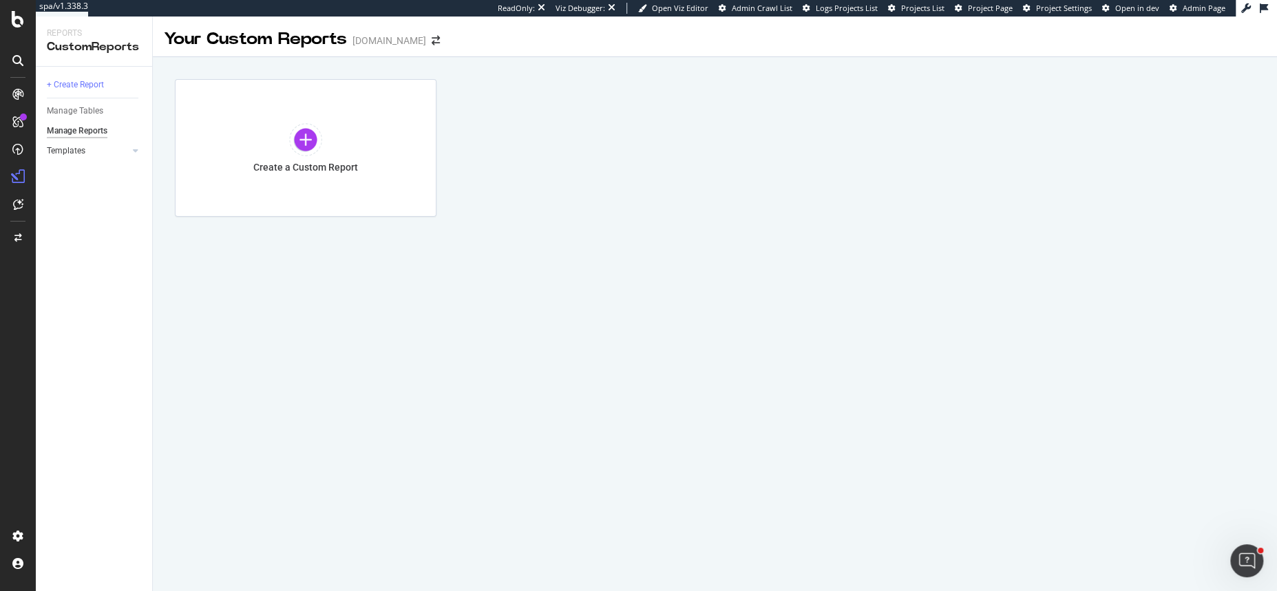
click at [125, 150] on div at bounding box center [122, 151] width 14 height 14
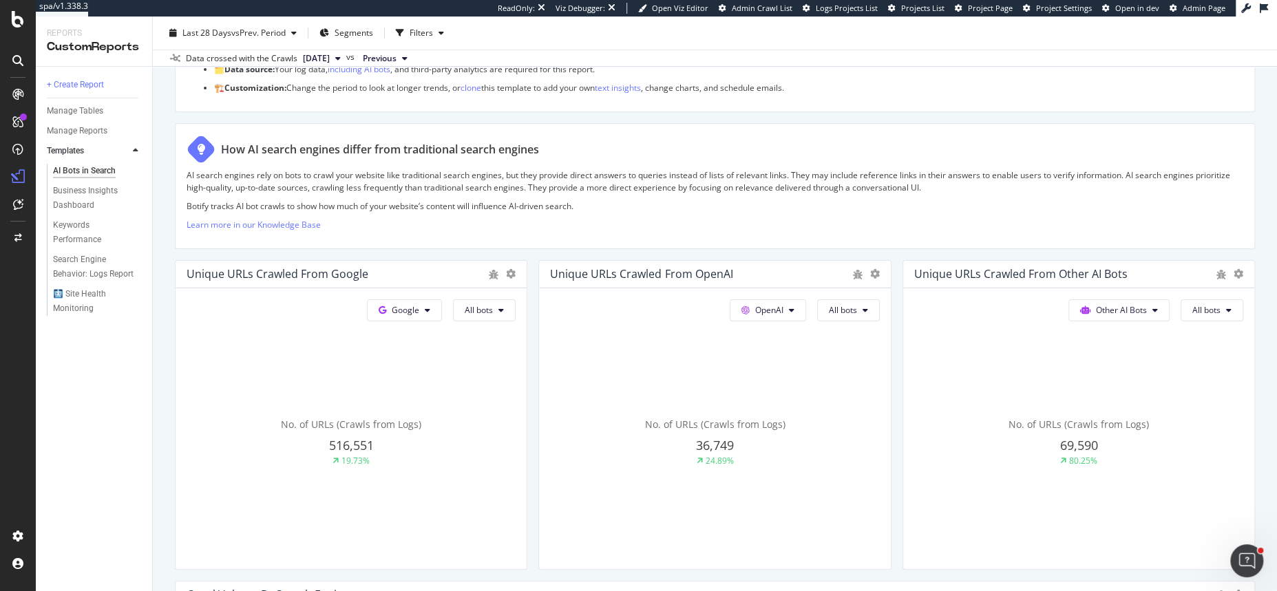
scroll to position [178, 0]
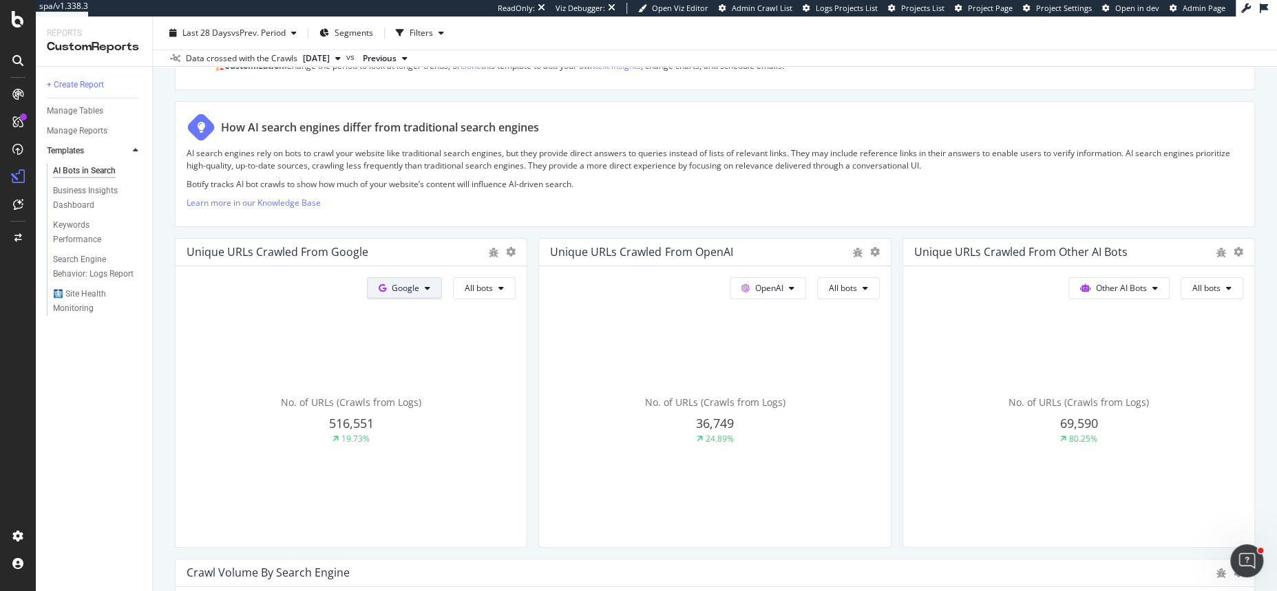
click at [396, 289] on span "Google" at bounding box center [406, 288] width 28 height 12
click at [418, 368] on span "OpenAI" at bounding box center [428, 365] width 51 height 12
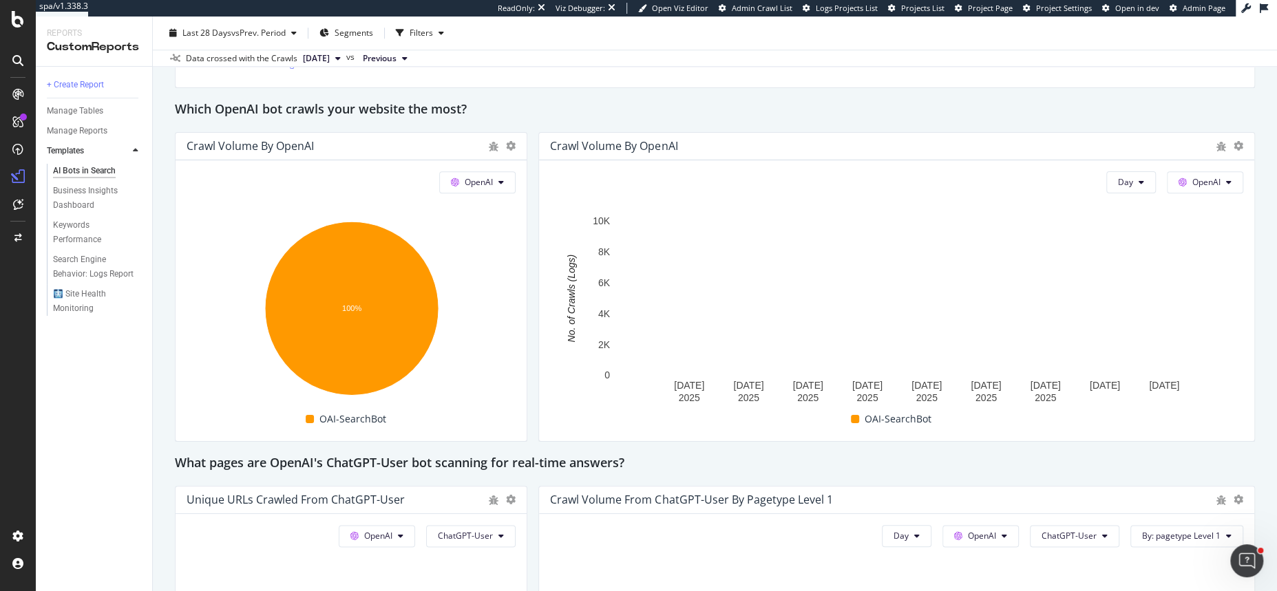
scroll to position [1141, 0]
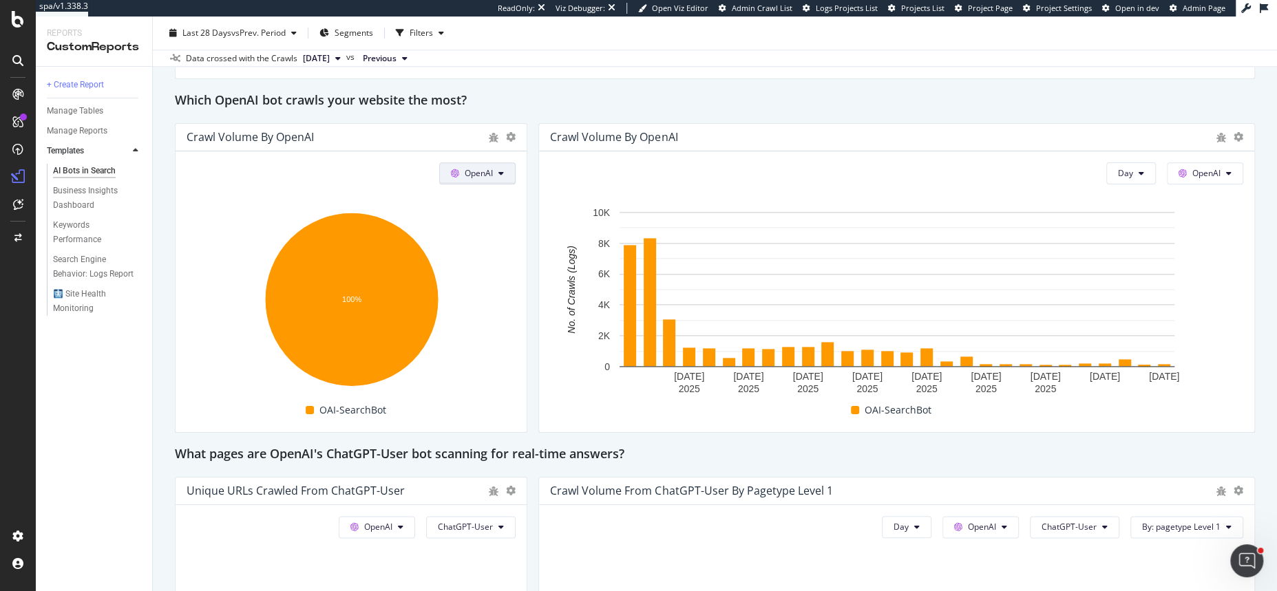
click at [500, 174] on icon at bounding box center [501, 173] width 6 height 8
click at [531, 361] on div "This report shows AI bot interaction with your website and its impact on your o…" at bounding box center [715, 351] width 1080 height 2677
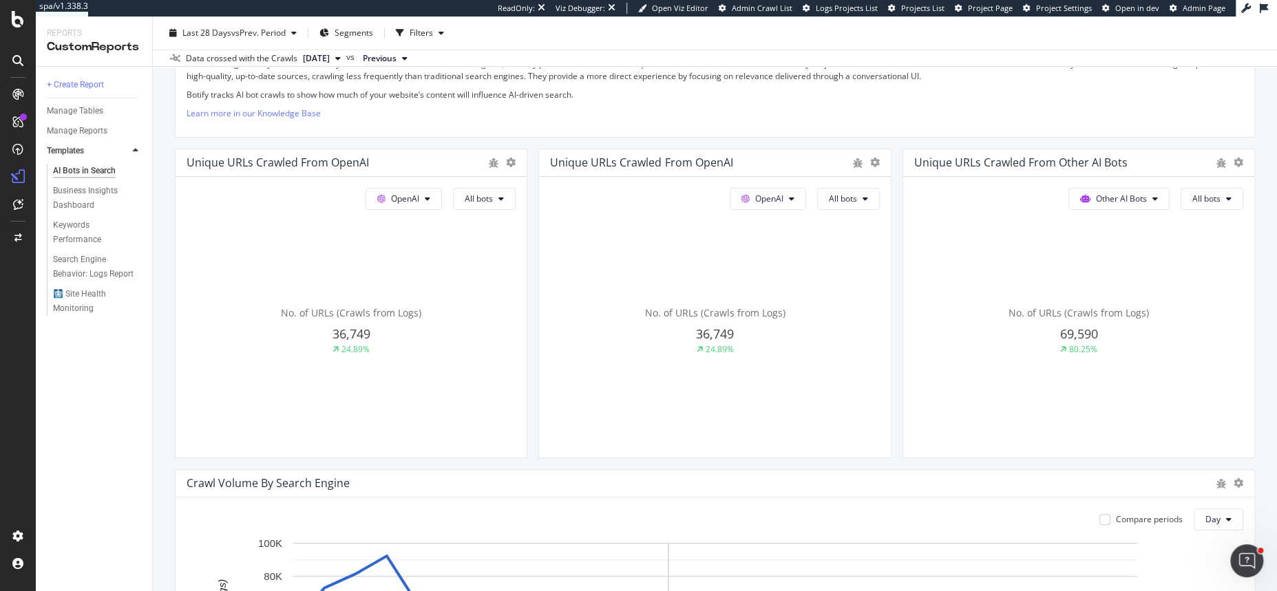
scroll to position [0, 0]
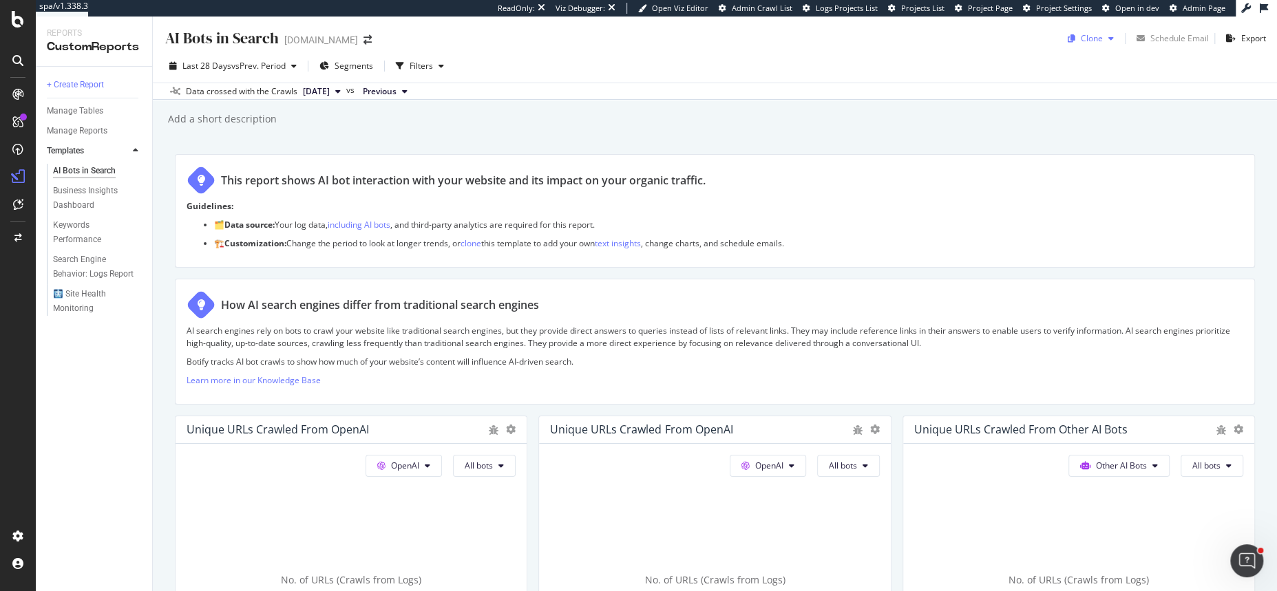
click at [1089, 38] on div "Clone" at bounding box center [1092, 38] width 22 height 12
click at [1088, 144] on span "lucrin.com" at bounding box center [1146, 145] width 145 height 14
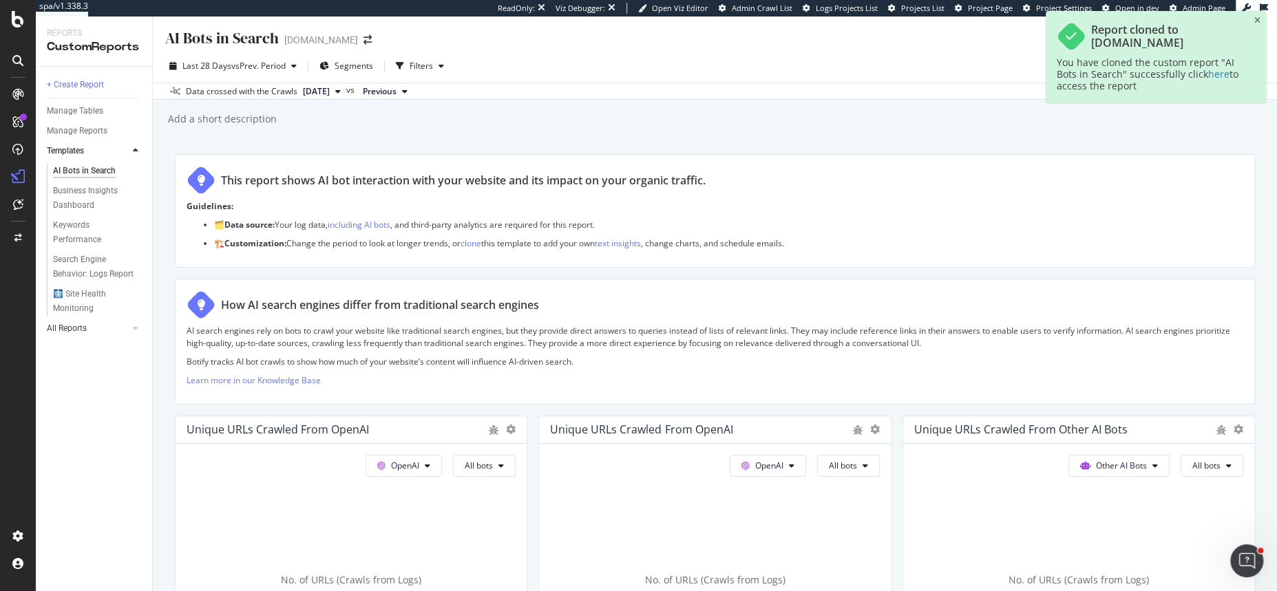
click at [98, 328] on link "All Reports" at bounding box center [88, 328] width 82 height 14
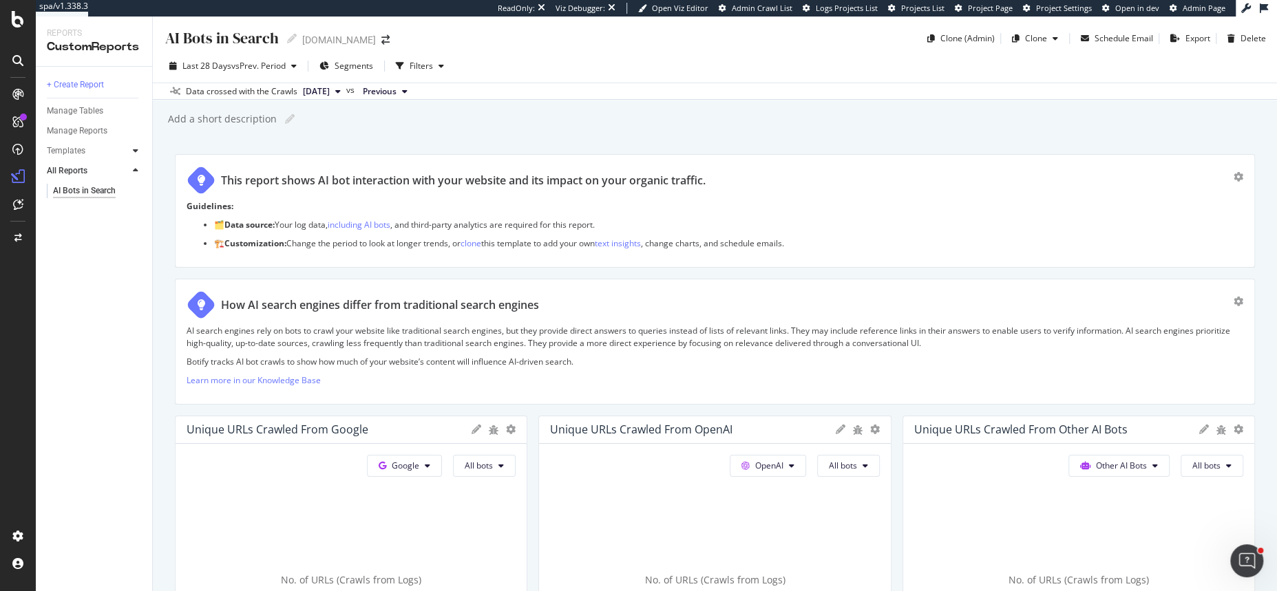
click at [134, 151] on icon at bounding box center [136, 151] width 6 height 8
click at [86, 193] on div "Business Insights Dashboard" at bounding box center [92, 198] width 79 height 29
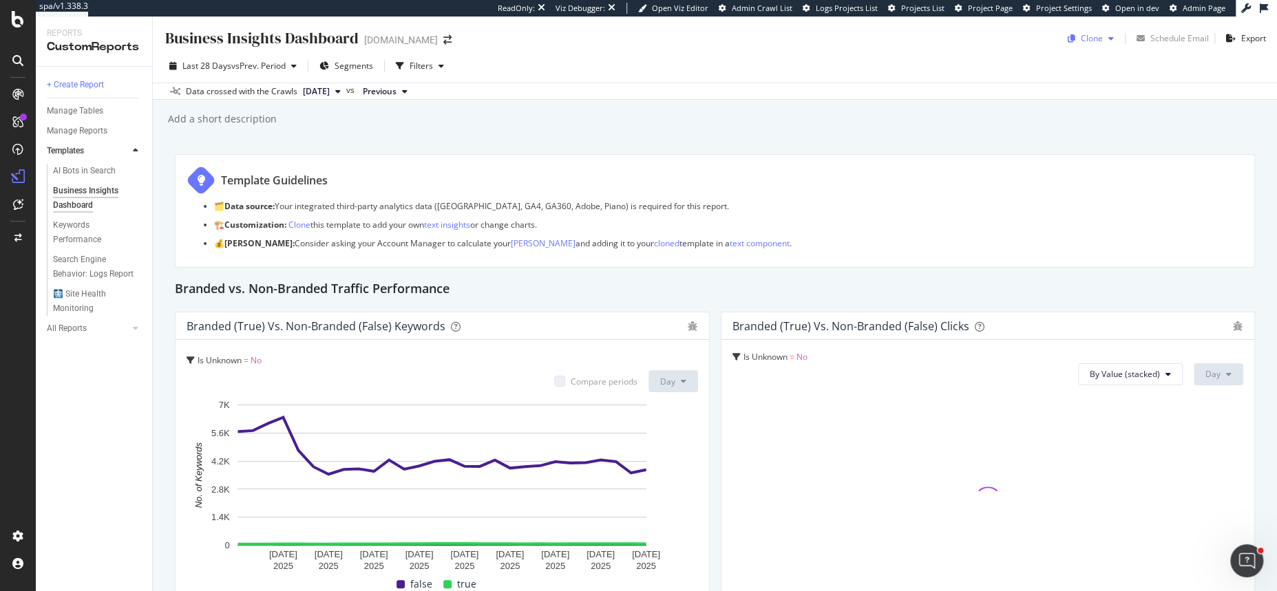
click at [1088, 34] on div "Clone" at bounding box center [1092, 38] width 22 height 12
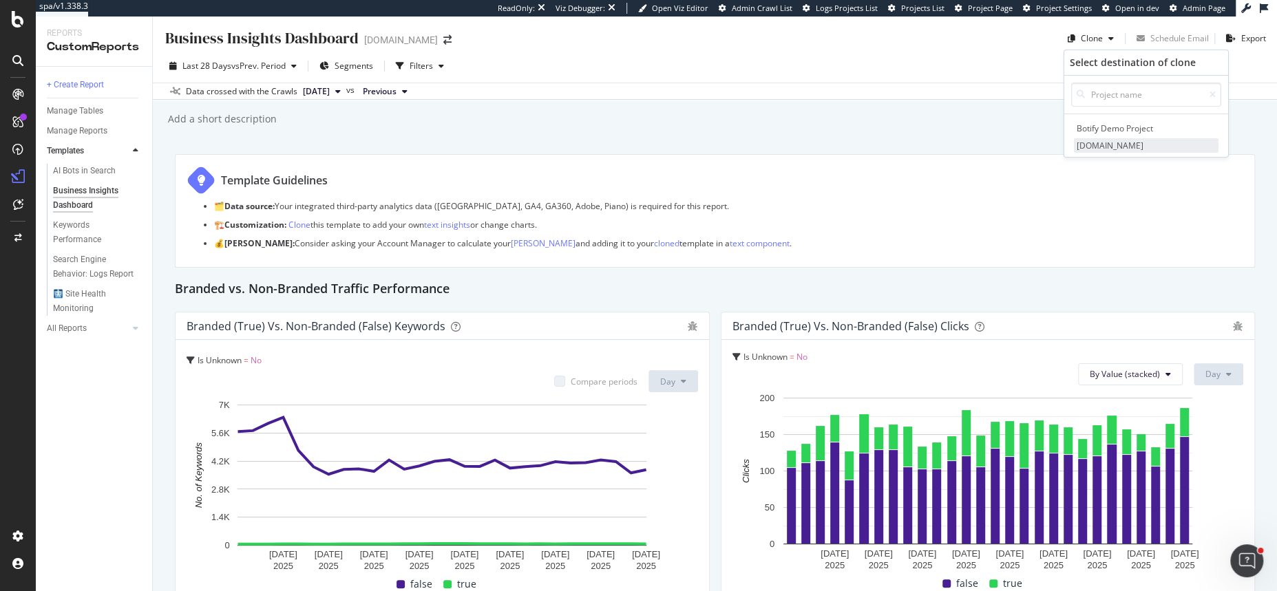
click at [1097, 140] on span "lucrin.com" at bounding box center [1146, 145] width 145 height 14
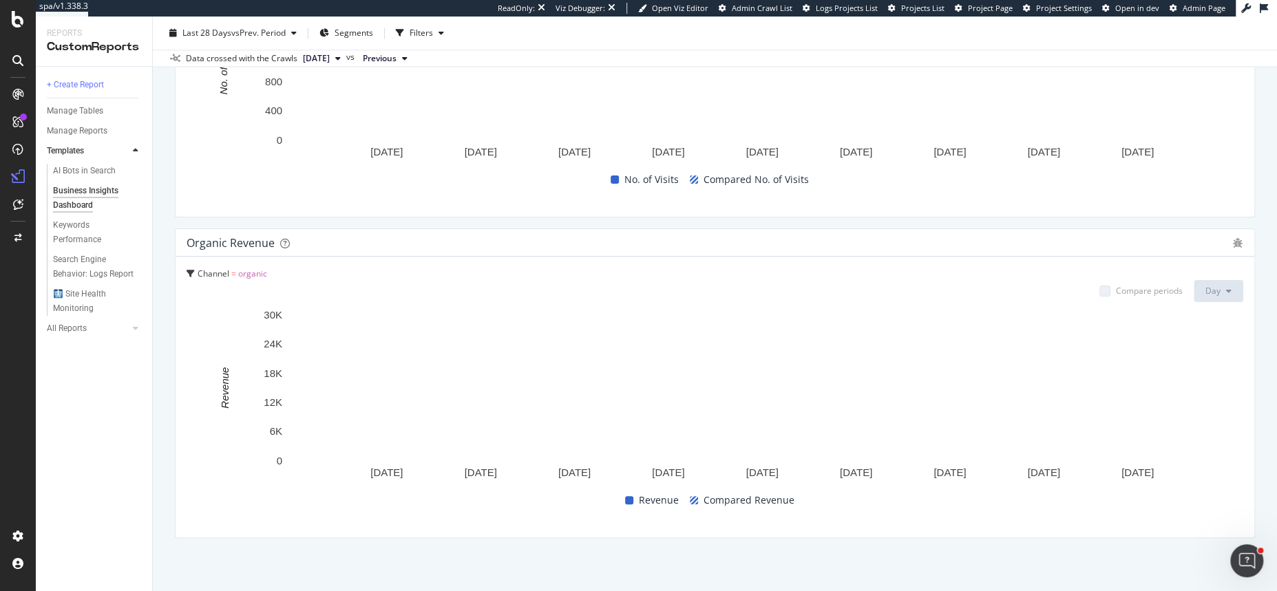
scroll to position [1482, 0]
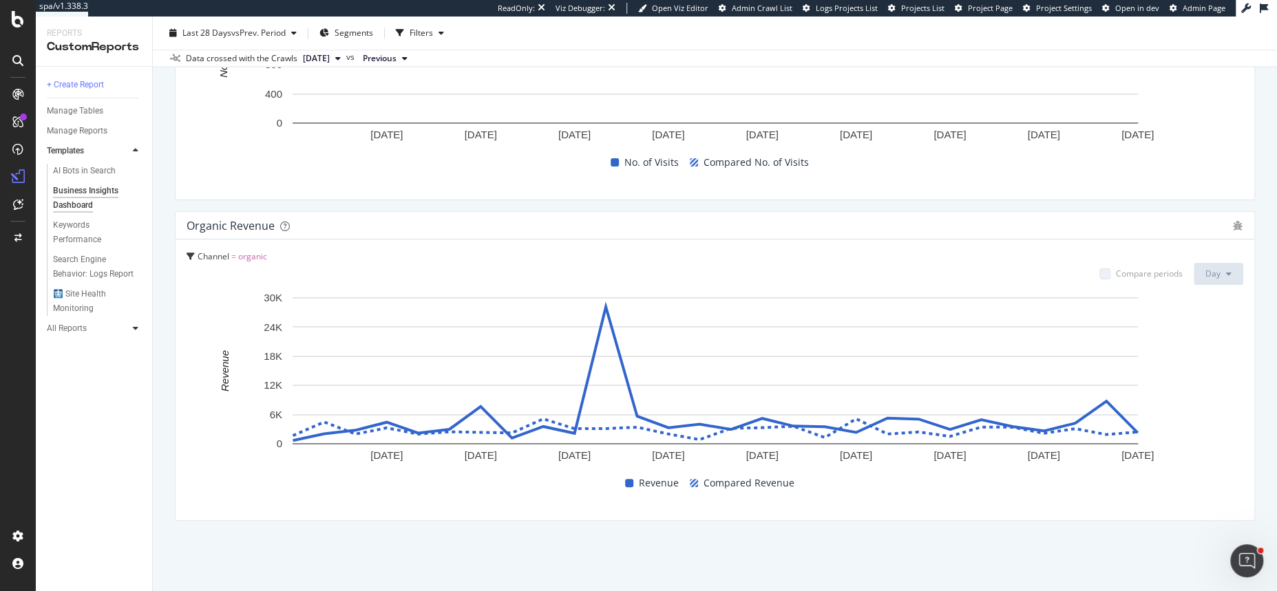
click at [136, 330] on icon at bounding box center [136, 328] width 6 height 8
click at [136, 149] on icon at bounding box center [136, 151] width 6 height 8
click at [72, 234] on div "Keywords Performance" at bounding box center [91, 232] width 77 height 29
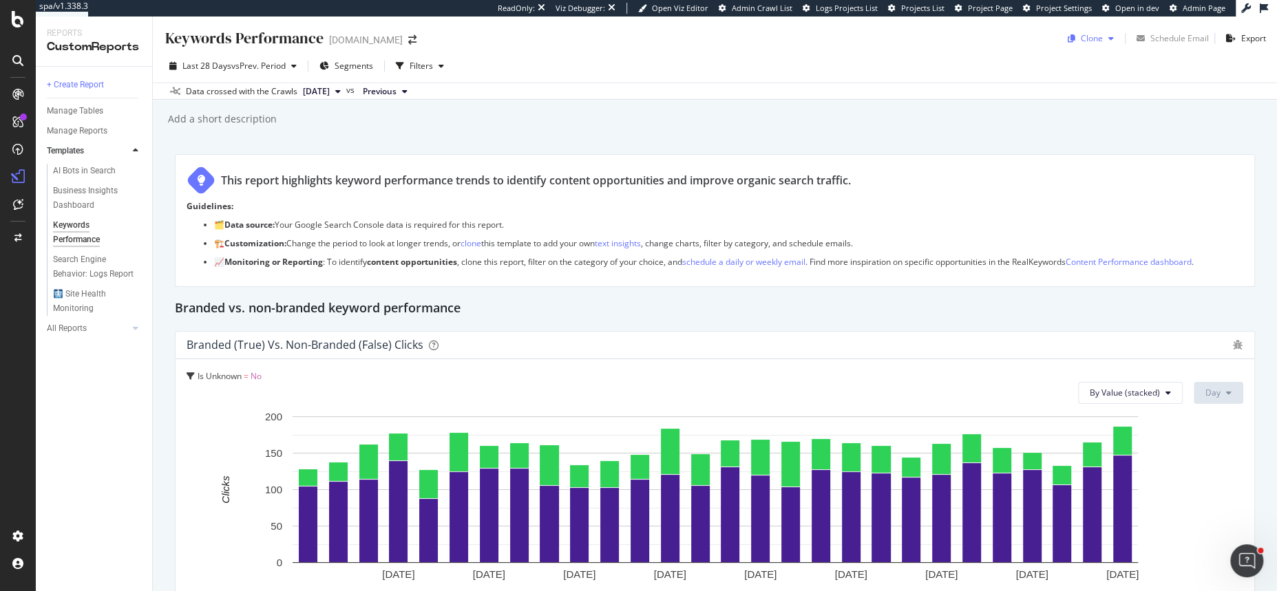
click at [1105, 28] on div "Clone" at bounding box center [1090, 38] width 57 height 21
click at [1096, 142] on span "[DOMAIN_NAME]" at bounding box center [1146, 145] width 145 height 14
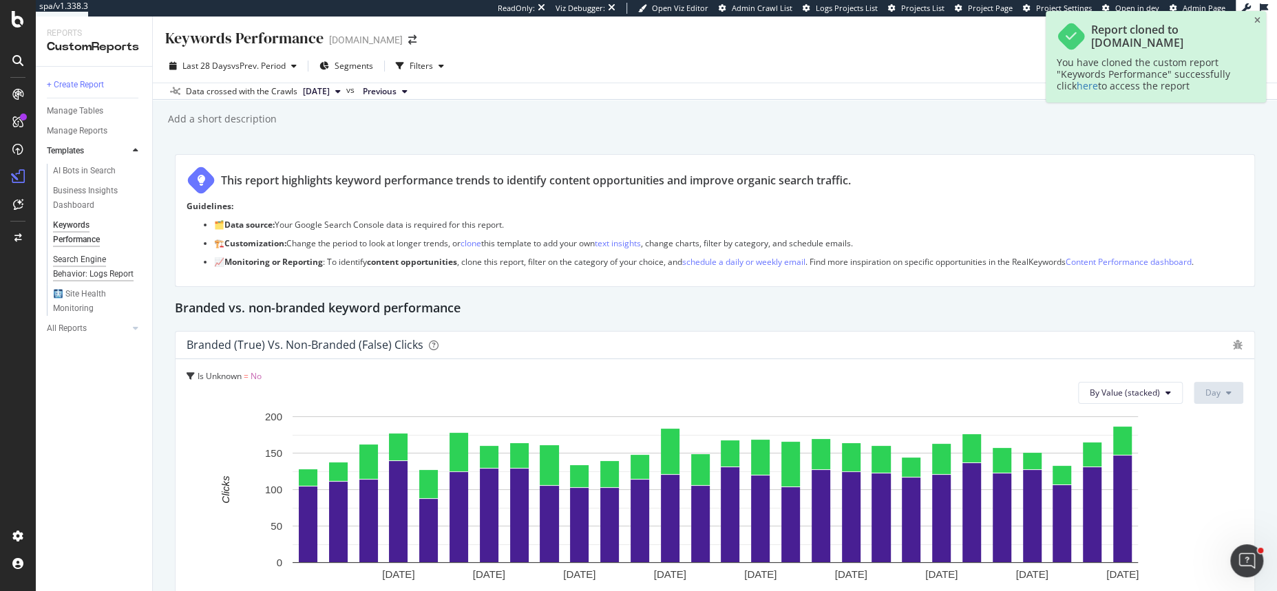
click at [74, 264] on div "Search Engine Behavior: Logs Report" at bounding box center [93, 267] width 81 height 29
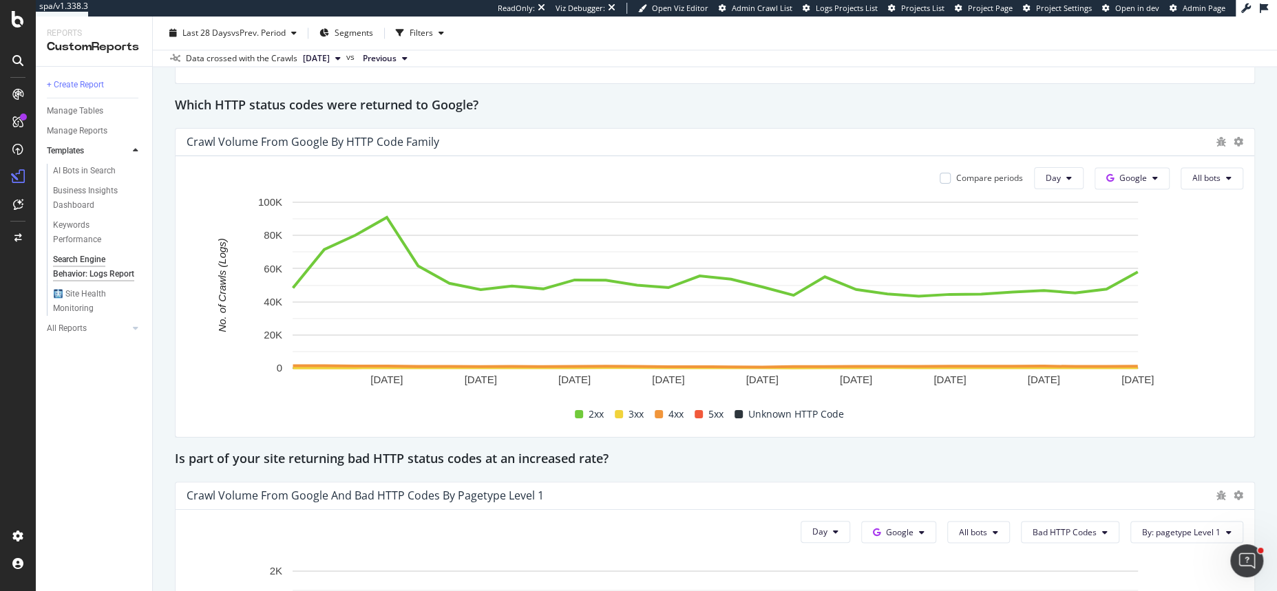
scroll to position [1922, 0]
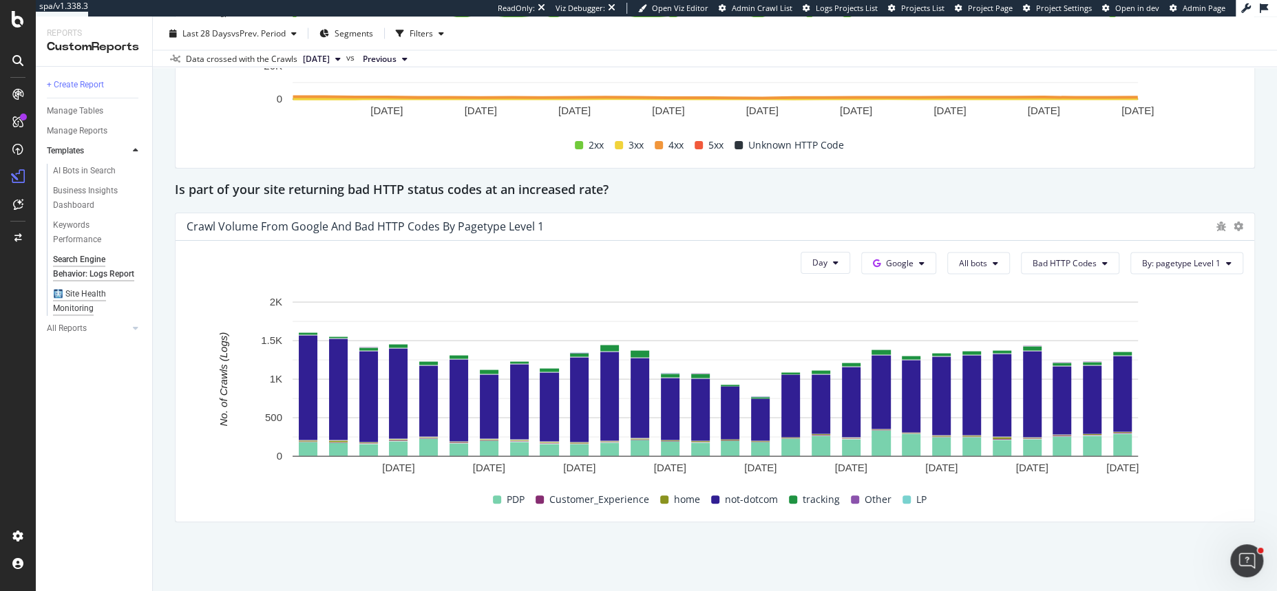
click at [85, 294] on div "🩻 Site Health Monitoring" at bounding box center [92, 301] width 78 height 29
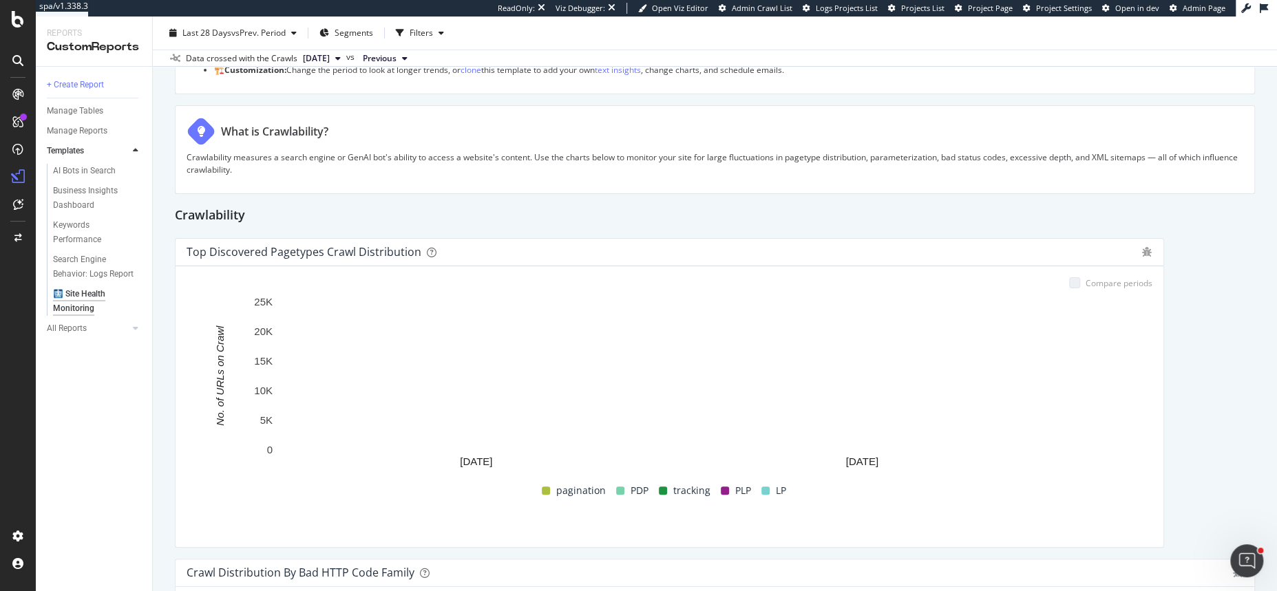
scroll to position [171, 0]
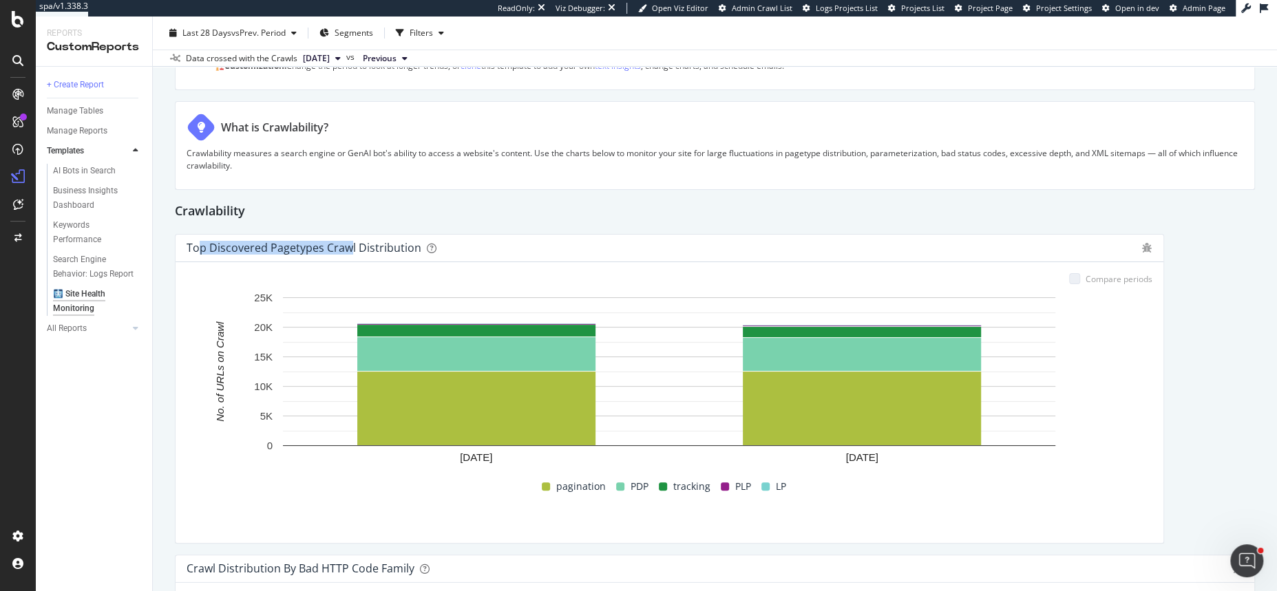
drag, startPoint x: 196, startPoint y: 246, endPoint x: 349, endPoint y: 245, distance: 152.8
click at [349, 245] on div "Top Discovered Pagetypes Crawl Distribution" at bounding box center [304, 248] width 235 height 14
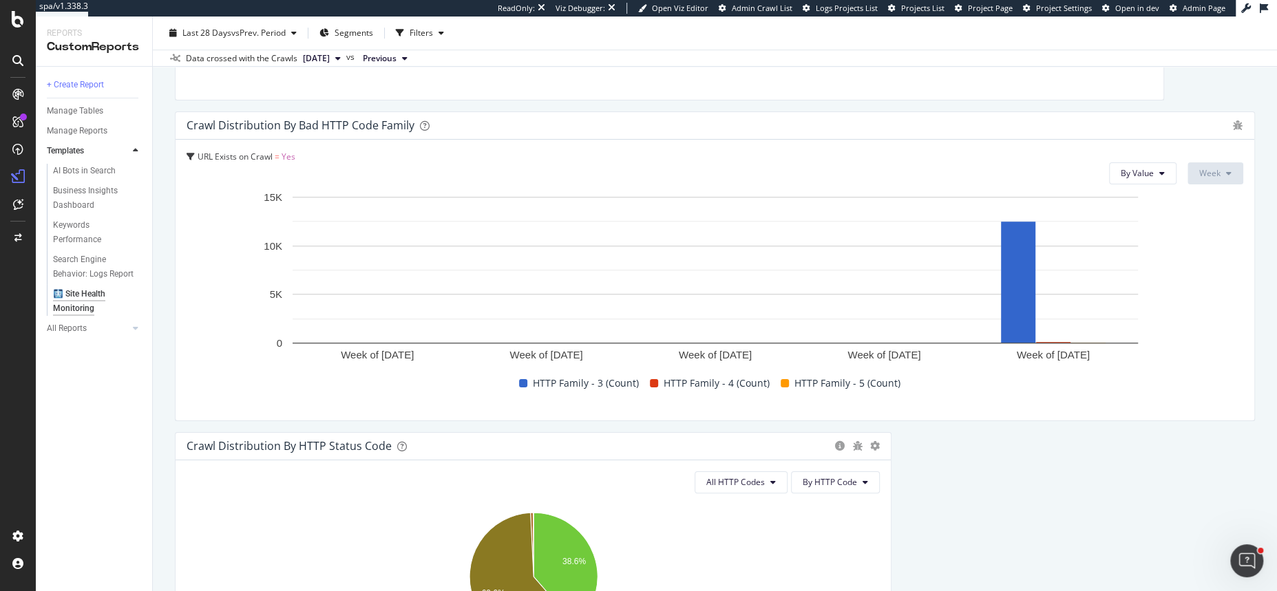
scroll to position [0, 0]
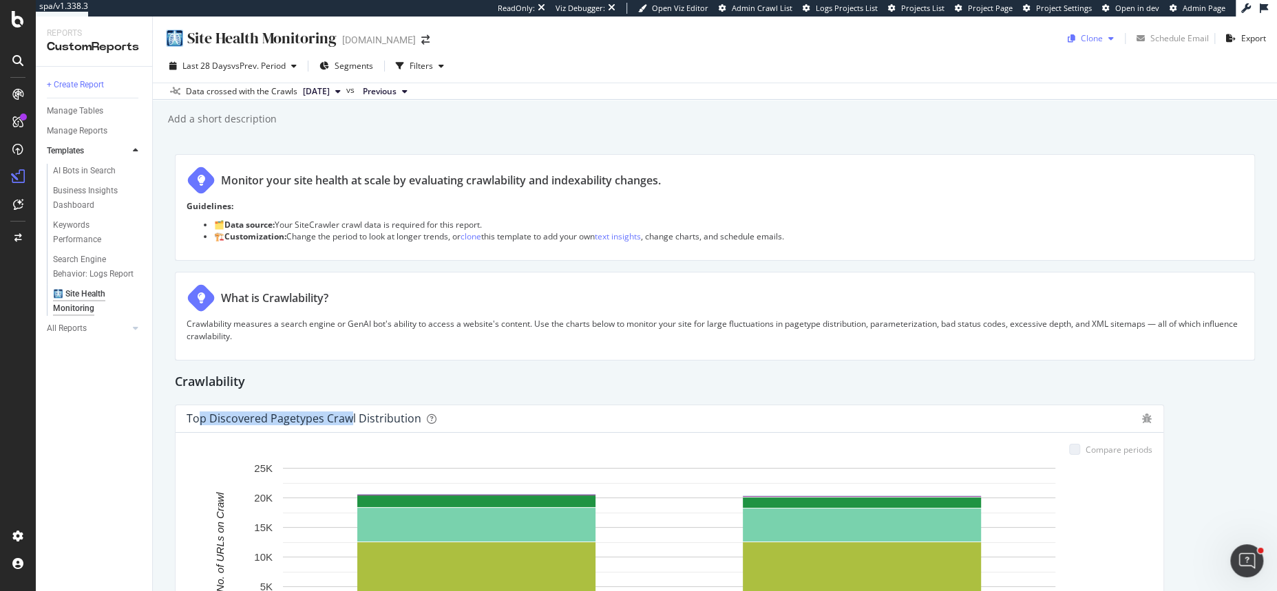
click at [1103, 37] on div "button" at bounding box center [1111, 38] width 17 height 8
click at [1090, 139] on span "[DOMAIN_NAME]" at bounding box center [1146, 145] width 145 height 14
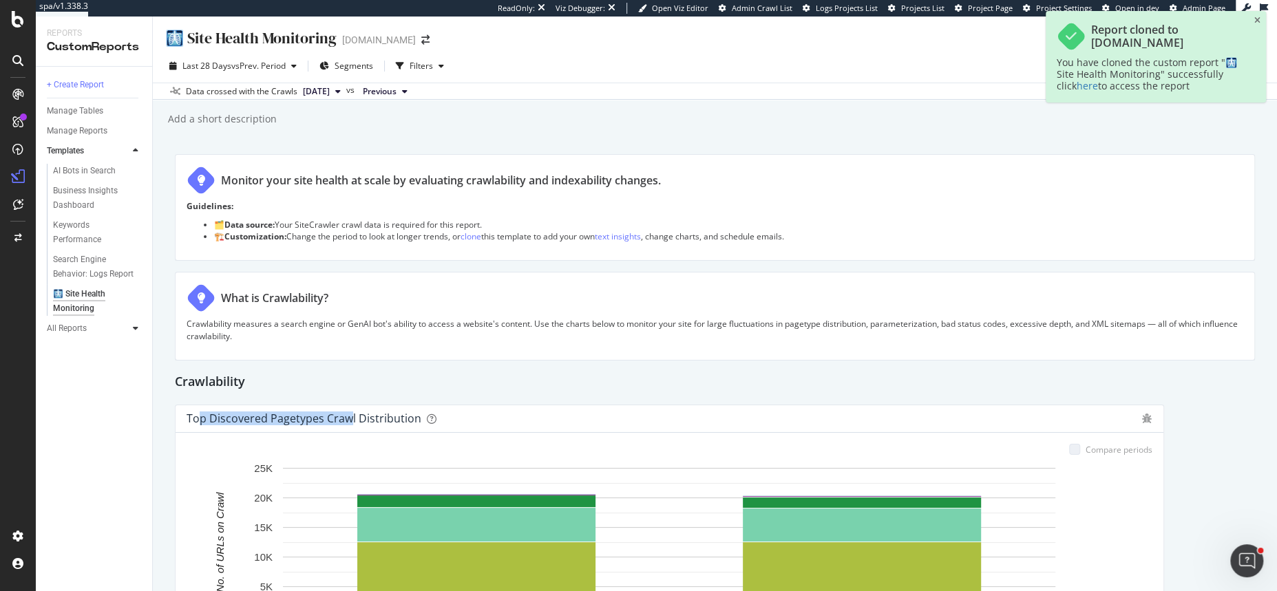
click at [135, 328] on icon at bounding box center [136, 328] width 6 height 8
click at [89, 85] on div "+ Create Report" at bounding box center [75, 85] width 57 height 14
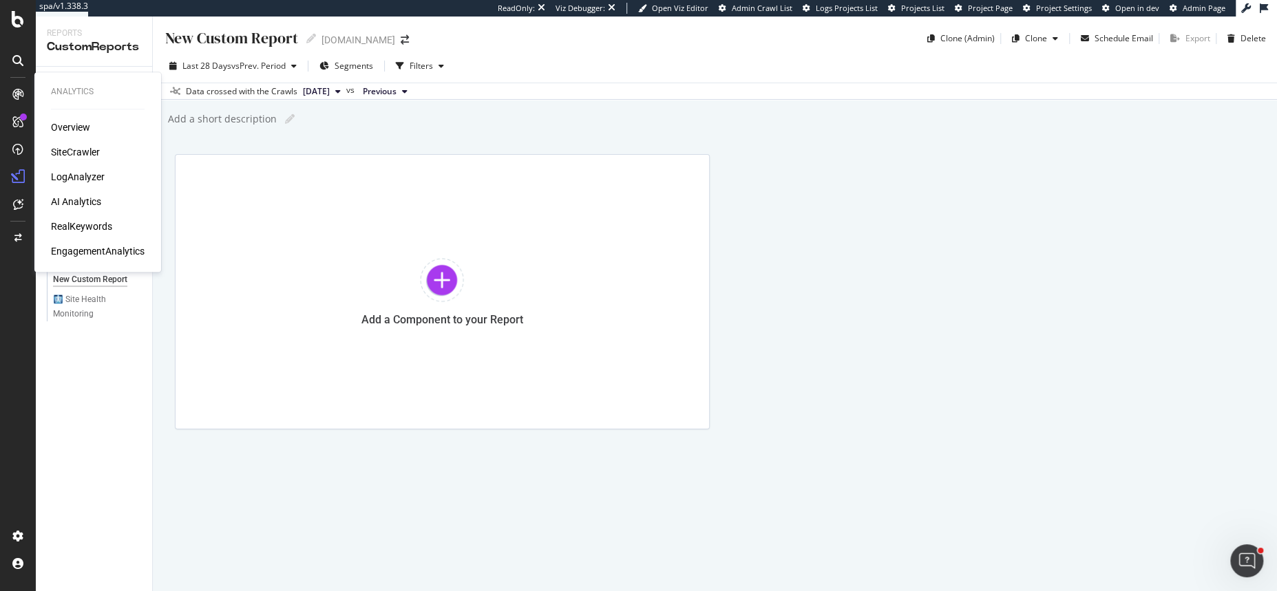
click at [79, 153] on div "SiteCrawler" at bounding box center [75, 152] width 49 height 14
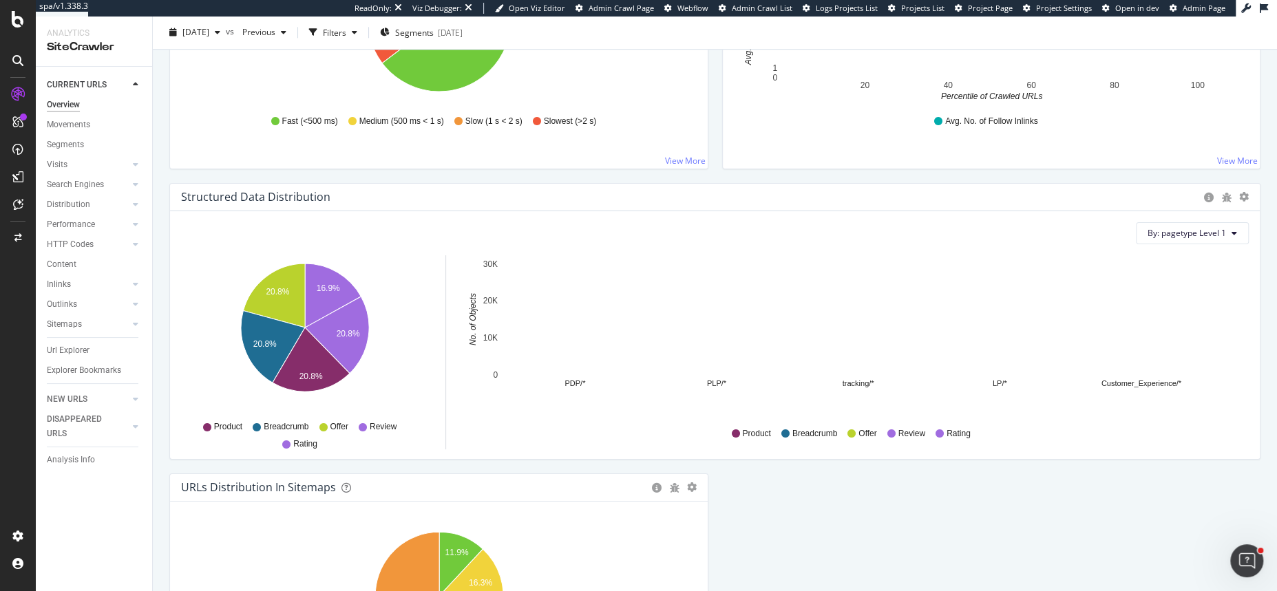
scroll to position [1243, 0]
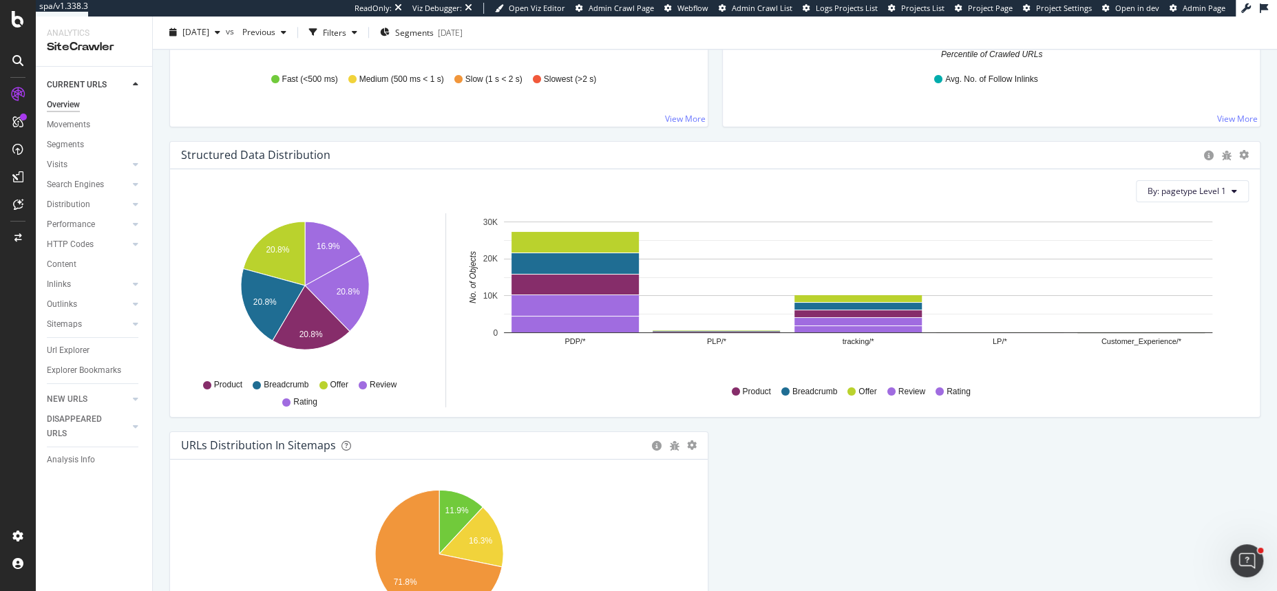
click at [1248, 151] on div "Structured Data Distribution Pie Chart (by Percentage) Table Export as CSV" at bounding box center [714, 156] width 1089 height 28
click at [1245, 151] on icon "gear" at bounding box center [1244, 155] width 10 height 10
click at [1078, 150] on div "Structured Data Distribution" at bounding box center [688, 155] width 1015 height 14
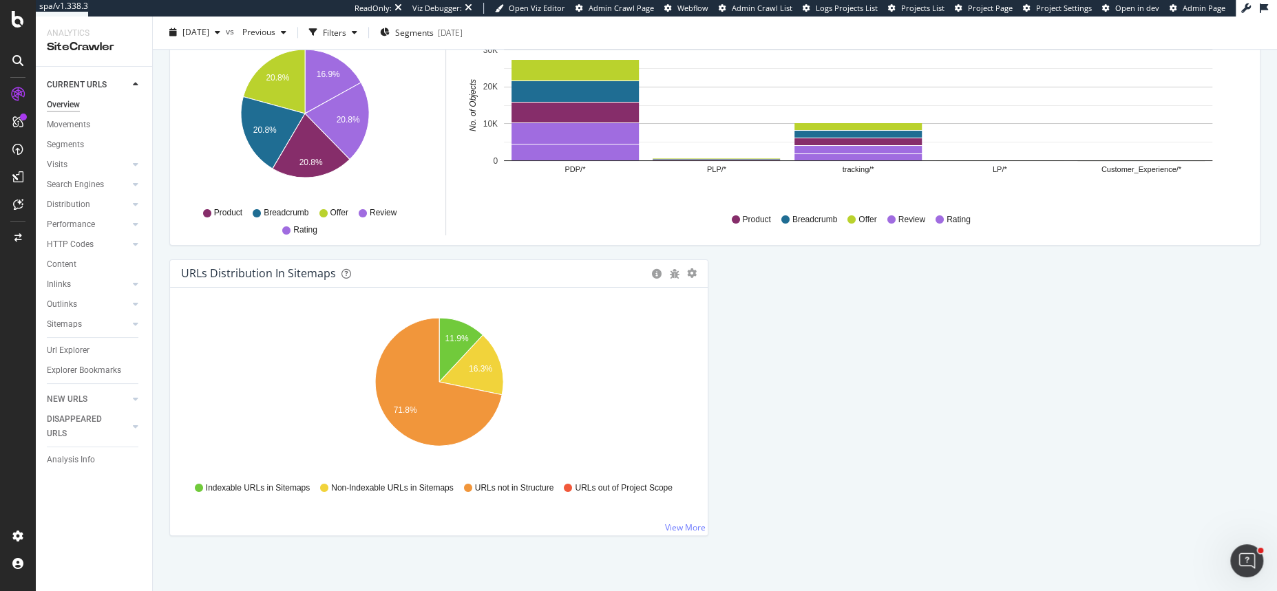
scroll to position [1418, 0]
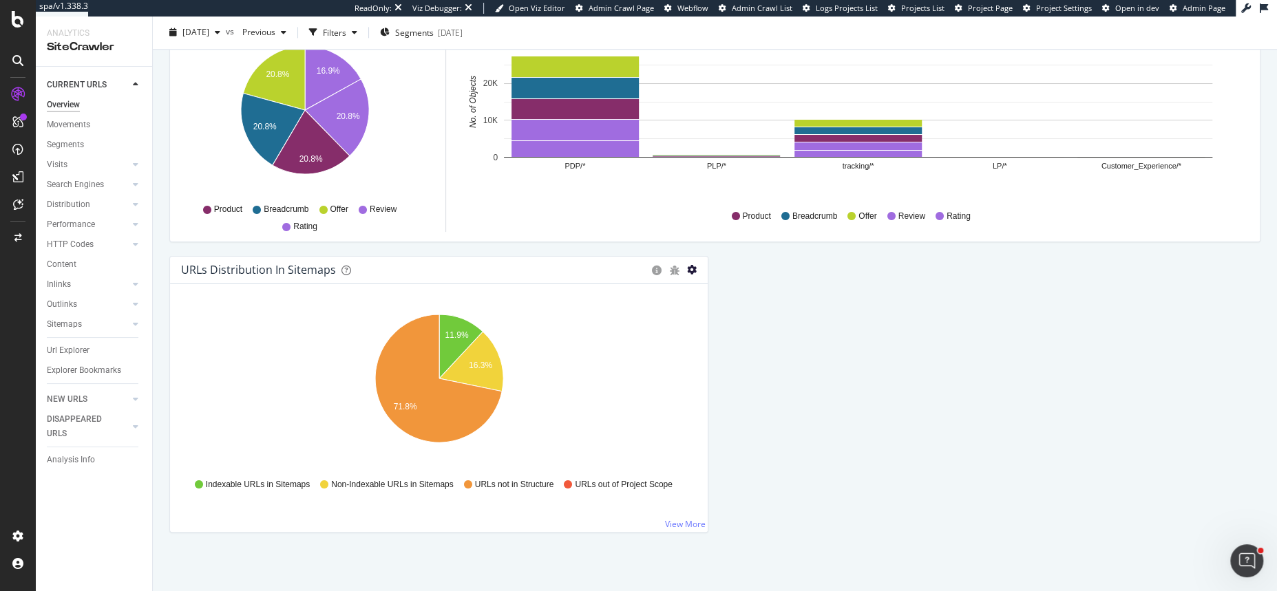
click at [693, 269] on icon "gear" at bounding box center [692, 270] width 10 height 10
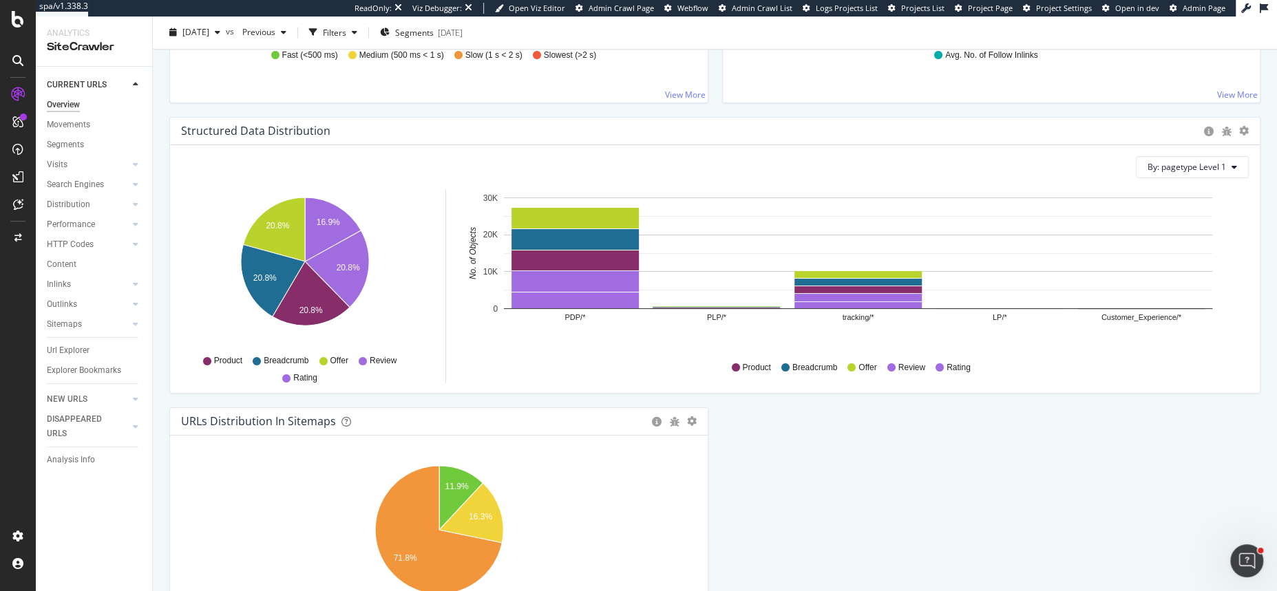
scroll to position [1251, 0]
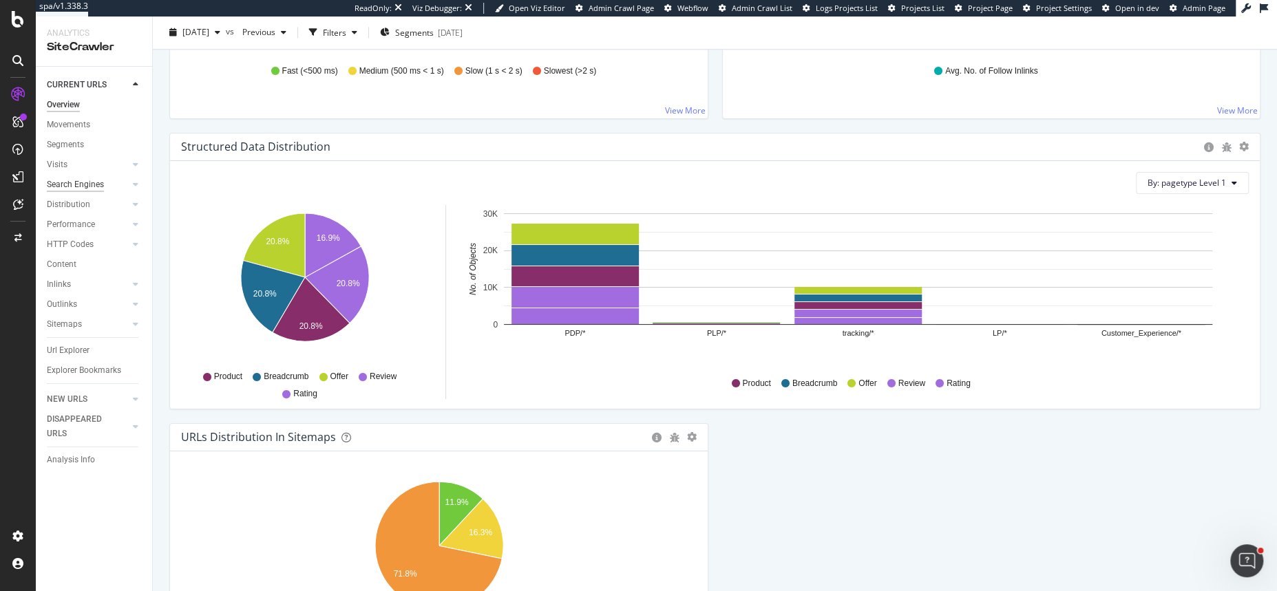
click at [72, 187] on div "Search Engines" at bounding box center [75, 185] width 57 height 14
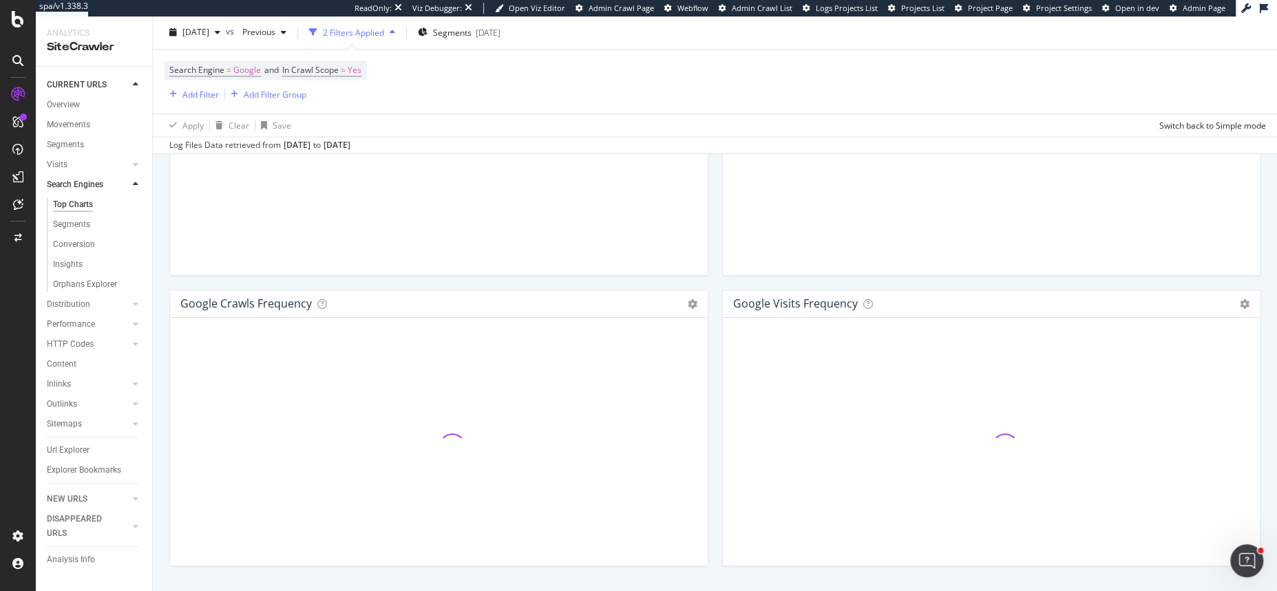
scroll to position [1604, 0]
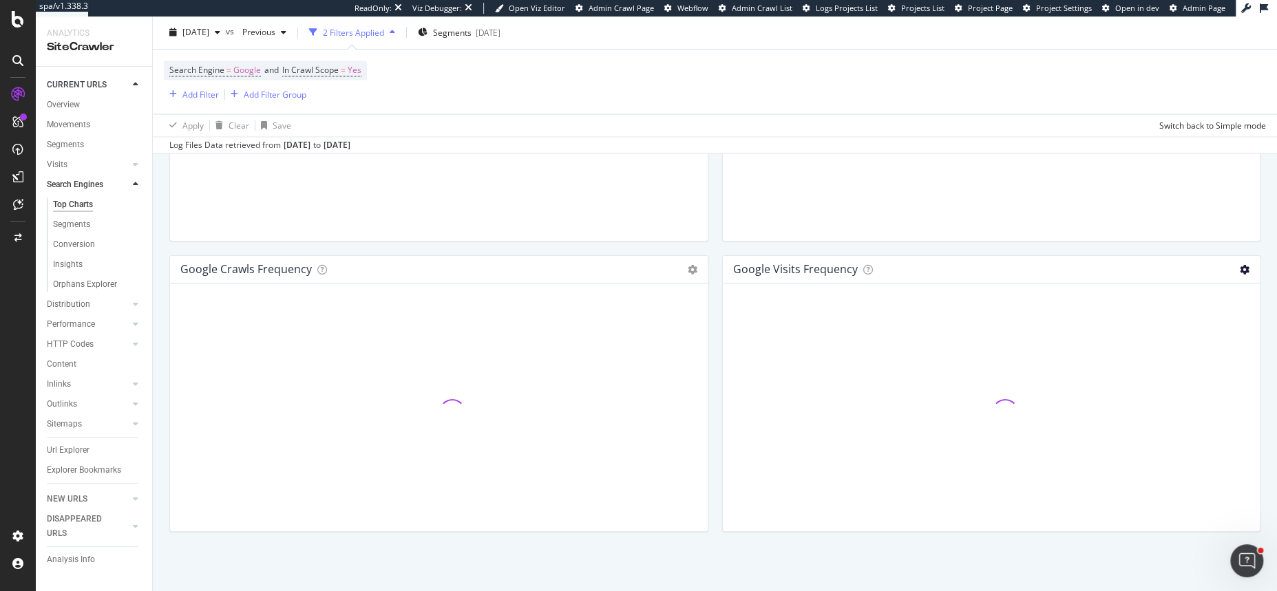
click at [1244, 266] on icon at bounding box center [1245, 270] width 10 height 10
click at [717, 255] on div "google Visits Frequency Chart (by Value) Table Expand Export as CSV Export as P…" at bounding box center [991, 400] width 553 height 290
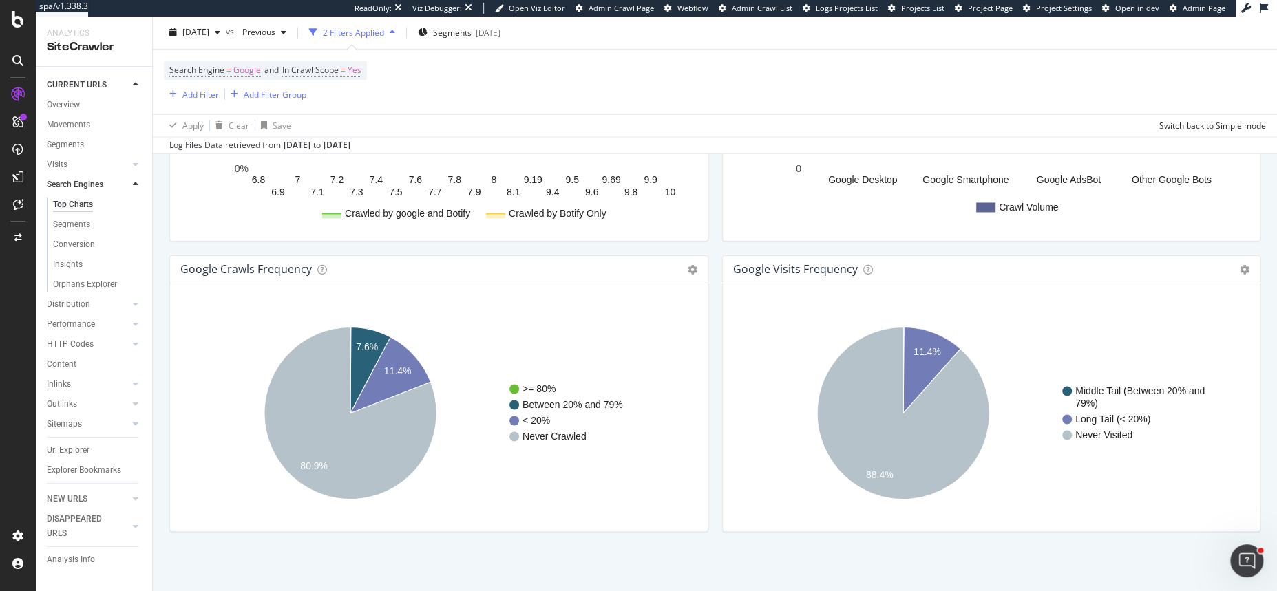
drag, startPoint x: 736, startPoint y: 269, endPoint x: 840, endPoint y: 268, distance: 103.9
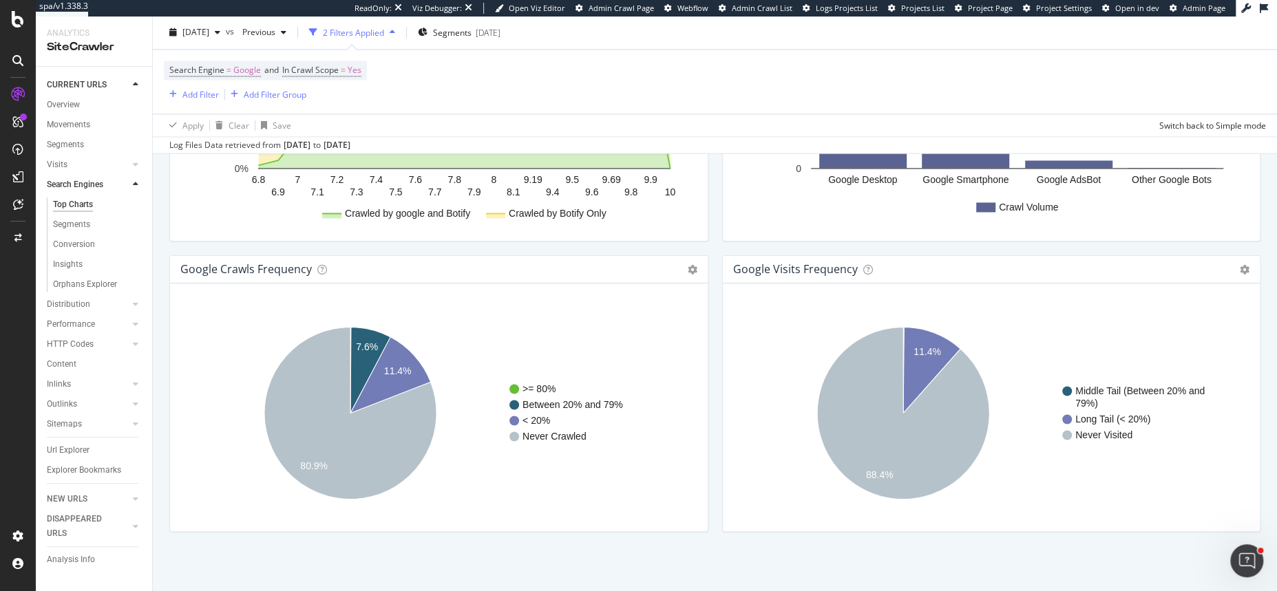
click at [840, 268] on h4 "google Visits Frequency" at bounding box center [795, 269] width 125 height 19
drag, startPoint x: 184, startPoint y: 265, endPoint x: 305, endPoint y: 268, distance: 121.2
click at [305, 268] on h4 "google Crawls Frequency" at bounding box center [245, 269] width 131 height 19
click at [693, 265] on icon at bounding box center [693, 270] width 10 height 10
click at [710, 244] on div "Crawl Rate By Internal Page Rank Chart (by Value) Chart (by Percentage) Table E…" at bounding box center [438, 110] width 553 height 290
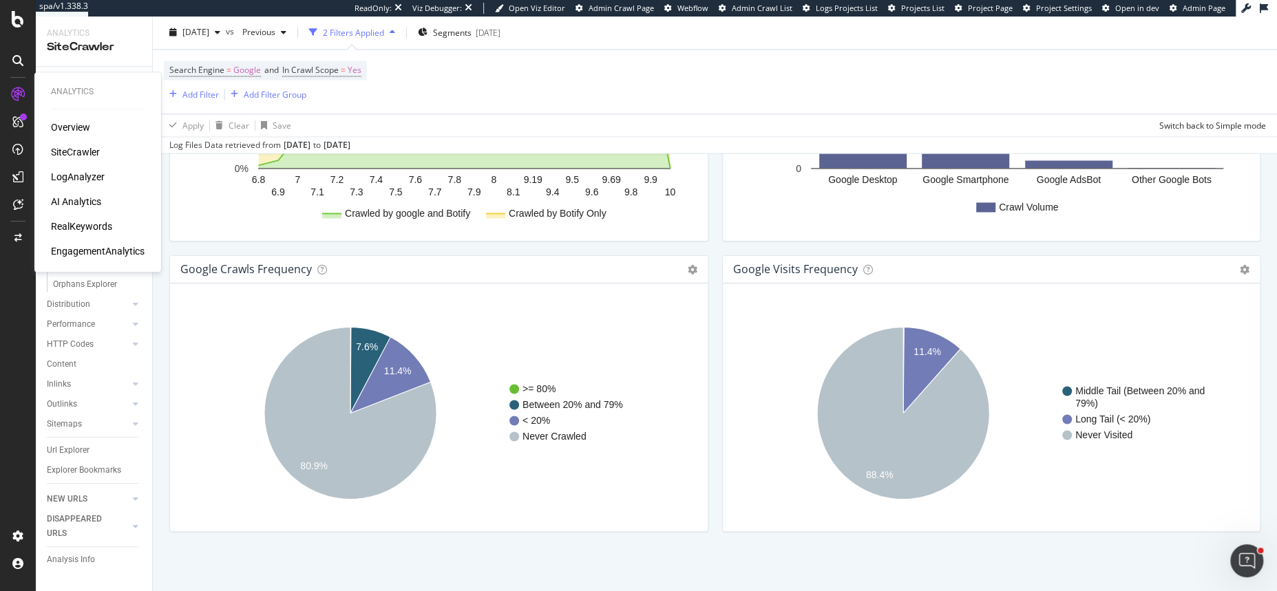
click at [72, 151] on div "SiteCrawler" at bounding box center [75, 152] width 49 height 14
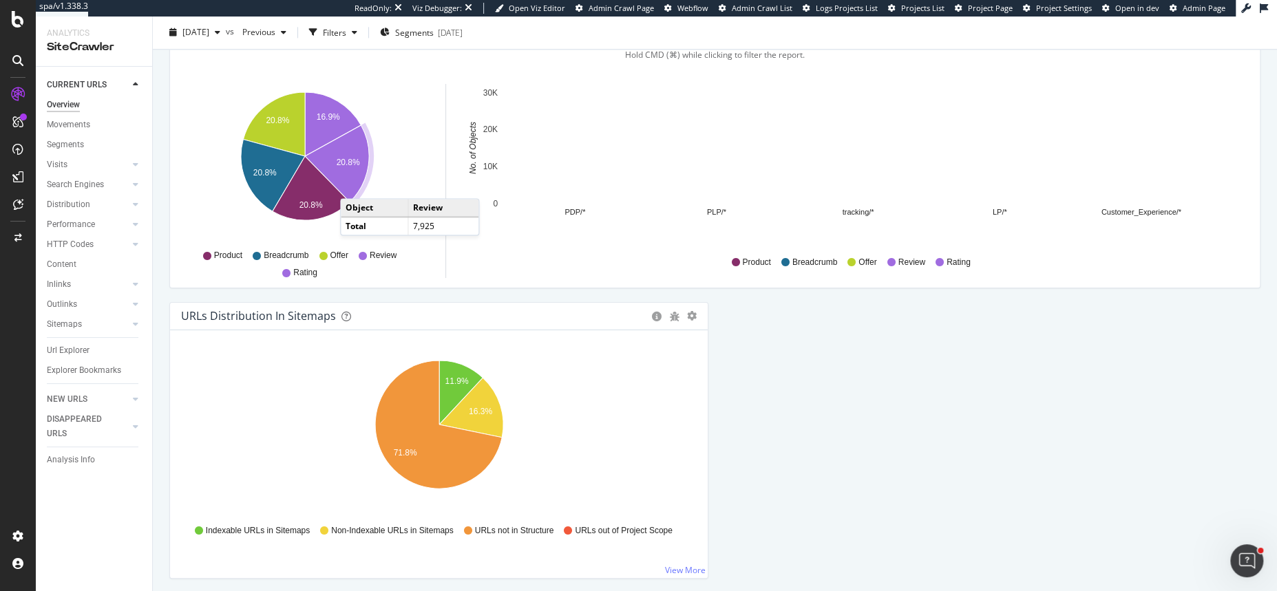
scroll to position [1418, 0]
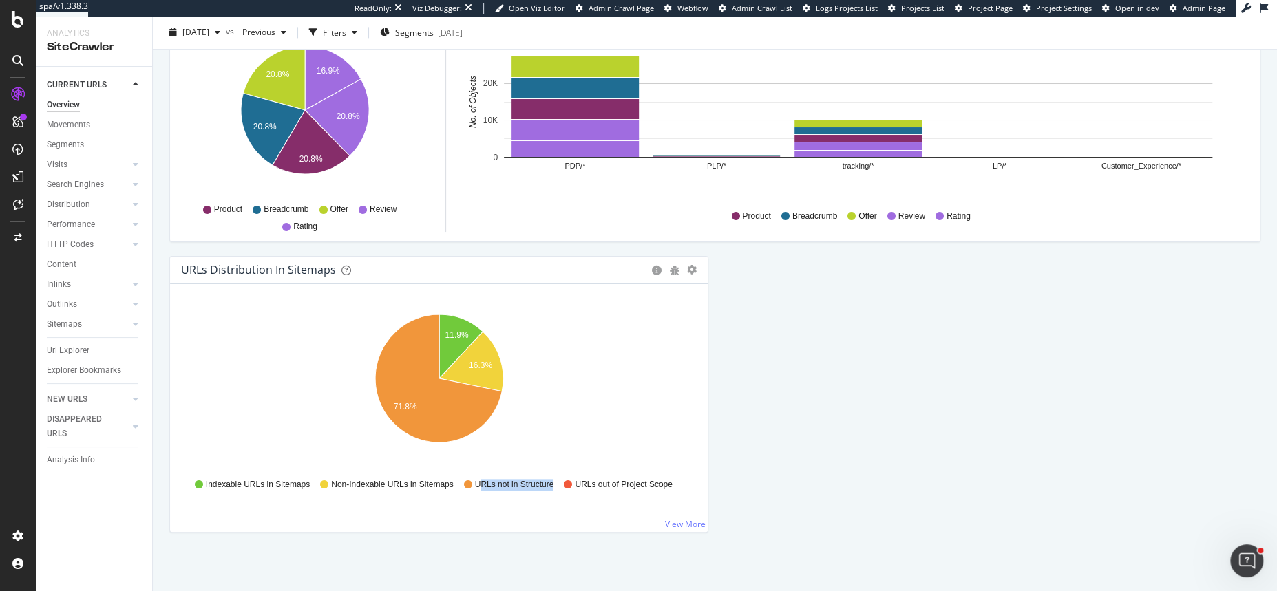
drag, startPoint x: 482, startPoint y: 481, endPoint x: 552, endPoint y: 483, distance: 70.2
click at [552, 483] on span "URLs not in Structure" at bounding box center [514, 485] width 79 height 12
click at [136, 186] on icon at bounding box center [136, 184] width 6 height 8
click at [69, 288] on div "Orphans Explorer" at bounding box center [85, 284] width 64 height 14
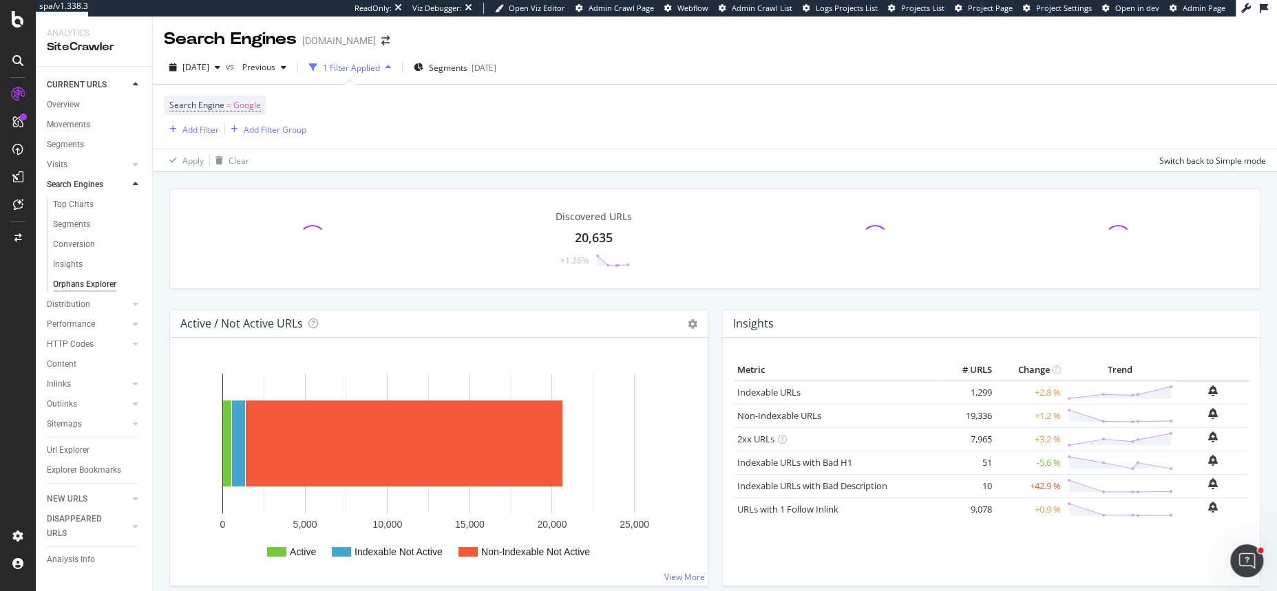
click at [71, 288] on div "Orphans Explorer" at bounding box center [84, 284] width 63 height 14
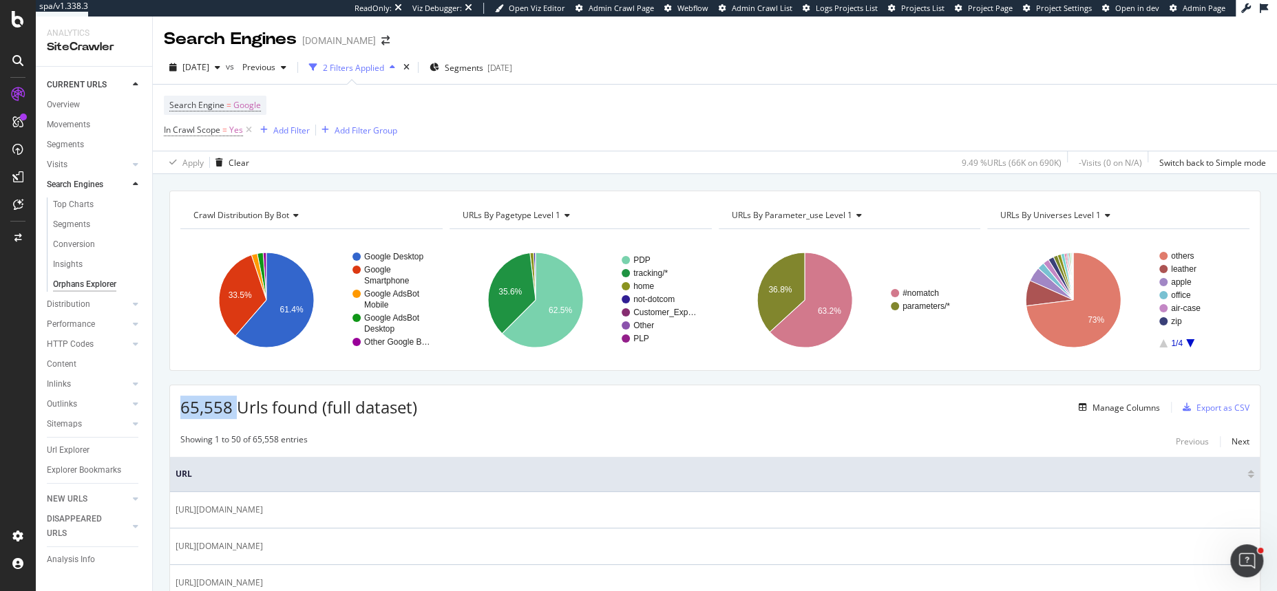
drag, startPoint x: 180, startPoint y: 410, endPoint x: 235, endPoint y: 407, distance: 55.8
click at [235, 407] on span "65,558 Urls found (full dataset)" at bounding box center [298, 407] width 237 height 23
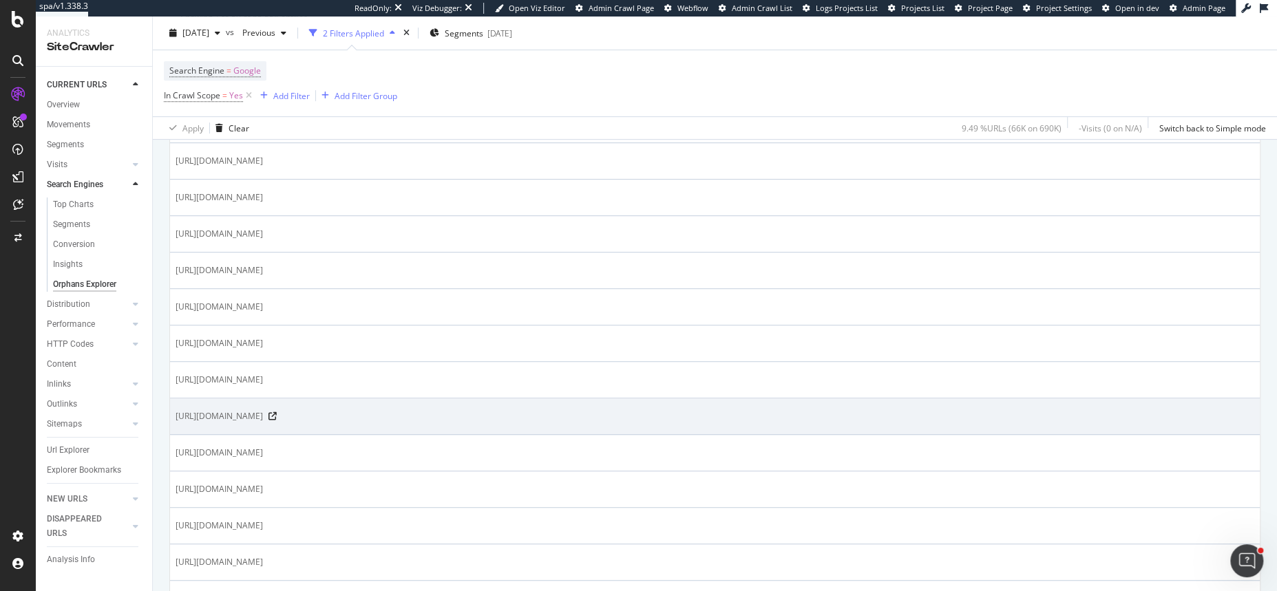
scroll to position [532, 0]
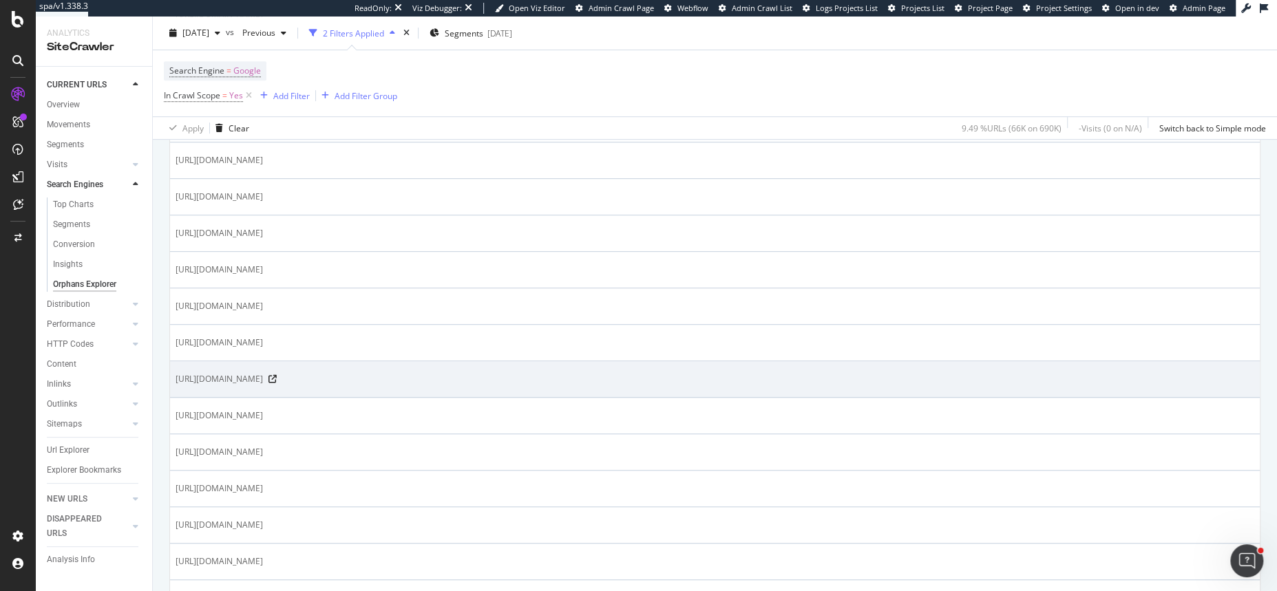
drag, startPoint x: 425, startPoint y: 379, endPoint x: 564, endPoint y: 378, distance: 138.3
click at [263, 378] on span "https://lucrin.com/?gad_campaignid=19592262654&gad_source=1&gbraid=0AAAAADqXpVP…" at bounding box center [219, 379] width 87 height 14
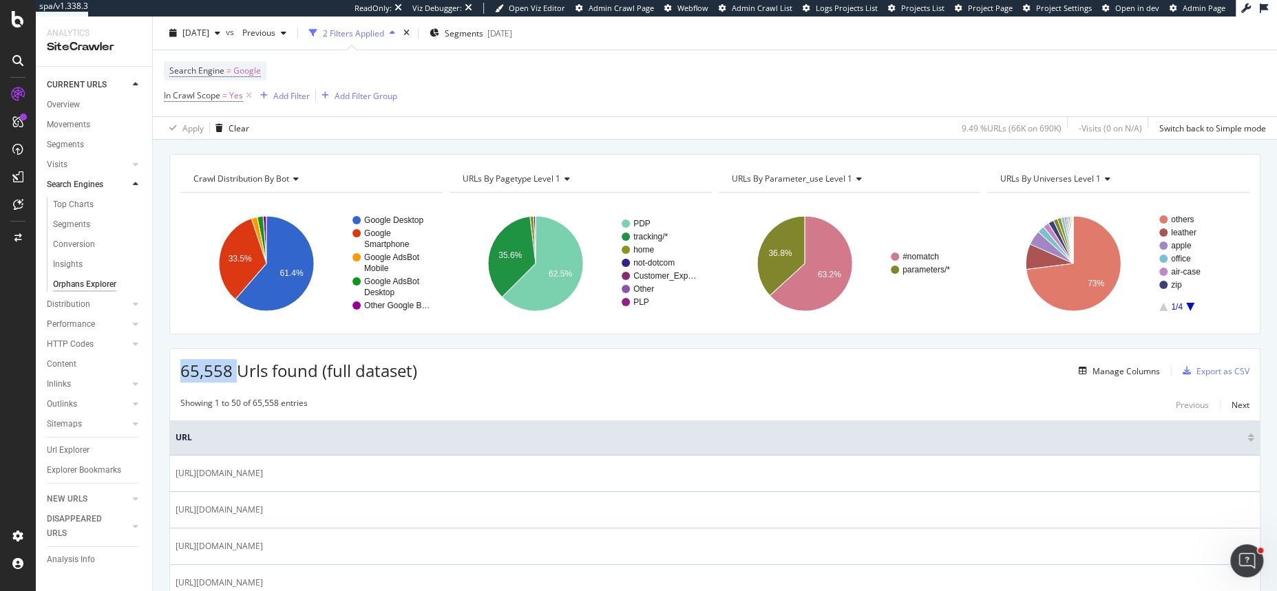
scroll to position [36, 0]
click at [801, 179] on span "URLs By parameter_use Level 1" at bounding box center [792, 179] width 120 height 12
click at [611, 400] on div "Showing 1 to 50 of 65,558 entries Previous Next" at bounding box center [714, 406] width 1089 height 17
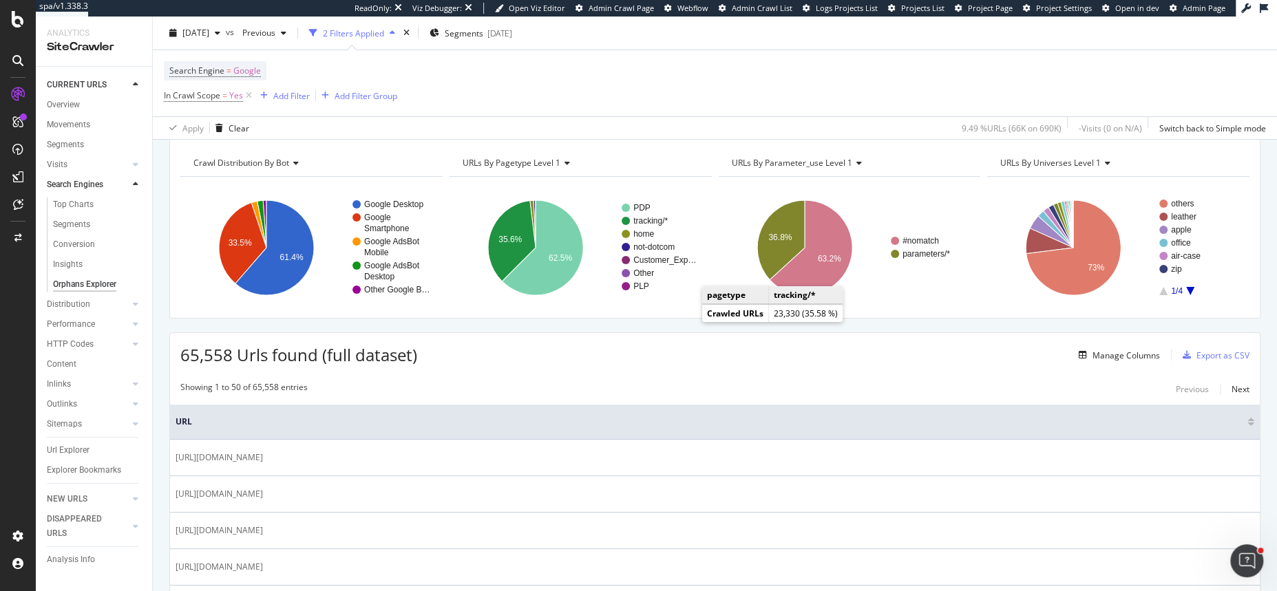
scroll to position [17, 0]
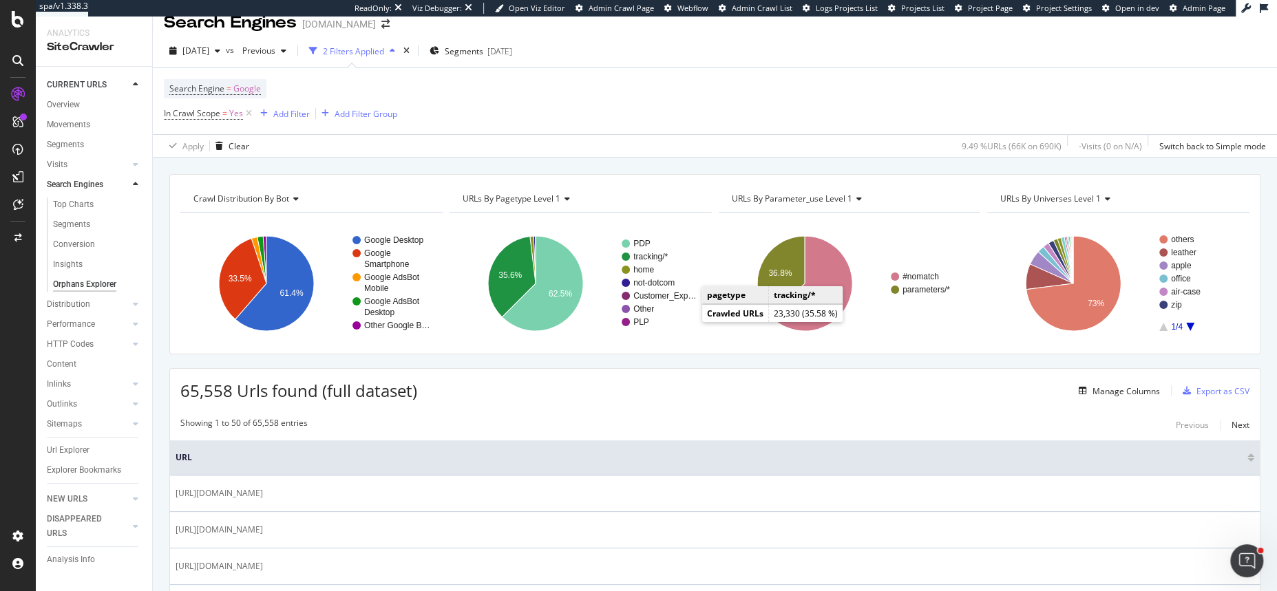
click at [523, 195] on span "URLs By pagetype Level 1" at bounding box center [511, 199] width 98 height 12
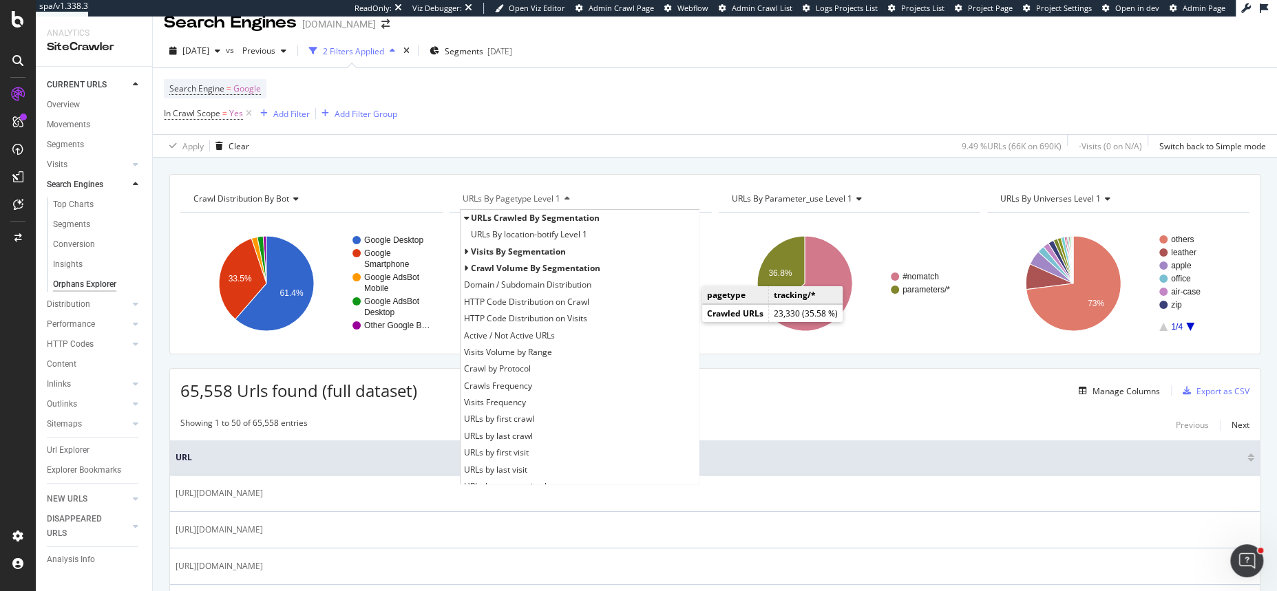
click at [555, 171] on div "Crawl Distribution By Bot Chart (by Value) Table Expand Export as CSV Export as…" at bounding box center [715, 366] width 1124 height 417
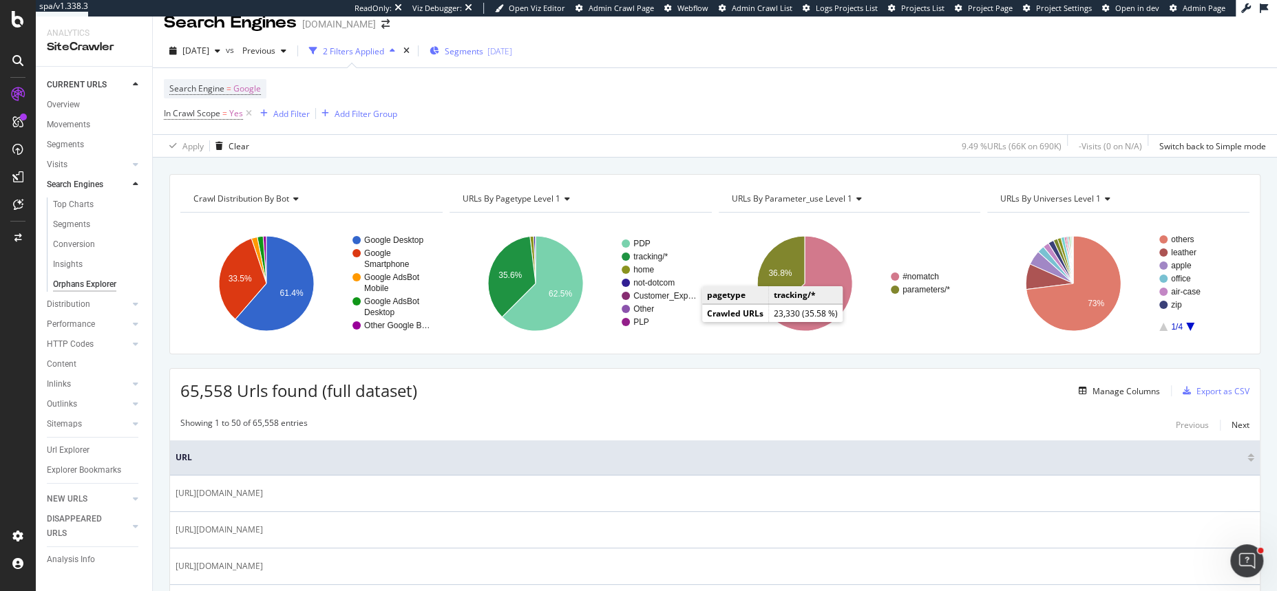
click at [473, 53] on span "Segments" at bounding box center [464, 51] width 39 height 12
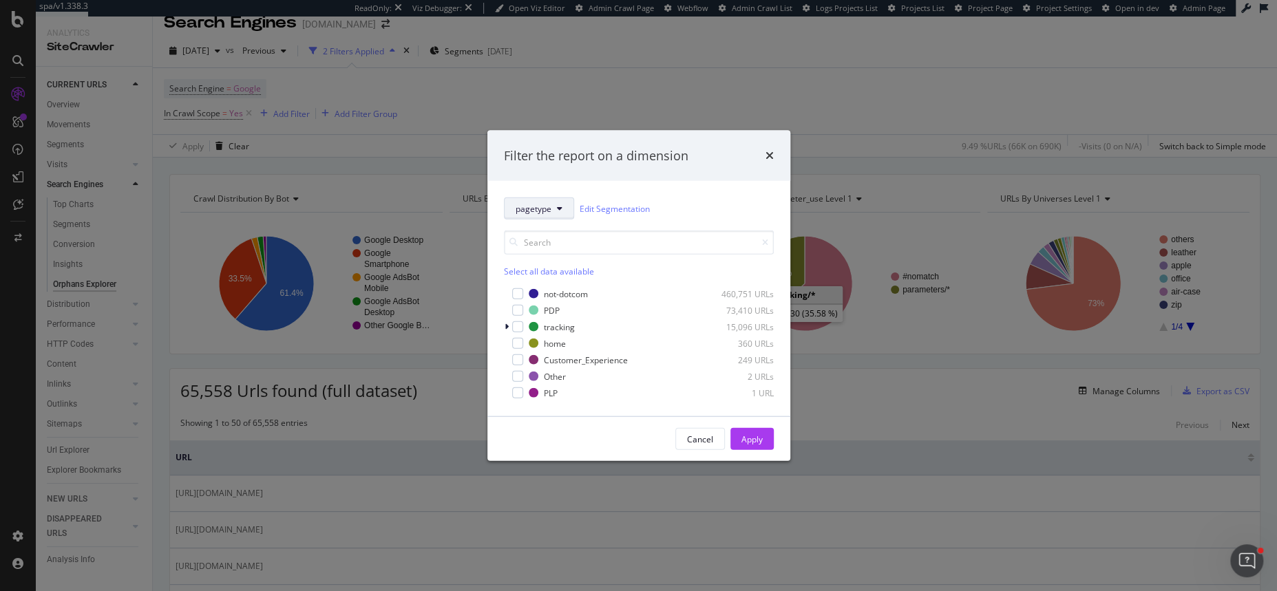
click at [546, 206] on span "pagetype" at bounding box center [533, 208] width 36 height 12
click at [542, 206] on span "pagetype" at bounding box center [533, 208] width 36 height 12
click at [549, 206] on span "pagetype" at bounding box center [533, 208] width 36 height 12
click at [542, 284] on span "parameter_use" at bounding box center [544, 283] width 59 height 12
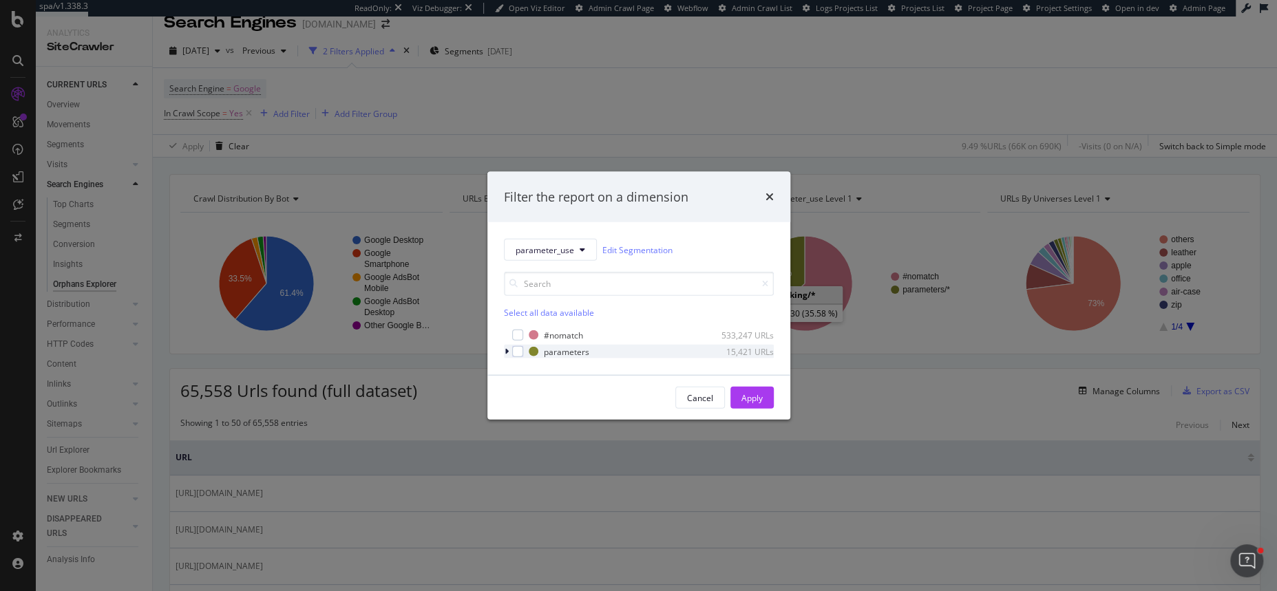
click at [508, 351] on div "modal" at bounding box center [508, 352] width 8 height 14
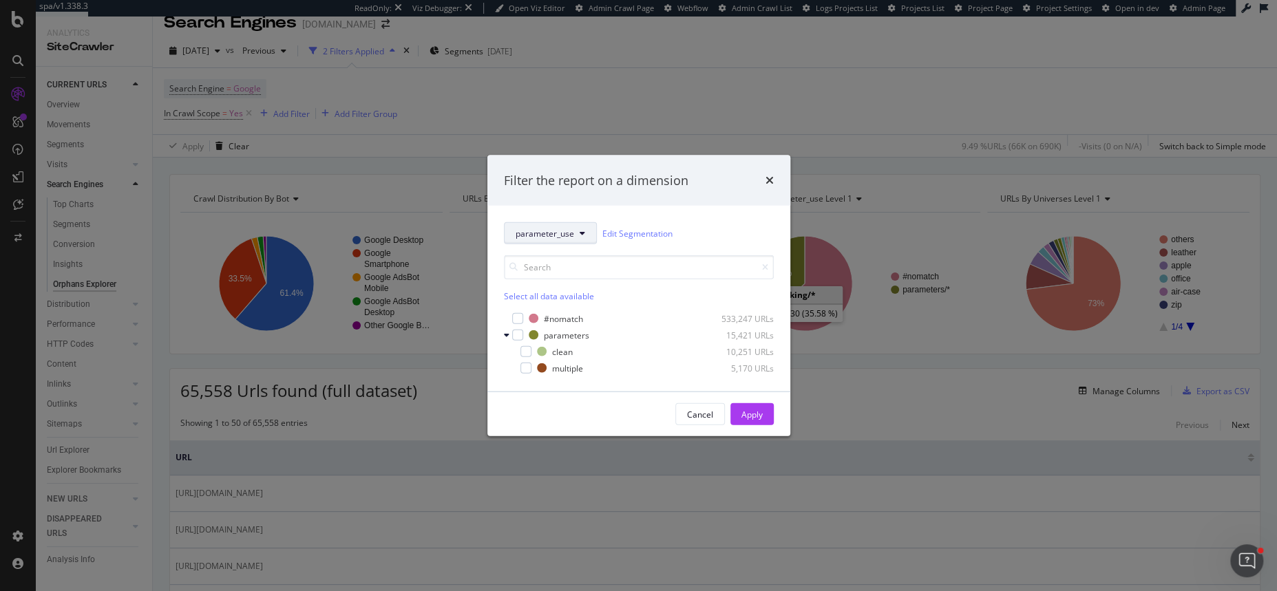
click at [535, 231] on span "parameter_use" at bounding box center [544, 233] width 59 height 12
click at [535, 330] on span "Universes" at bounding box center [545, 333] width 60 height 12
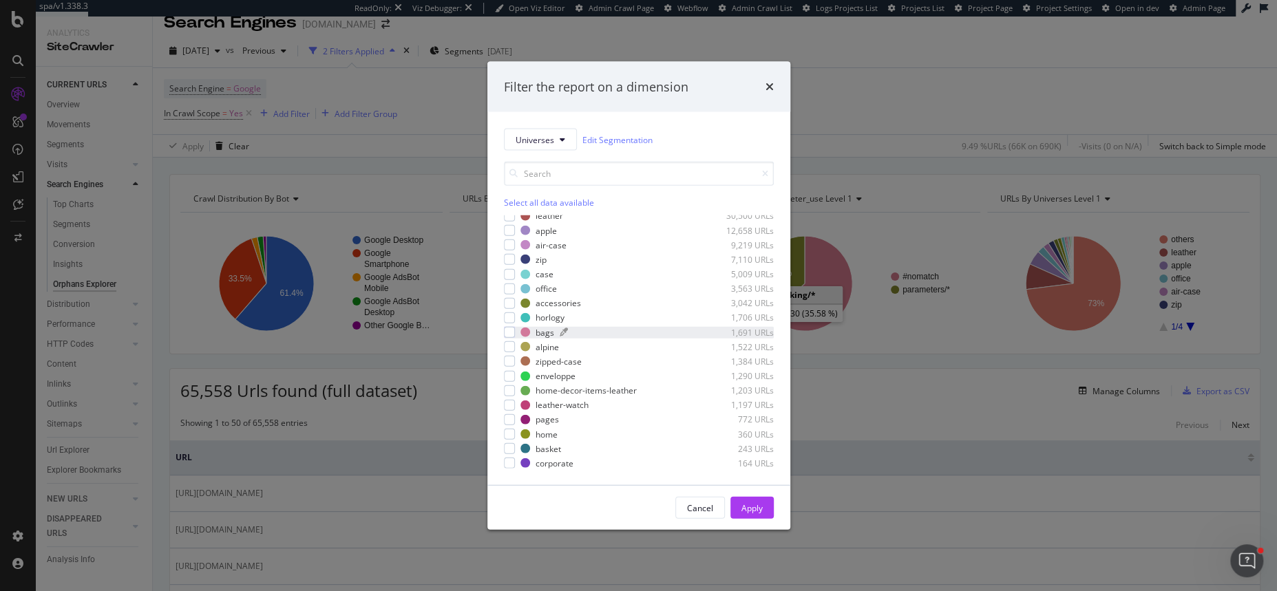
scroll to position [0, 0]
click at [541, 145] on span "Universes" at bounding box center [534, 140] width 39 height 12
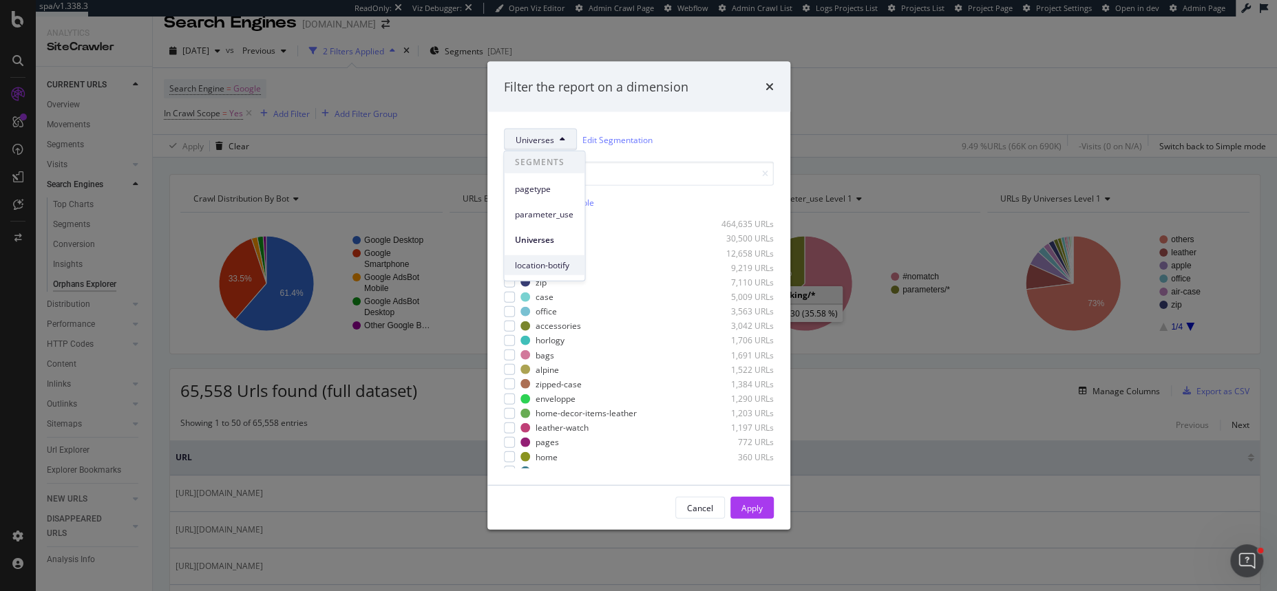
click at [533, 263] on span "location-botify" at bounding box center [544, 265] width 59 height 12
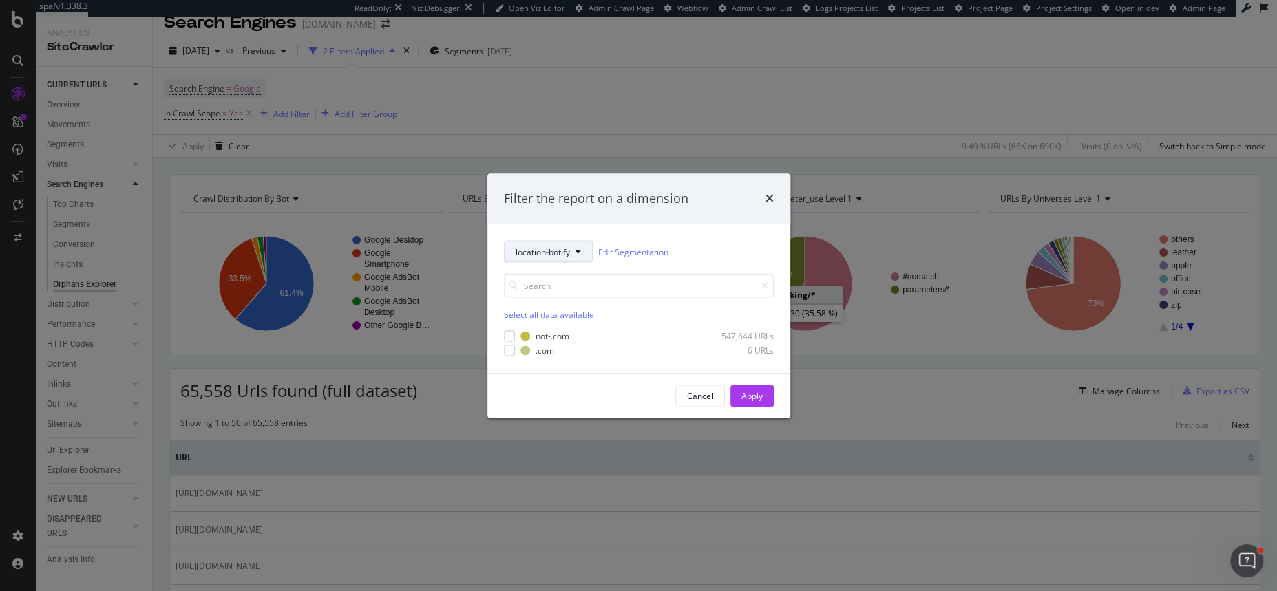
click at [546, 251] on span "location-botify" at bounding box center [542, 252] width 54 height 12
click at [540, 300] on span "pagetype" at bounding box center [544, 301] width 59 height 12
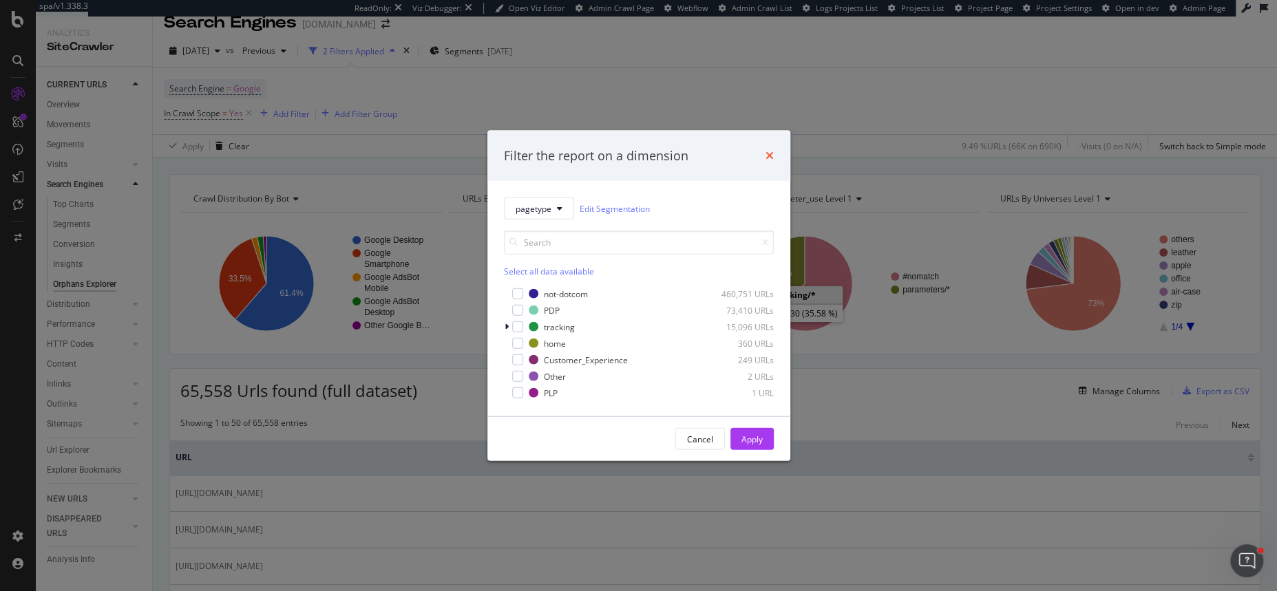
click at [769, 151] on icon "times" at bounding box center [769, 155] width 8 height 11
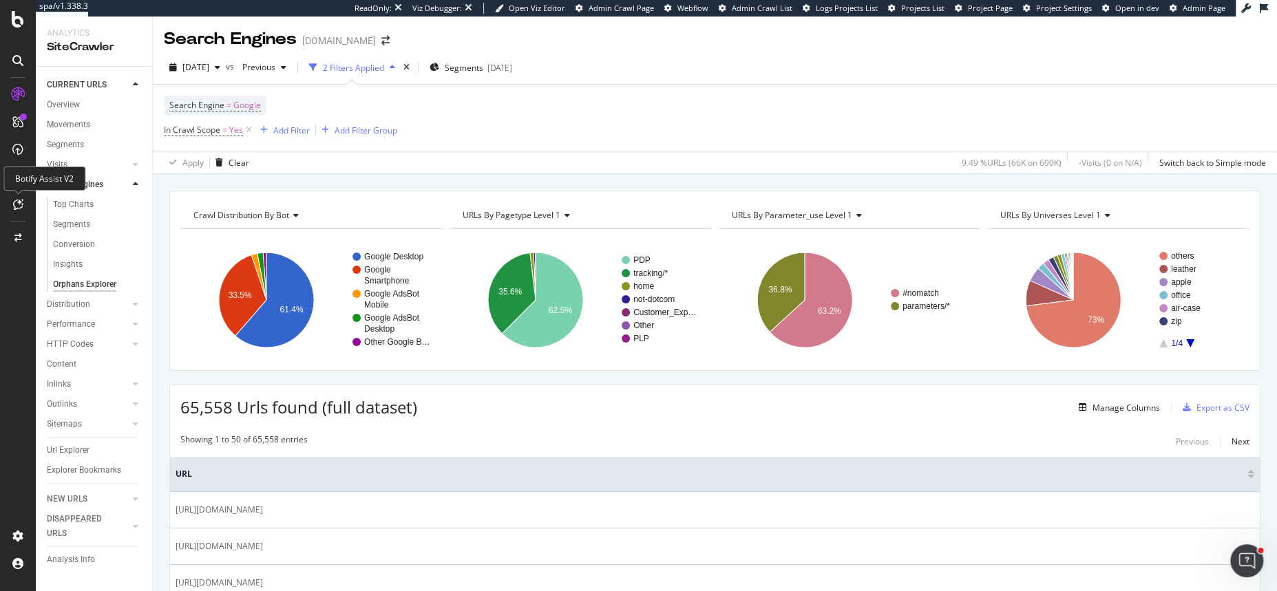
click at [19, 204] on icon at bounding box center [18, 204] width 10 height 11
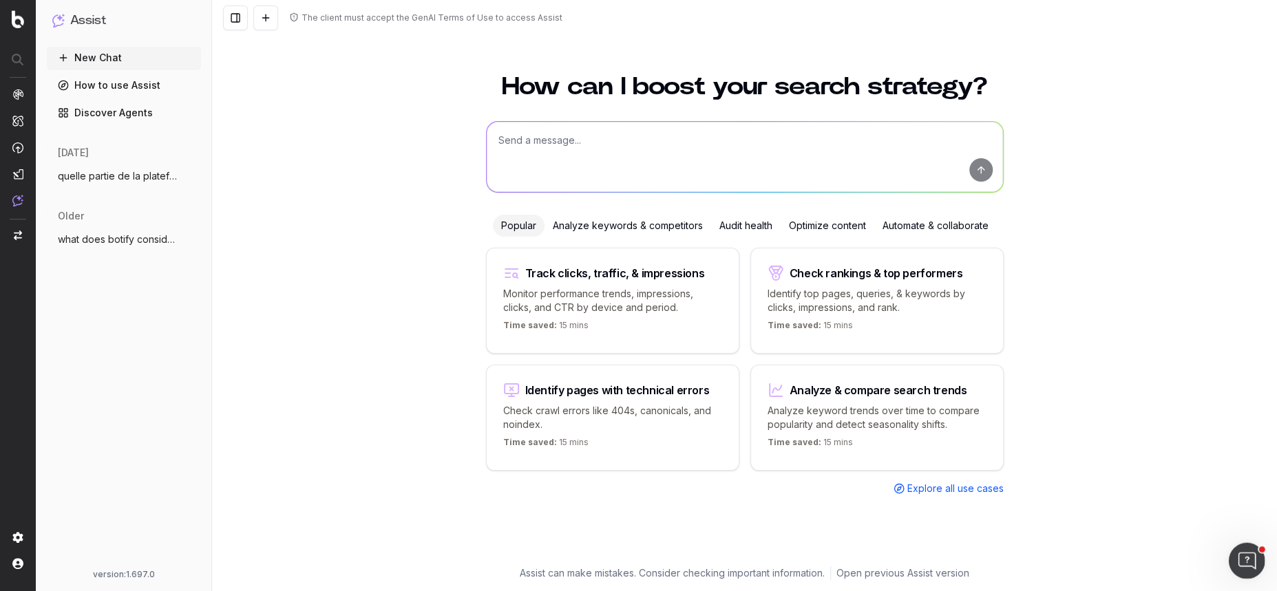
click at [1240, 555] on icon "Open Intercom Messenger" at bounding box center [1244, 559] width 23 height 23
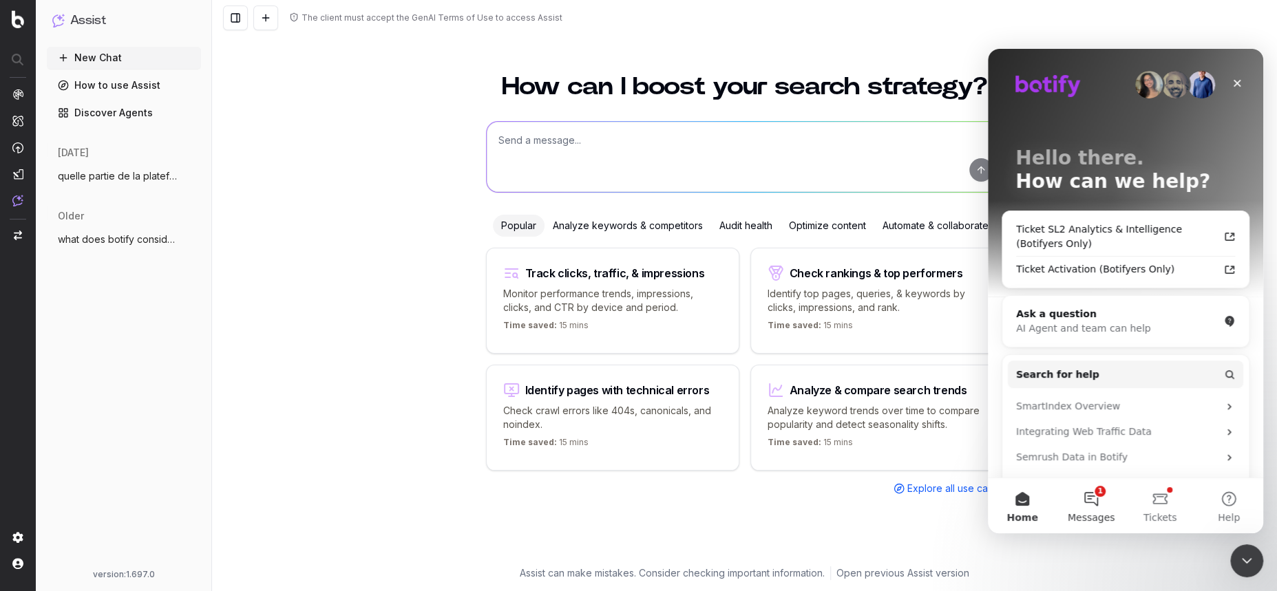
click at [1089, 506] on button "1 Messages" at bounding box center [1090, 505] width 69 height 55
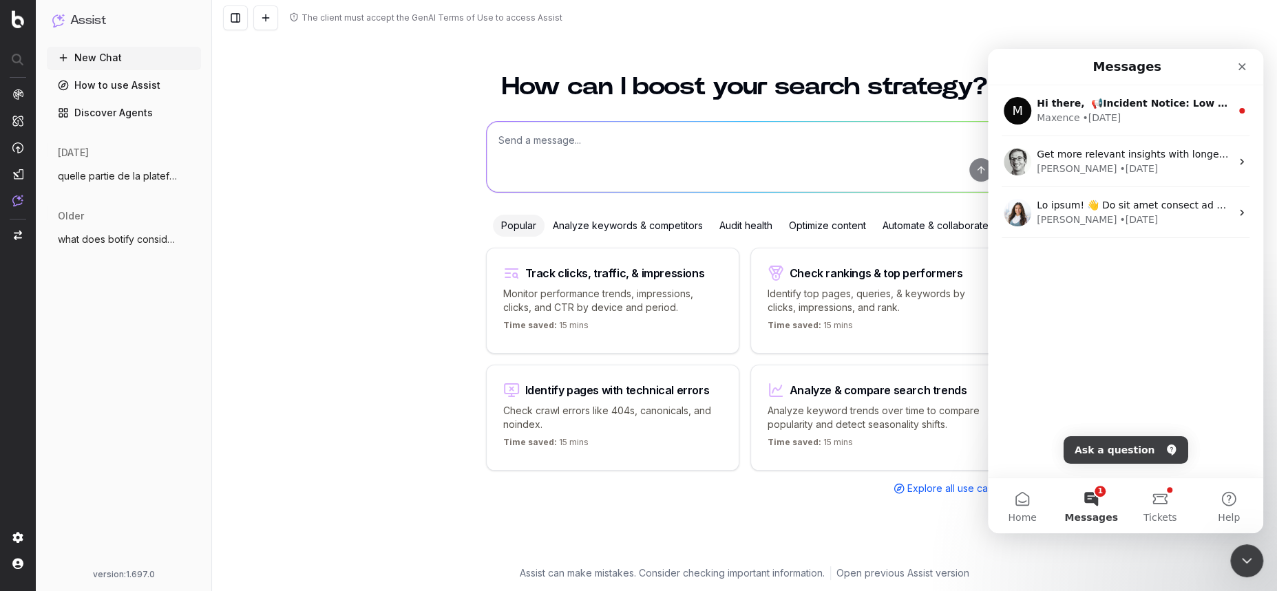
drag, startPoint x: 1242, startPoint y: 69, endPoint x: 1113, endPoint y: 360, distance: 318.3
click at [1113, 360] on div "Messages M Hi there, ​ 📢​Incident Notice: Low Execution of the PageWorkers Tag …" at bounding box center [1125, 263] width 275 height 429
click at [1240, 66] on icon "Close" at bounding box center [1242, 67] width 8 height 8
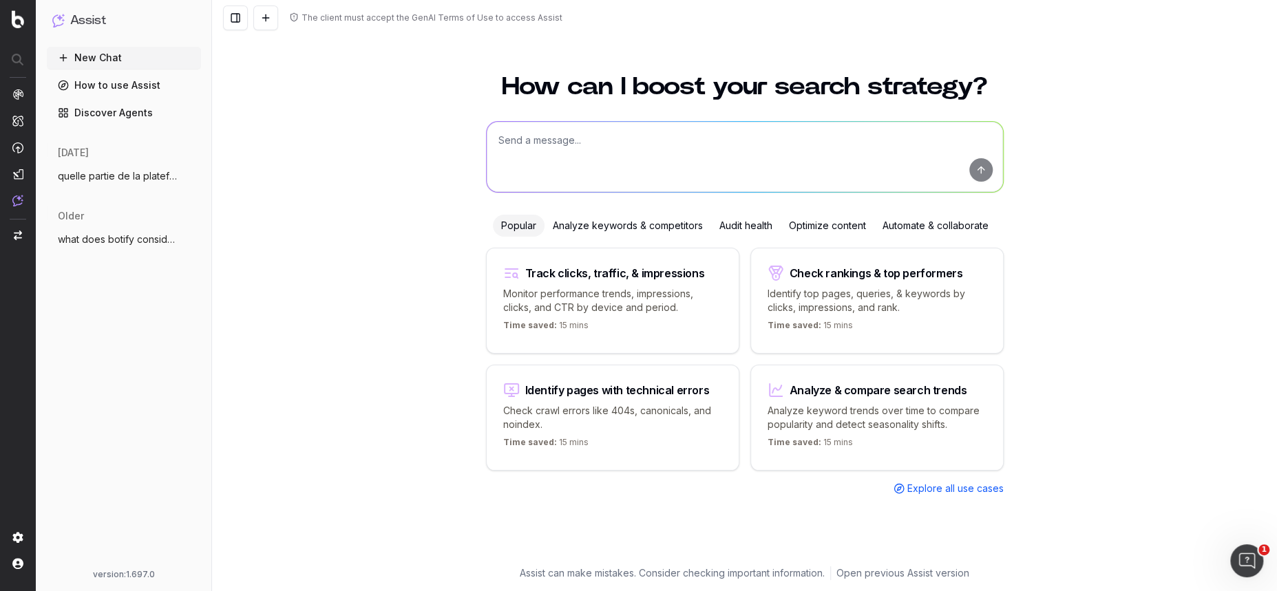
click at [334, 182] on div "How can I boost your search strategy? Popular Analyze keywords & competitors Au…" at bounding box center [744, 324] width 1065 height 533
click at [1246, 555] on icon "Open Intercom Messenger" at bounding box center [1244, 559] width 23 height 23
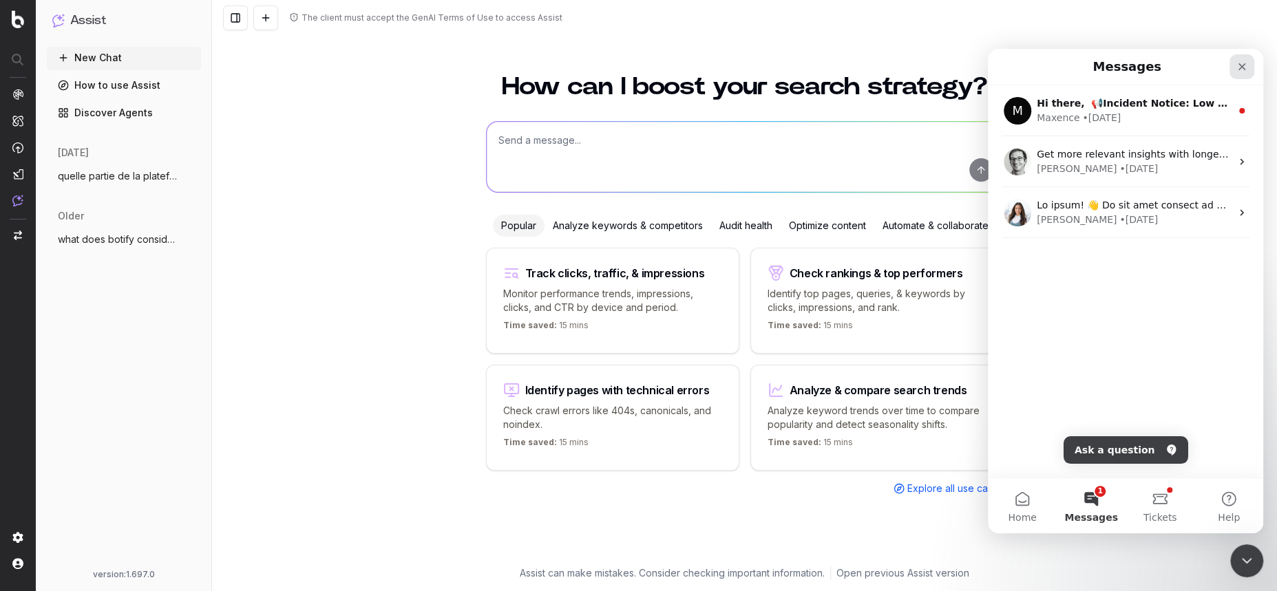
click at [1243, 67] on icon "Close" at bounding box center [1241, 66] width 11 height 11
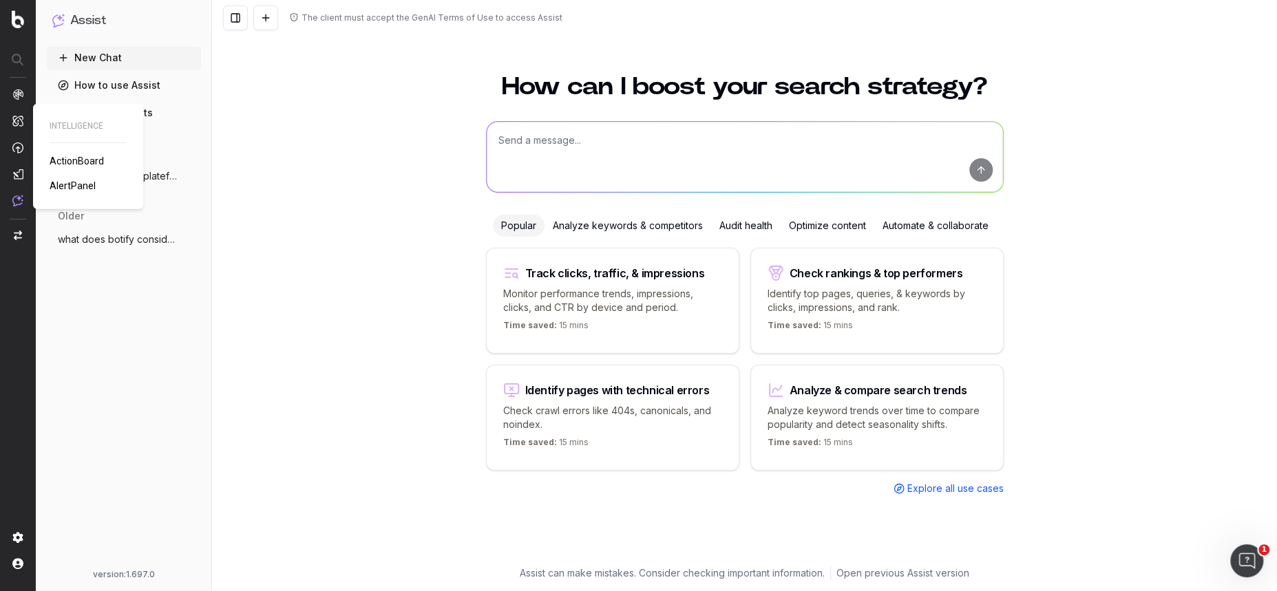
click at [61, 162] on span "ActionBoard" at bounding box center [77, 161] width 54 height 11
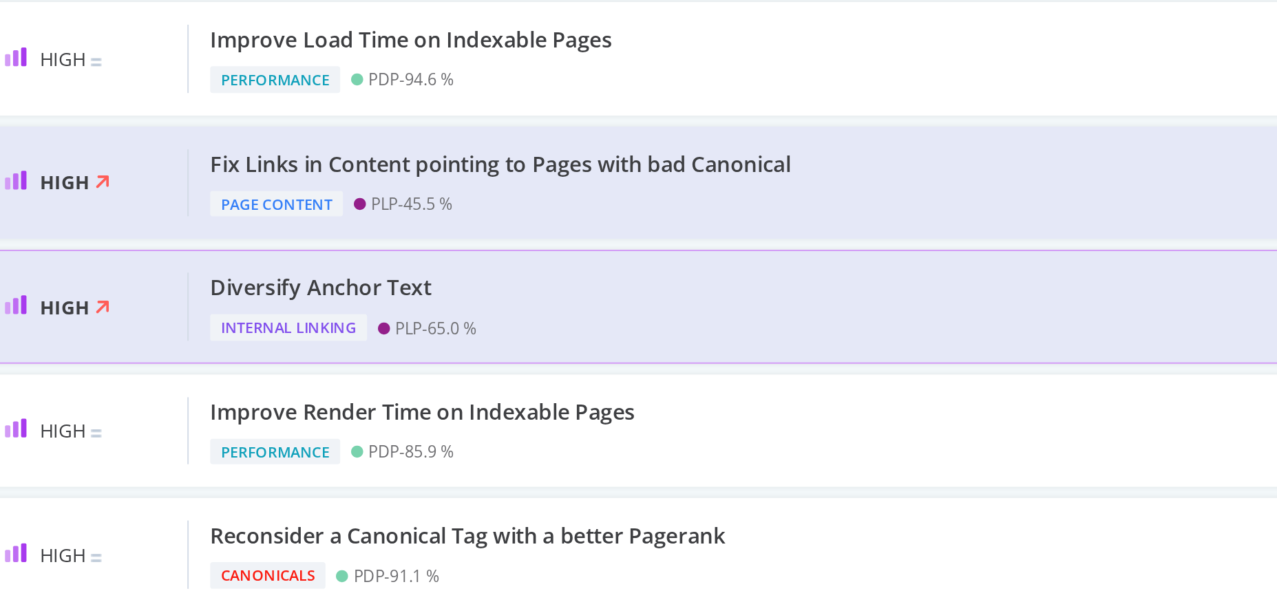
scroll to position [61, 0]
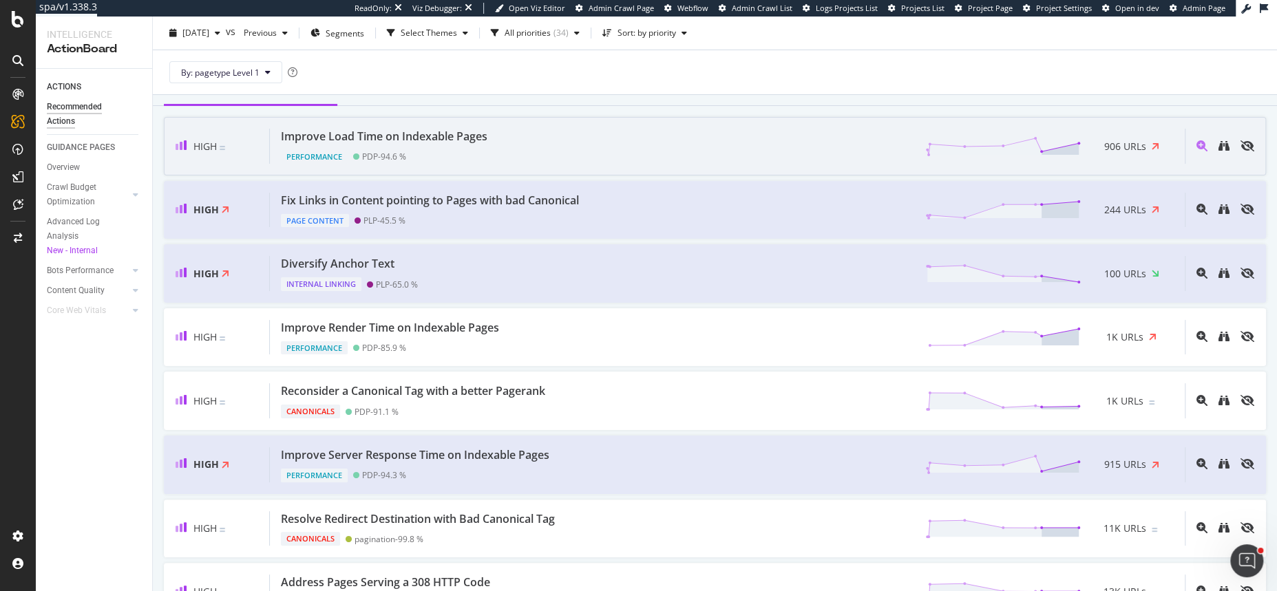
click at [532, 137] on div "Improve Load Time on Indexable Pages Performance PDP - 94.6 % 906 URLs" at bounding box center [727, 146] width 915 height 35
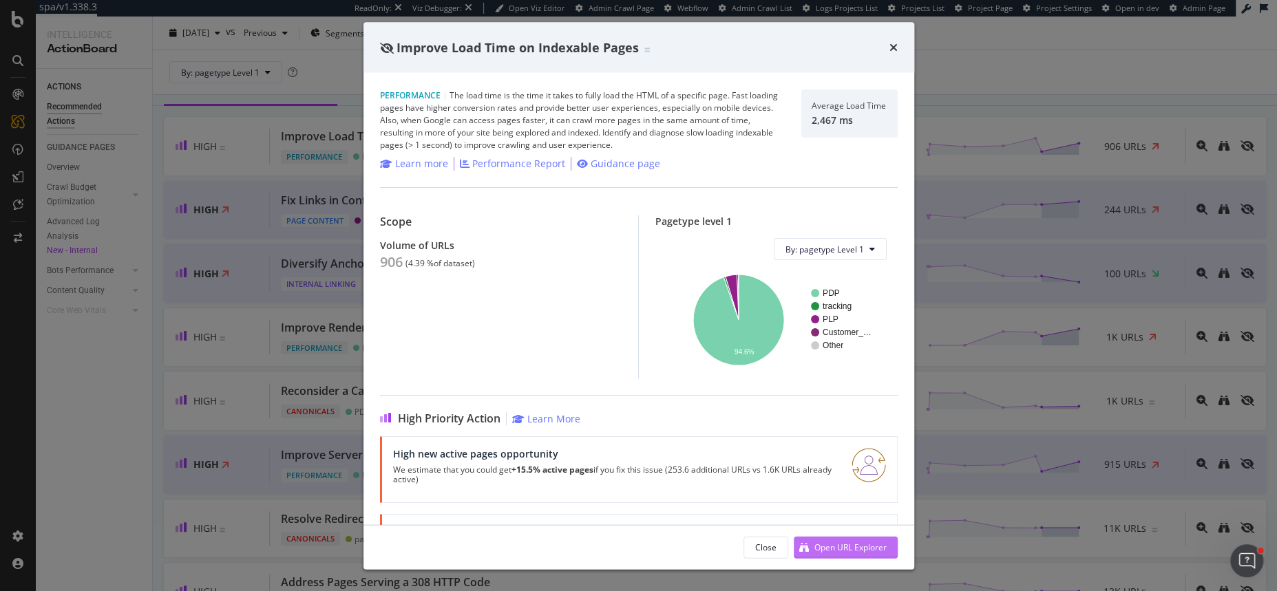
click at [853, 546] on div "Open URL Explorer" at bounding box center [850, 547] width 72 height 12
drag, startPoint x: 813, startPoint y: 120, endPoint x: 840, endPoint y: 121, distance: 27.5
click at [840, 121] on div "2,467 ms" at bounding box center [848, 120] width 74 height 12
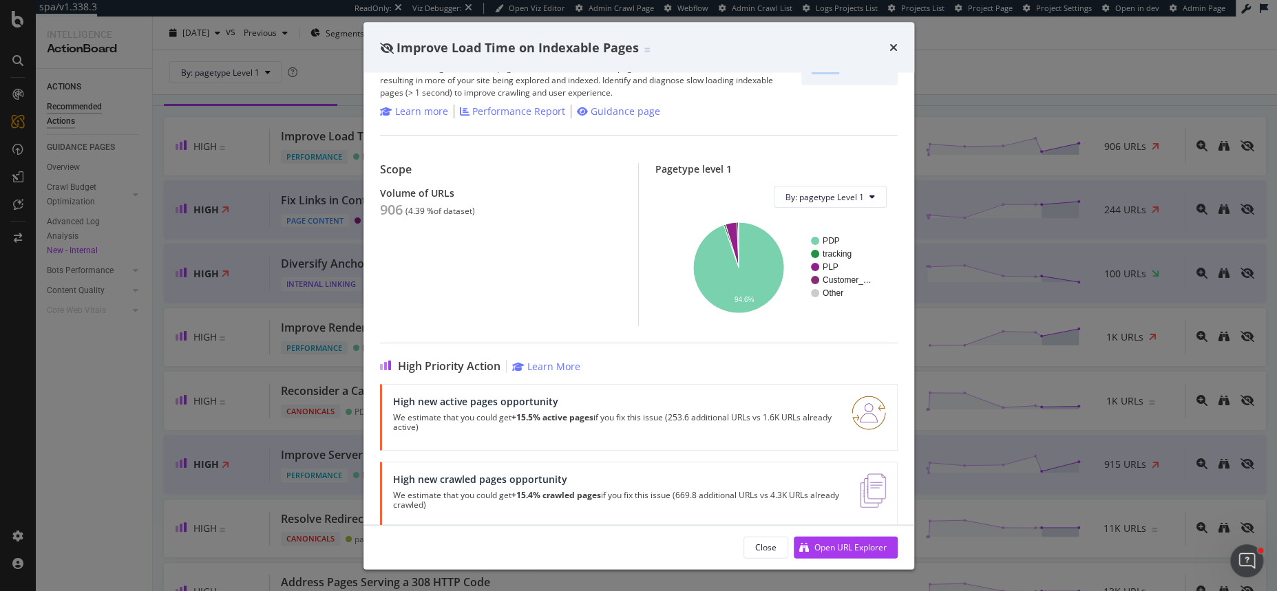
scroll to position [72, 0]
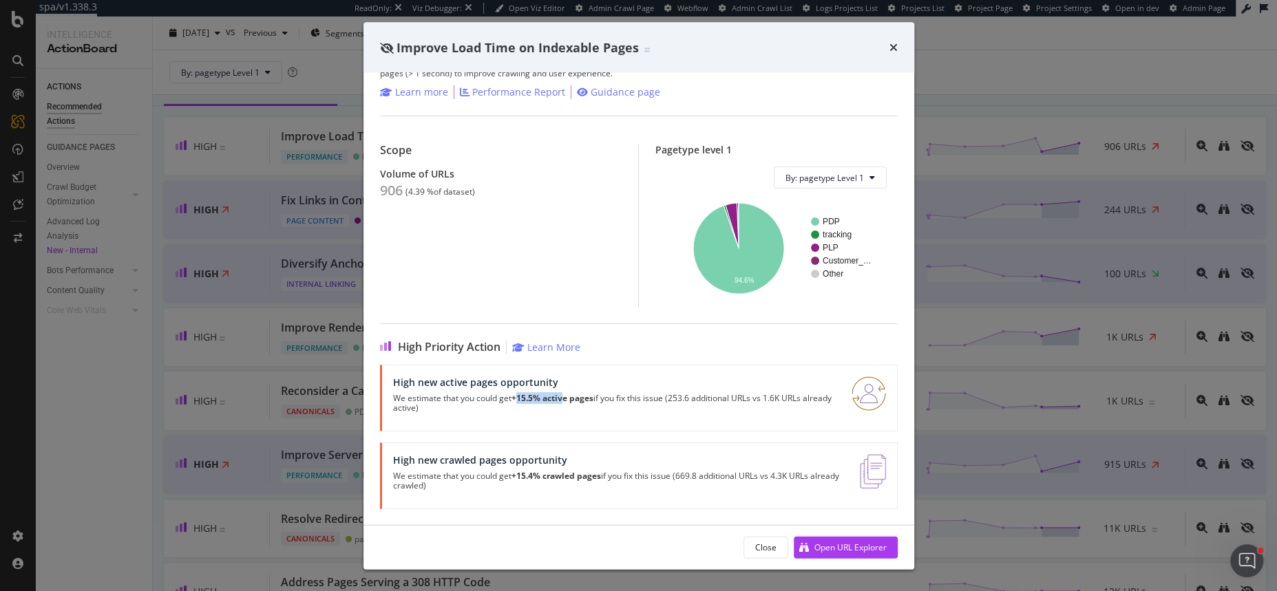
drag, startPoint x: 518, startPoint y: 396, endPoint x: 566, endPoint y: 399, distance: 48.3
click at [566, 399] on strong "+15.5% active pages" at bounding box center [552, 398] width 82 height 12
drag, startPoint x: 402, startPoint y: 398, endPoint x: 447, endPoint y: 398, distance: 44.7
click at [447, 398] on p "We estimate that you could get +15.5% active pages if you fix this issue (253.6…" at bounding box center [614, 403] width 442 height 19
drag, startPoint x: 515, startPoint y: 397, endPoint x: 544, endPoint y: 397, distance: 28.9
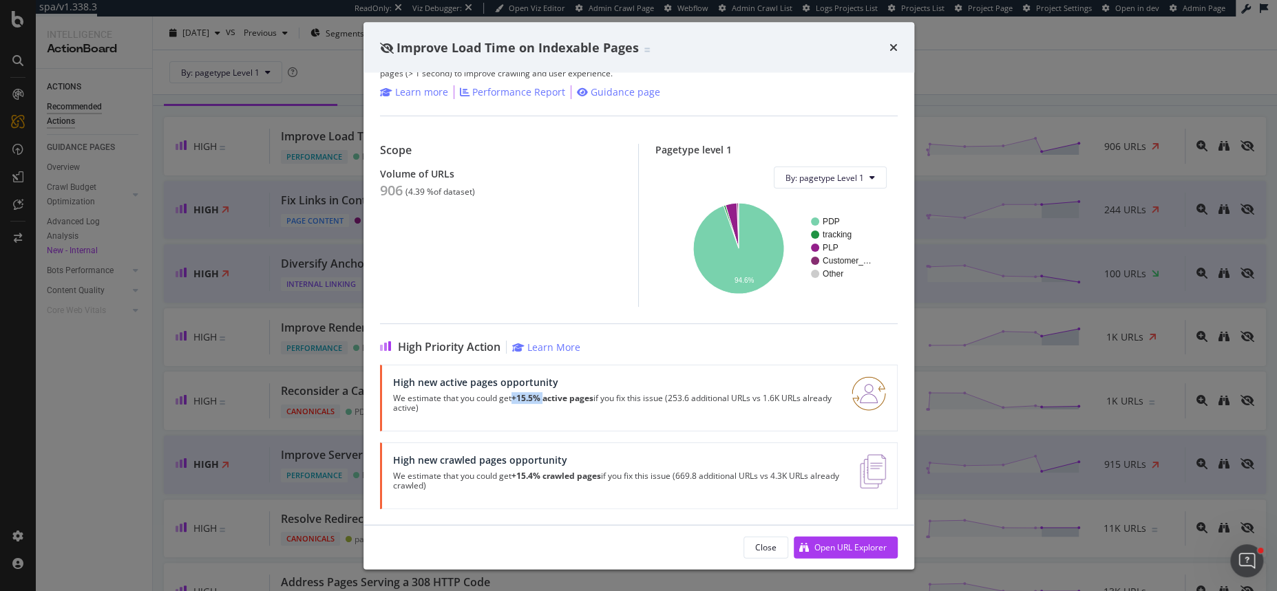
click at [544, 397] on strong "+15.5% active pages" at bounding box center [552, 398] width 82 height 12
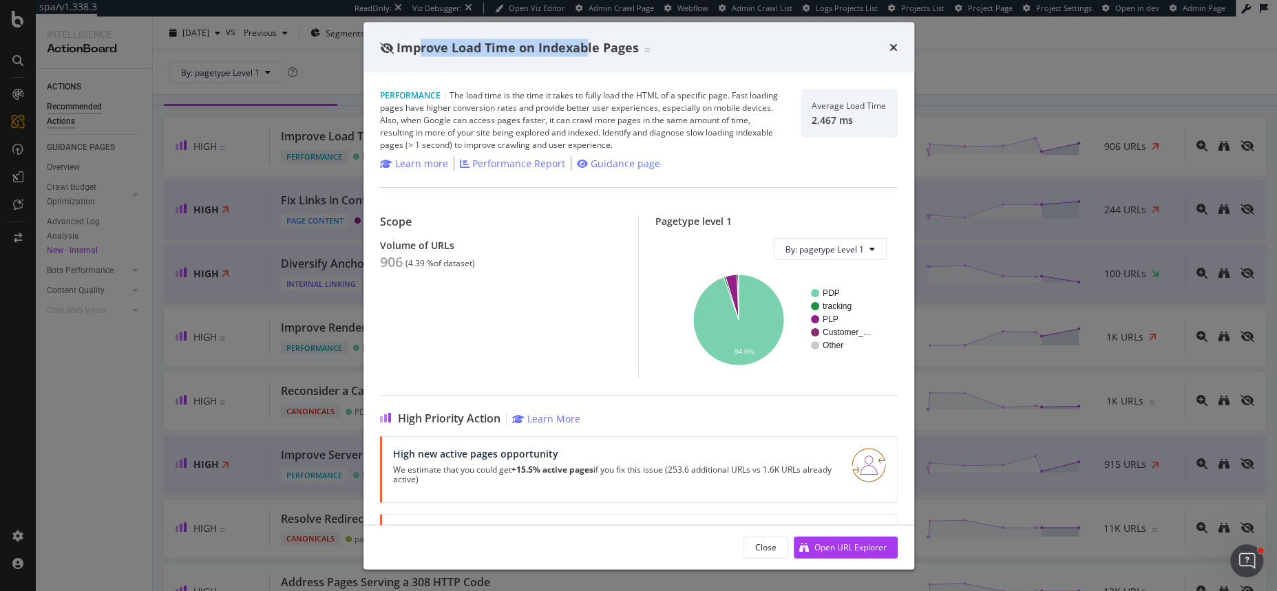
drag, startPoint x: 421, startPoint y: 40, endPoint x: 584, endPoint y: 40, distance: 163.8
click at [584, 40] on span "Improve Load Time on Indexable Pages" at bounding box center [517, 47] width 242 height 17
click at [891, 39] on div "times" at bounding box center [893, 48] width 8 height 18
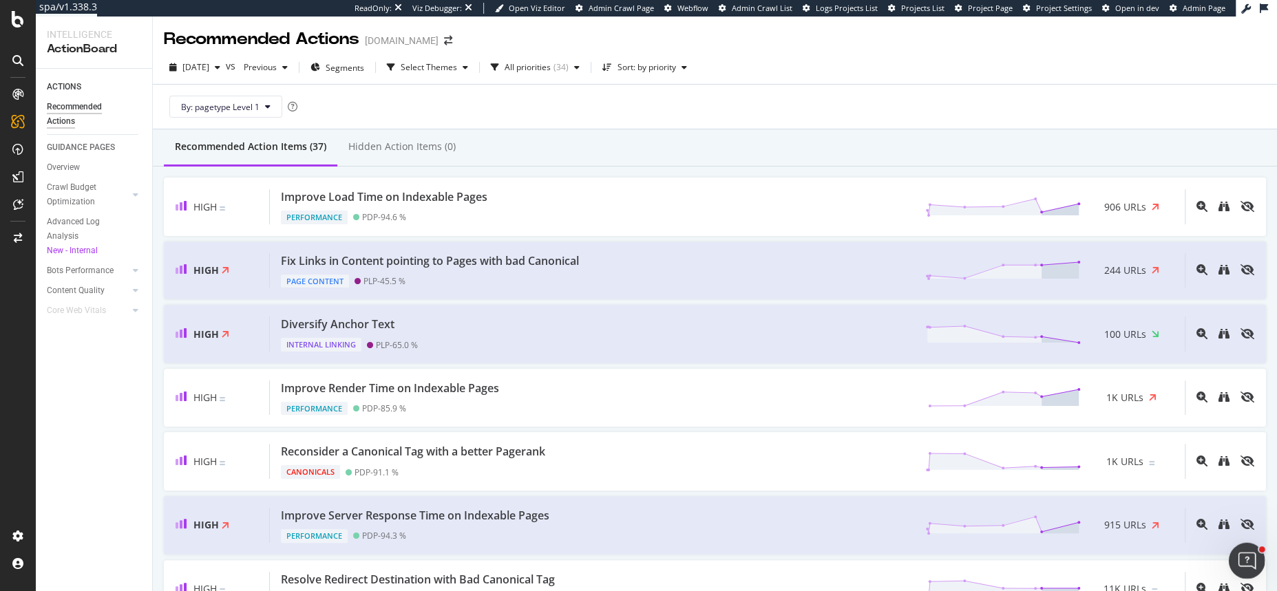
click at [1240, 557] on icon "Open Intercom Messenger" at bounding box center [1244, 559] width 23 height 23
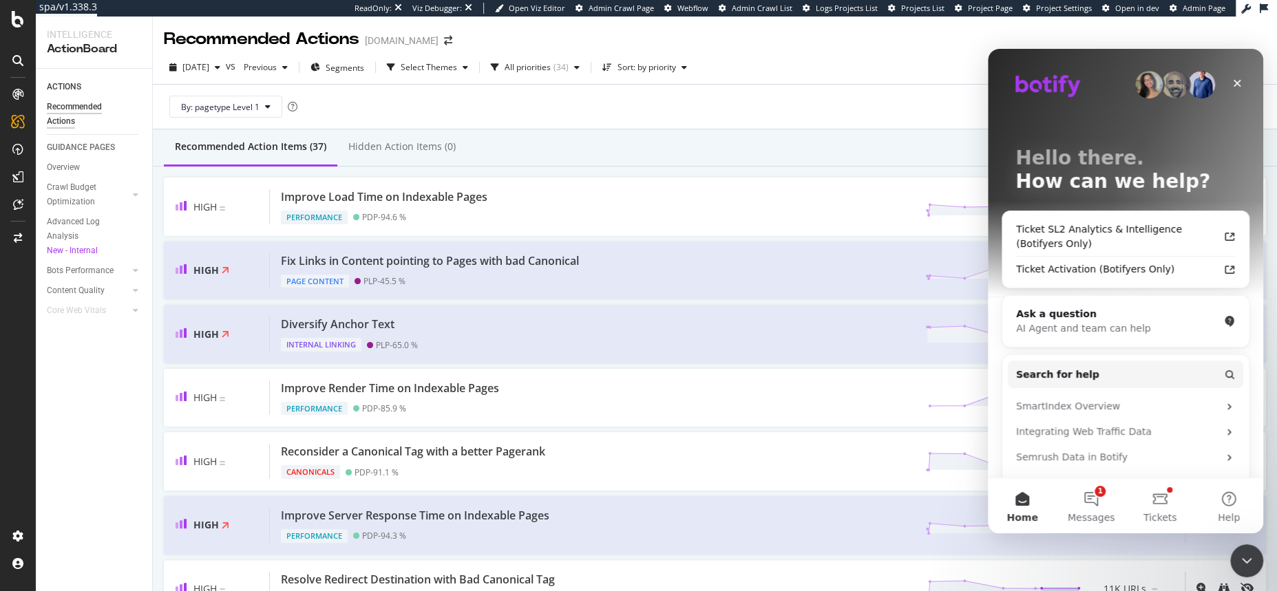
click at [774, 98] on div "By: pagetype Level 1" at bounding box center [715, 107] width 1102 height 44
click at [1240, 83] on icon "Close" at bounding box center [1236, 83] width 11 height 11
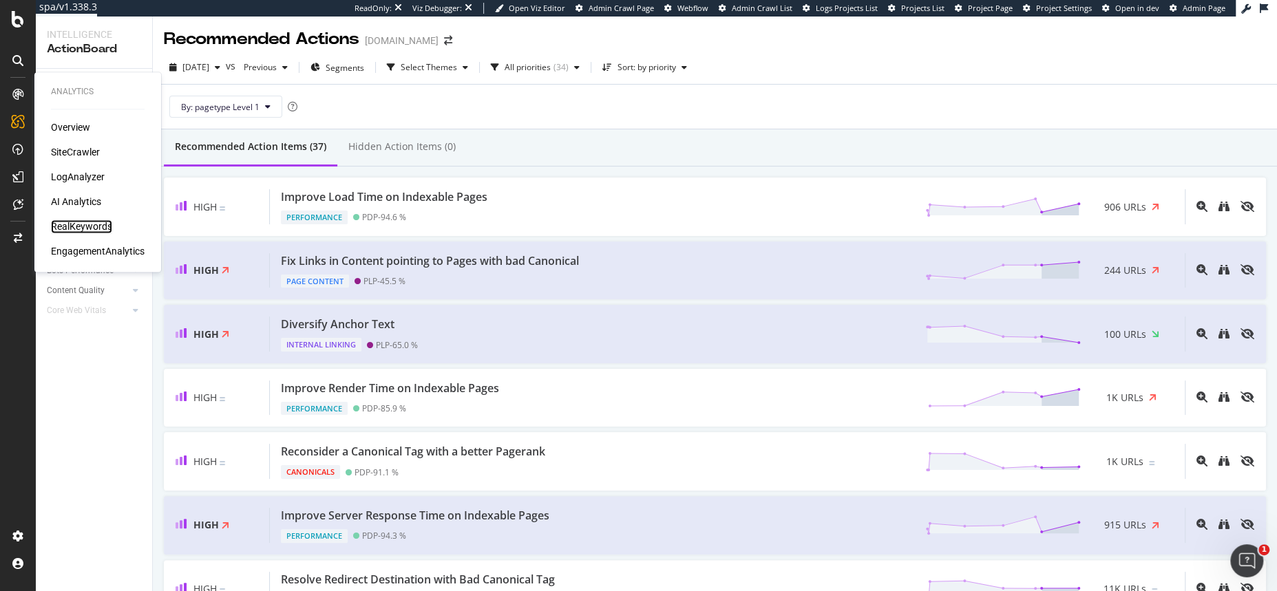
click at [75, 227] on div "RealKeywords" at bounding box center [81, 227] width 61 height 14
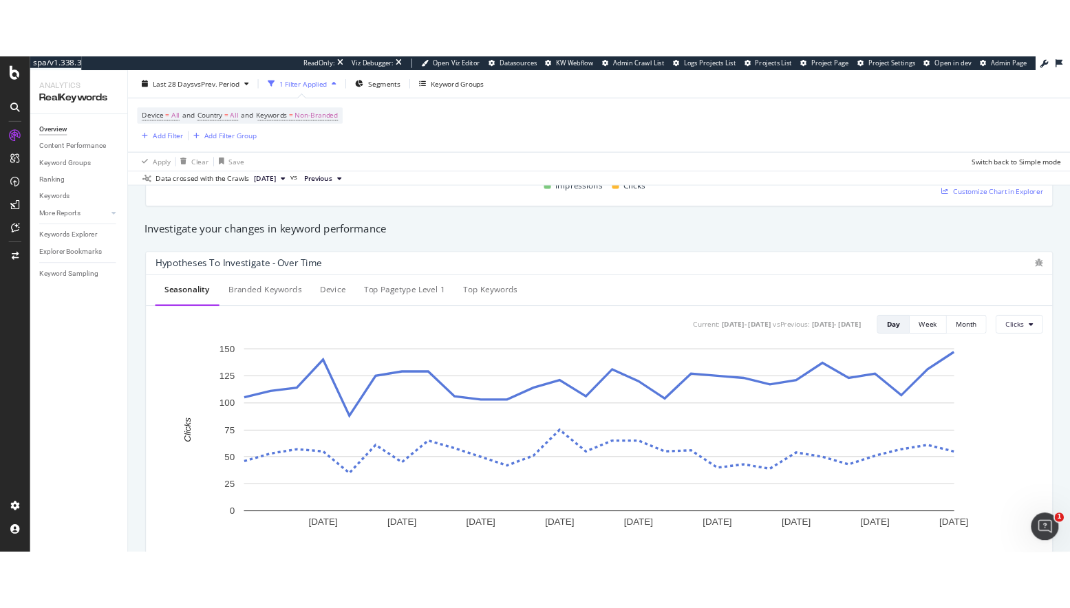
scroll to position [436, 0]
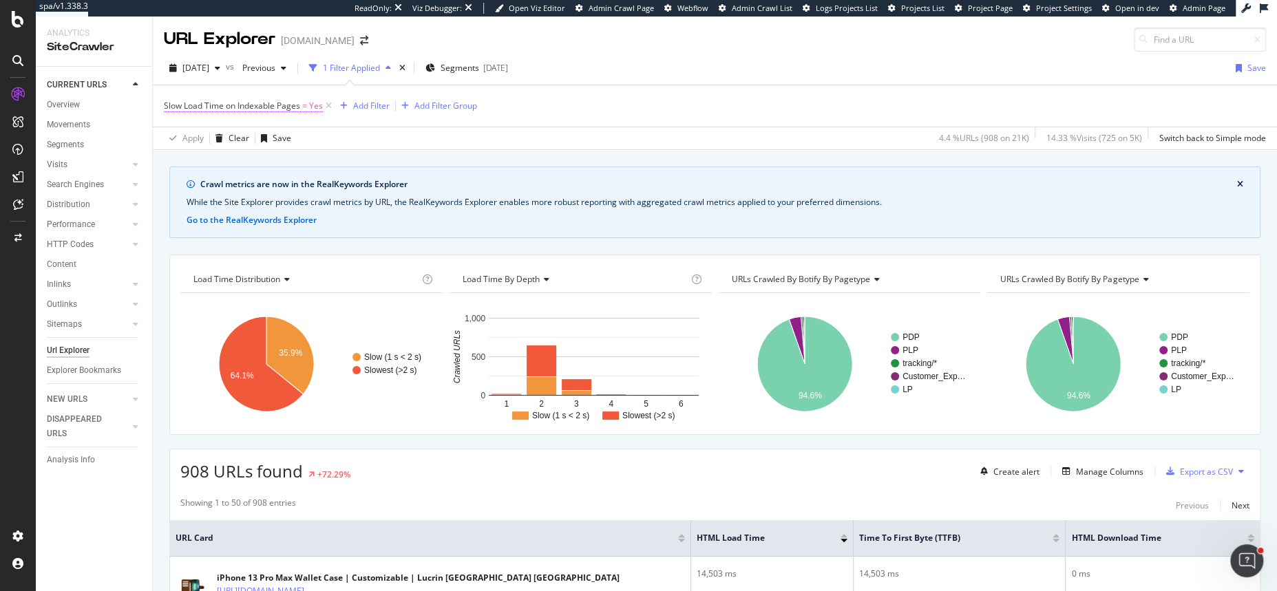
click at [288, 104] on span "Slow Load Time on Indexable Pages" at bounding box center [232, 106] width 136 height 12
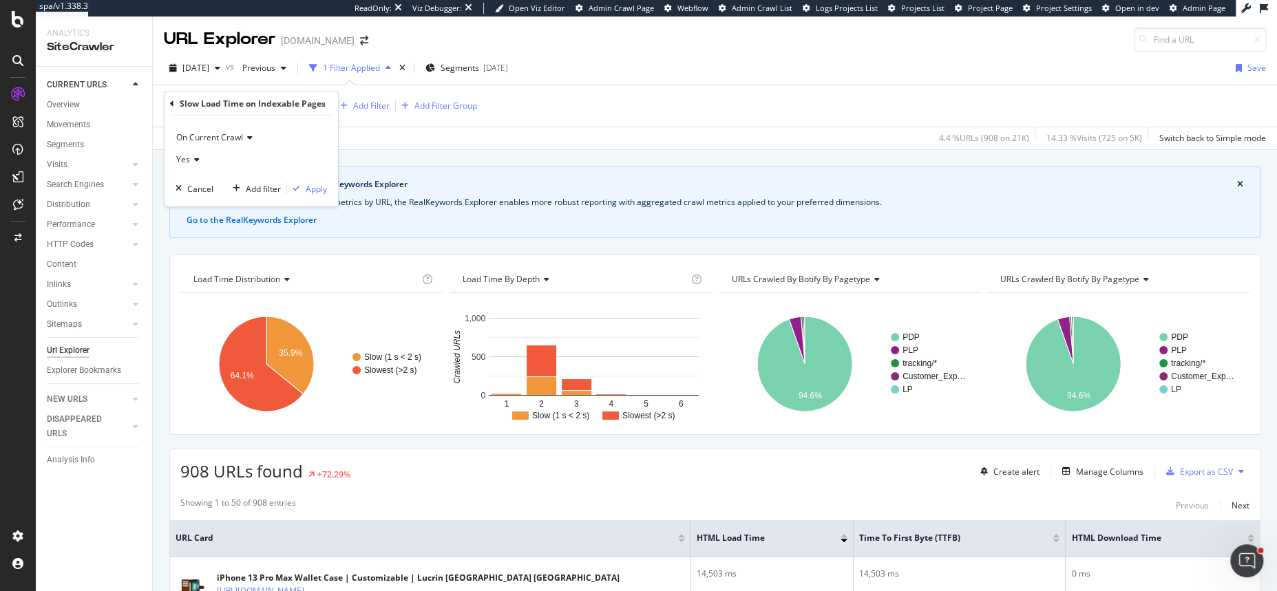
click at [469, 156] on div "Crawl metrics are now in the RealKeywords Explorer While the Site Explorer prov…" at bounding box center [715, 166] width 1124 height 33
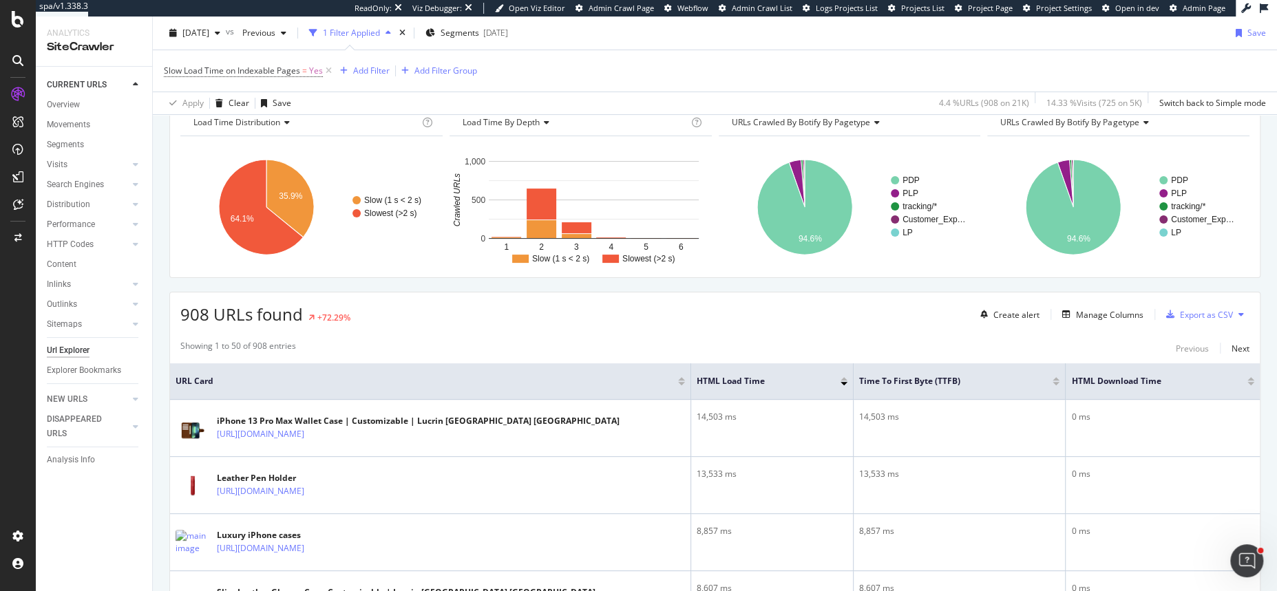
scroll to position [164, 0]
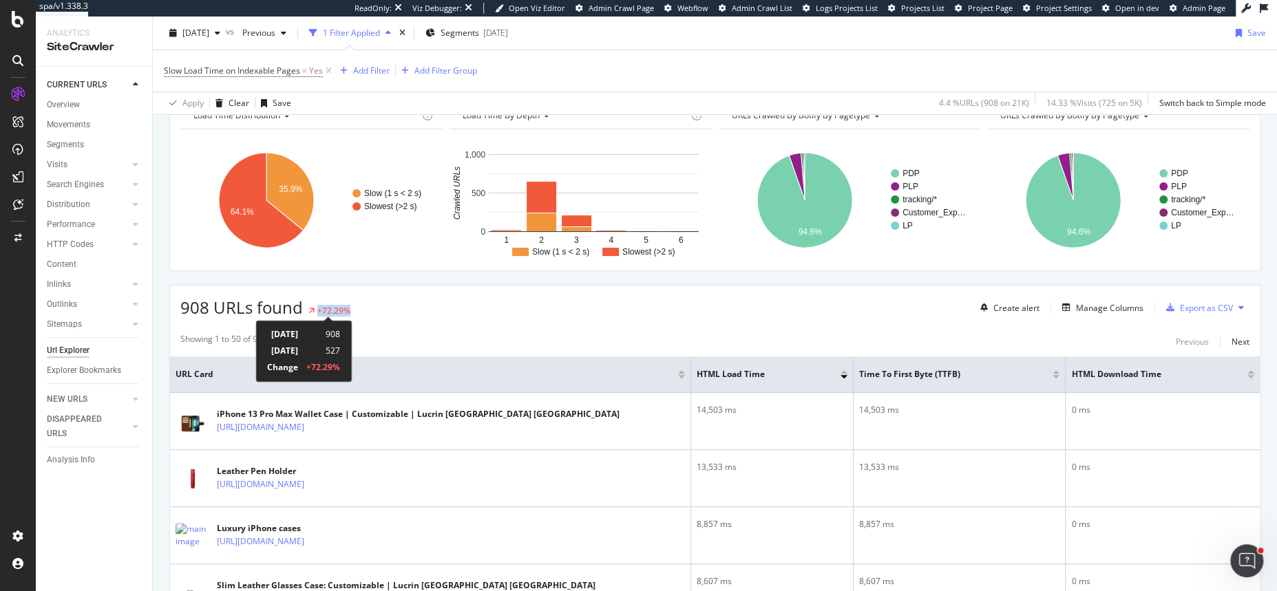
drag, startPoint x: 352, startPoint y: 312, endPoint x: 314, endPoint y: 312, distance: 37.9
click at [314, 312] on div "908 URLs found +72.29% Create alert Manage Columns Export as CSV" at bounding box center [714, 303] width 1089 height 34
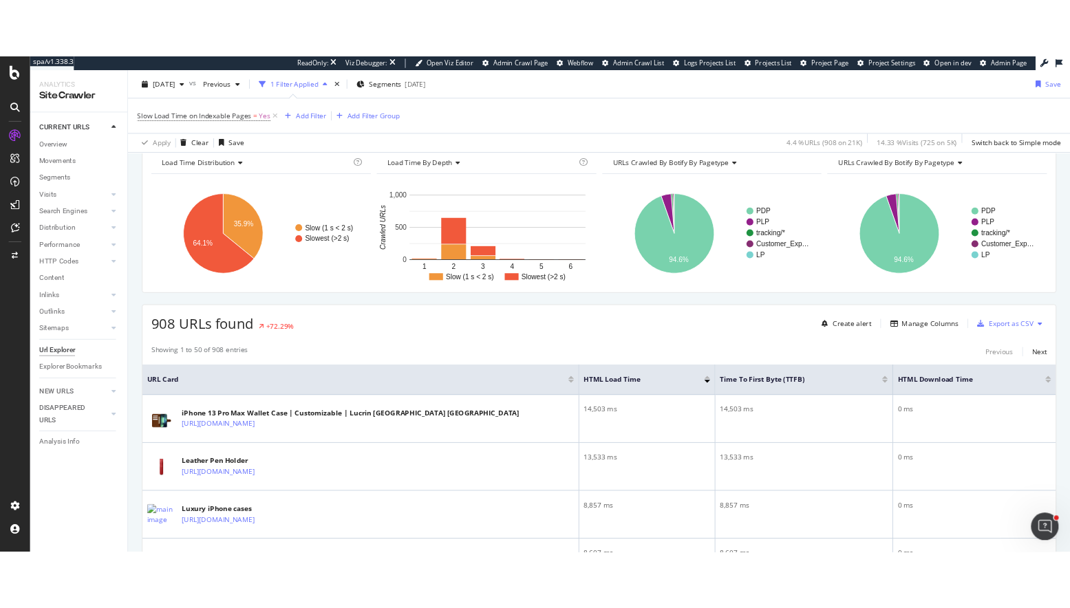
scroll to position [147, 0]
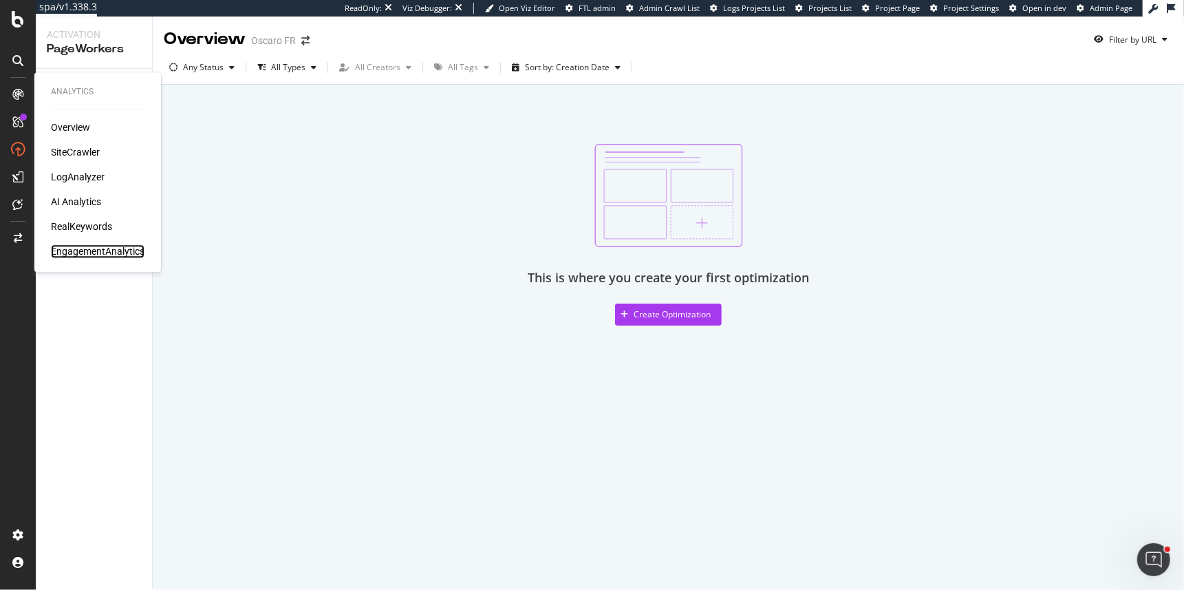
click at [70, 254] on div "EngagementAnalytics" at bounding box center [98, 251] width 94 height 14
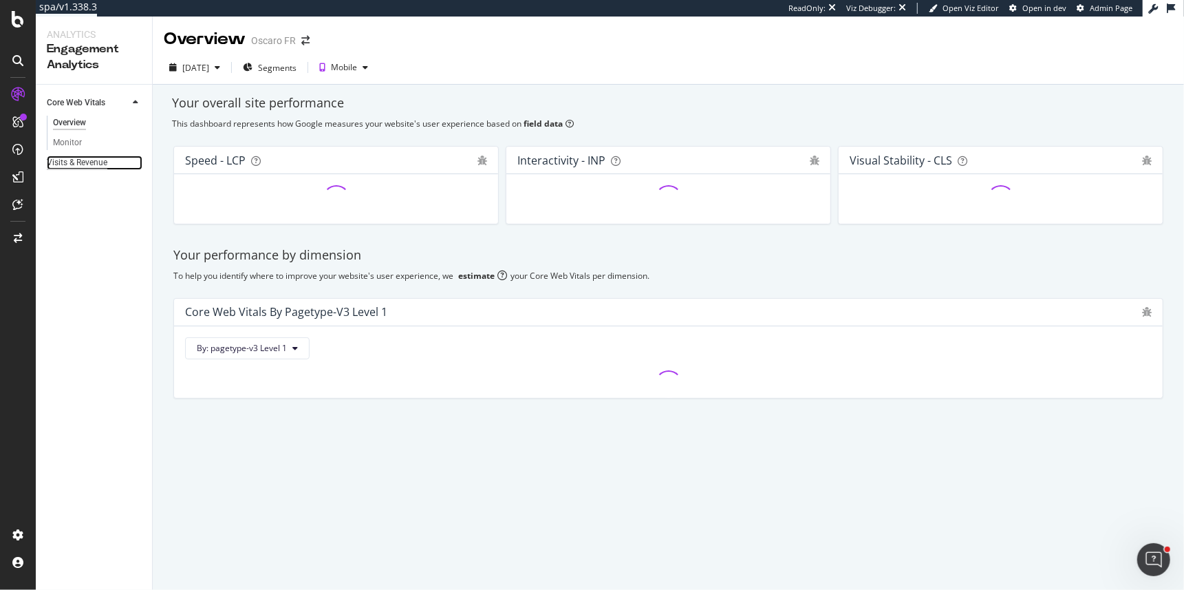
click at [53, 162] on div "Visits & Revenue" at bounding box center [77, 163] width 61 height 14
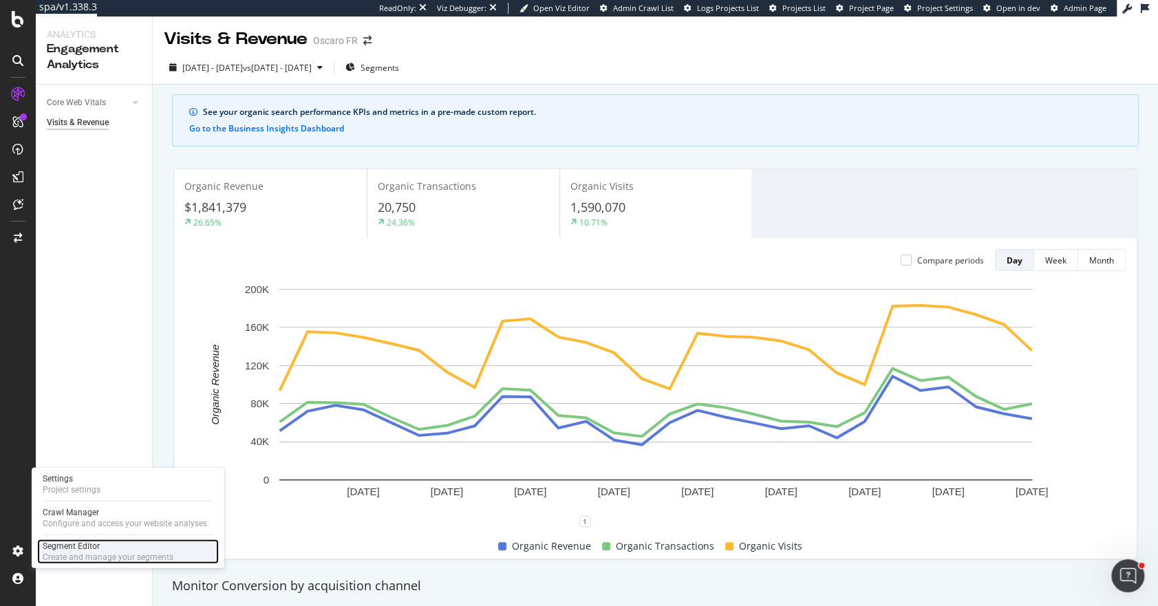
click at [81, 555] on div "Create and manage your segments" at bounding box center [108, 557] width 131 height 11
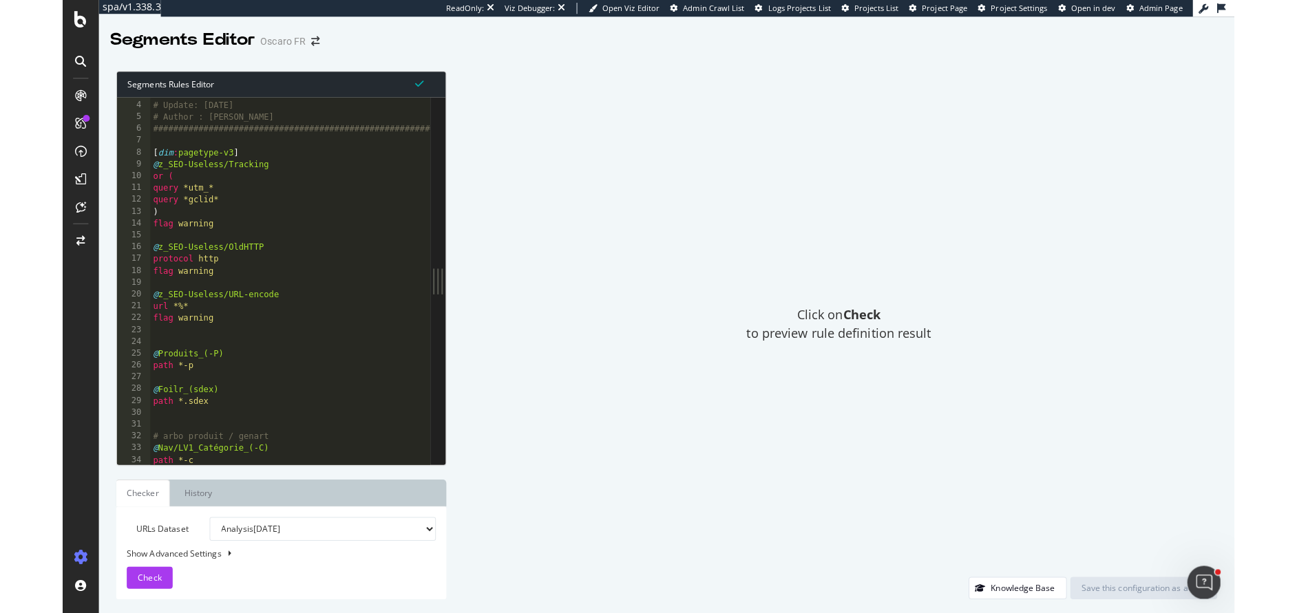
scroll to position [18, 0]
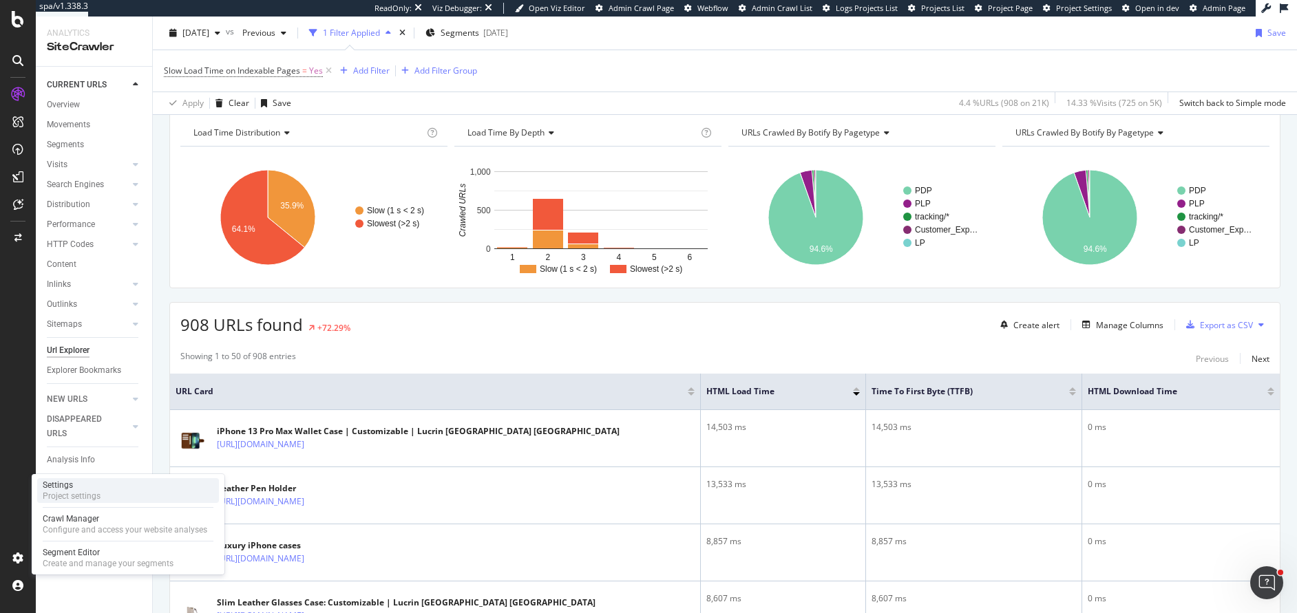
click at [82, 488] on div "Settings" at bounding box center [72, 485] width 58 height 11
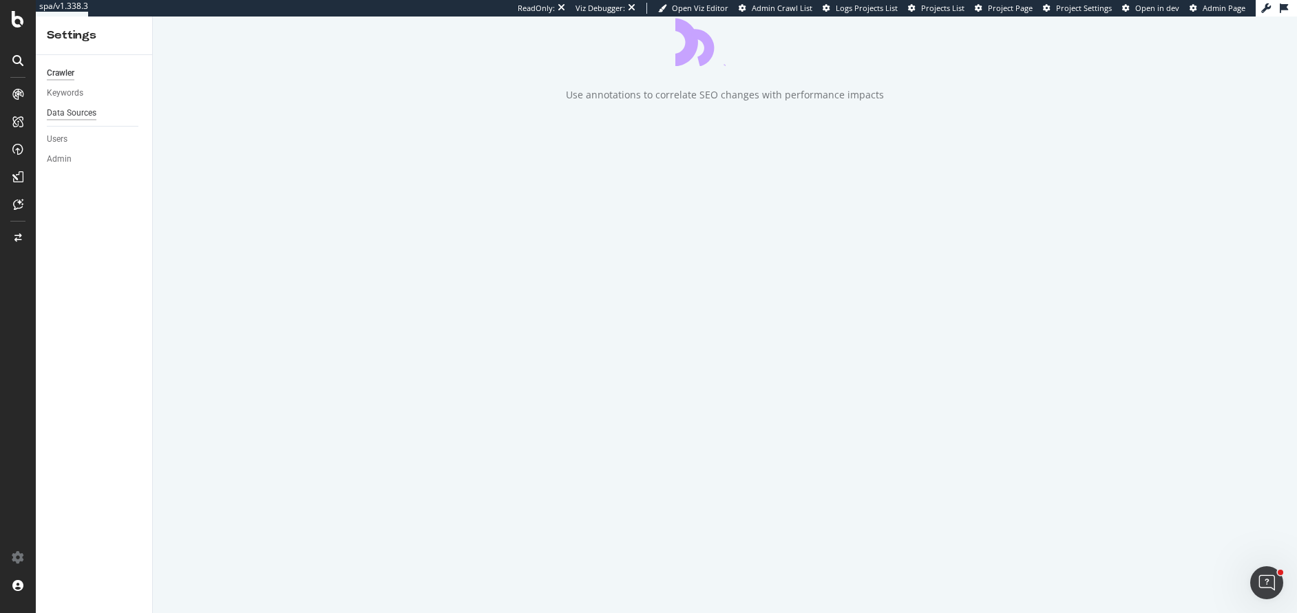
click at [83, 117] on div "Data Sources" at bounding box center [72, 113] width 50 height 14
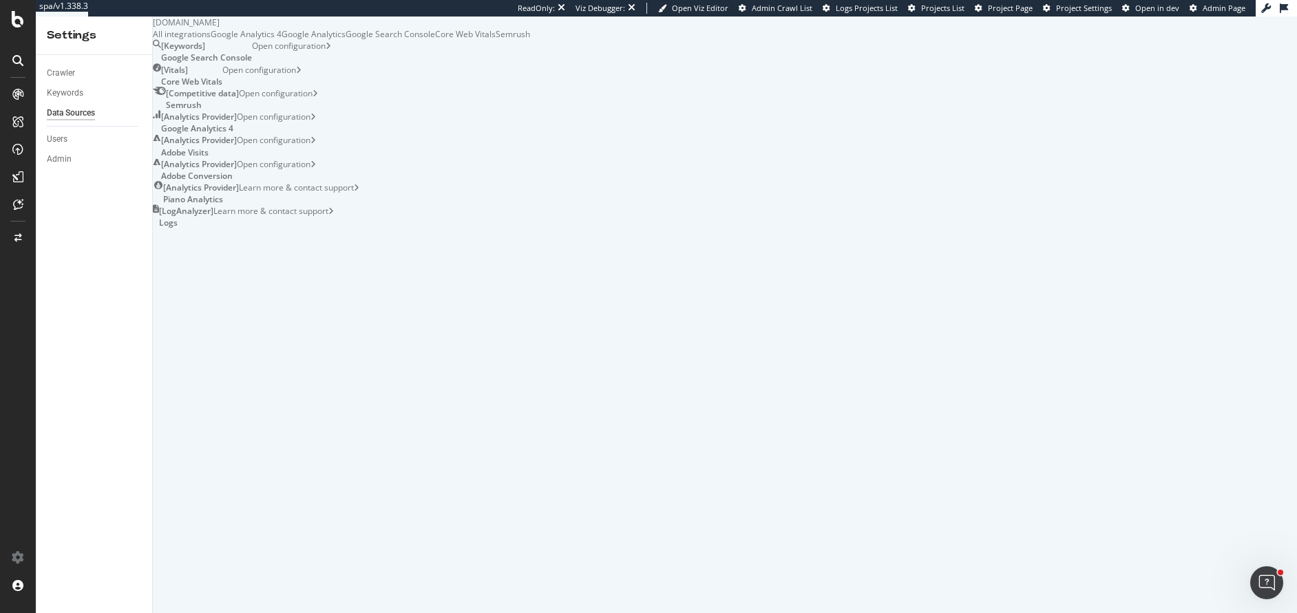
click at [530, 40] on div "Semrush" at bounding box center [513, 34] width 34 height 12
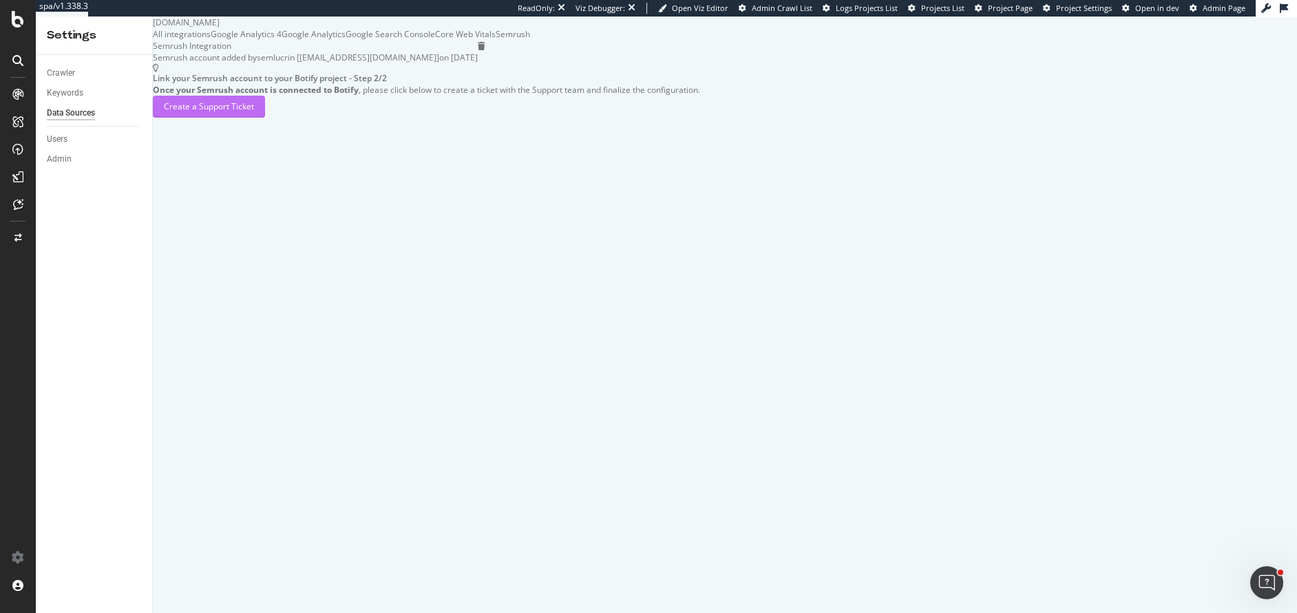
click at [254, 112] on div "Create a Support Ticket" at bounding box center [209, 106] width 90 height 12
